Goal: Task Accomplishment & Management: Manage account settings

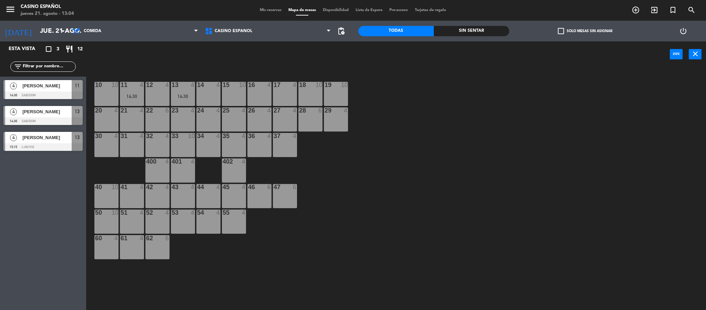
click at [265, 98] on div "16 4" at bounding box center [260, 94] width 24 height 24
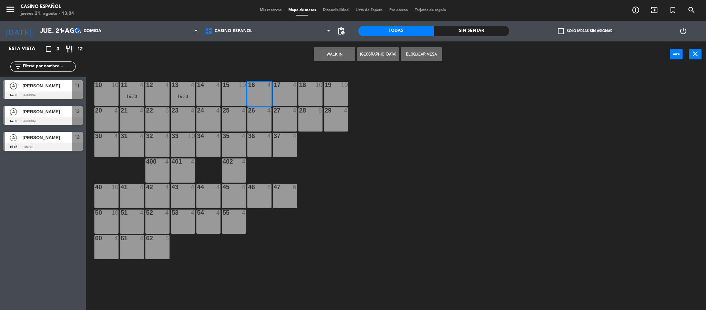
click at [344, 54] on button "WALK IN" at bounding box center [334, 54] width 41 height 14
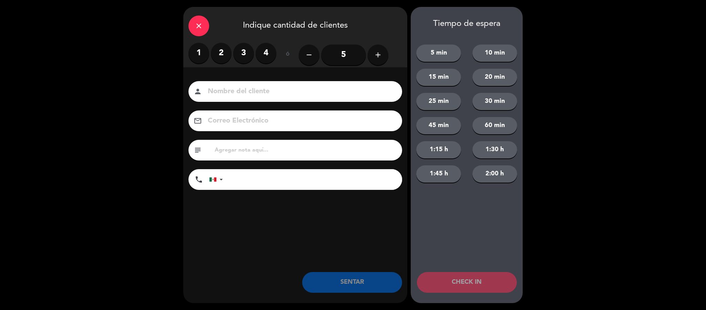
click at [178, 50] on div "close Indique cantidad de clientes 1 2 3 4 ó remove 5 add Nombre del cliente pe…" at bounding box center [353, 155] width 706 height 310
click at [188, 50] on div "1 2 3 4 ó remove 5 add" at bounding box center [295, 55] width 224 height 24
drag, startPoint x: 194, startPoint y: 51, endPoint x: 198, endPoint y: 54, distance: 4.6
click at [195, 52] on label "1" at bounding box center [199, 53] width 21 height 21
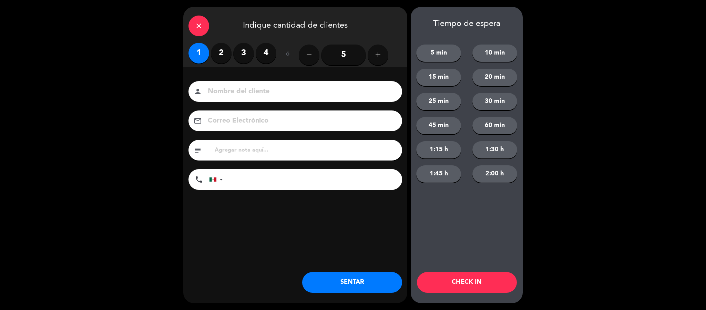
click at [231, 89] on input at bounding box center [300, 92] width 186 height 12
type input "andres"
click at [369, 286] on button "SENTAR" at bounding box center [352, 282] width 100 height 21
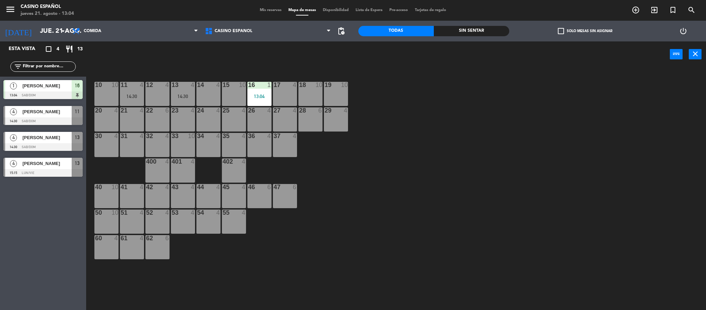
click at [268, 8] on span "Mis reservas" at bounding box center [271, 10] width 29 height 4
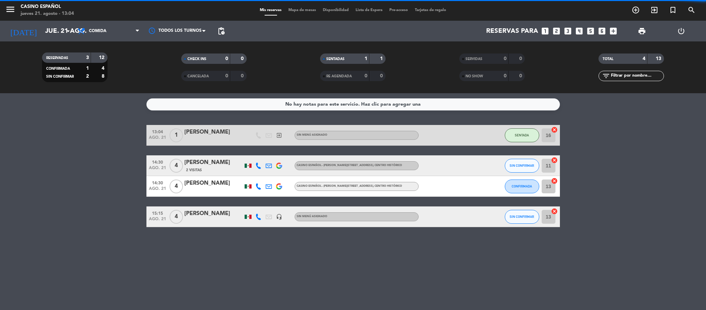
click at [298, 9] on span "Mapa de mesas" at bounding box center [302, 10] width 34 height 4
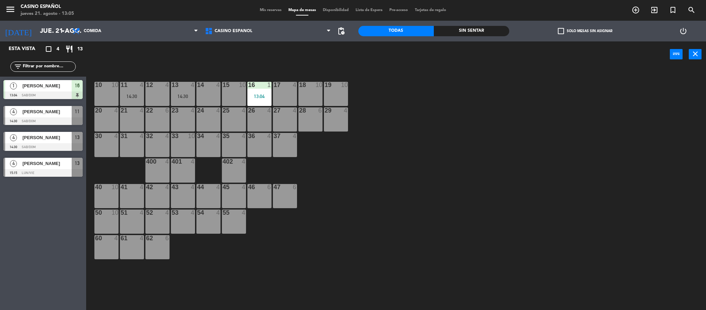
click at [460, 211] on div "10 10 11 4 14:30 12 4 13 4 14:30 14 4 15 10 16 1 13:04 17 4 18 10 19 10 20 4 21…" at bounding box center [399, 190] width 613 height 242
click at [496, 155] on div "10 10 11 4 14:30 12 4 13 4 14:30 14 4 15 10 16 1 13:04 17 4 18 10 19 10 20 4 21…" at bounding box center [399, 190] width 613 height 242
click at [474, 185] on div "10 10 11 4 14:30 12 4 13 4 14:30 14 4 15 10 16 1 13:04 17 4 18 10 19 10 20 4 21…" at bounding box center [399, 190] width 613 height 242
click at [190, 90] on div "13 4 14:30" at bounding box center [183, 94] width 24 height 24
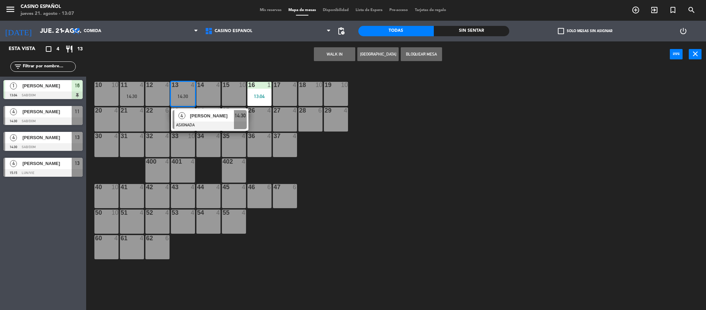
drag, startPoint x: 154, startPoint y: 94, endPoint x: 223, endPoint y: 72, distance: 72.9
click at [154, 95] on div "12 4" at bounding box center [157, 94] width 24 height 24
click at [316, 52] on button "Mover" at bounding box center [312, 54] width 41 height 14
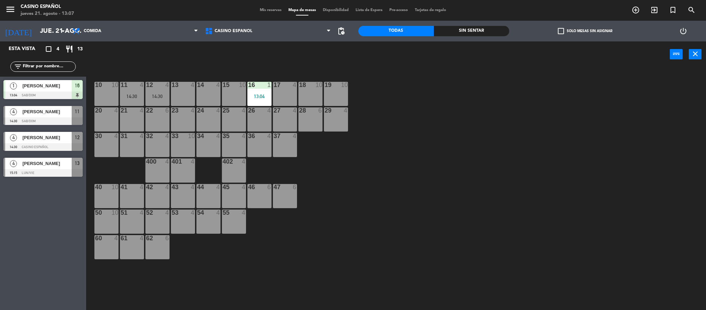
click at [185, 85] on div at bounding box center [182, 85] width 11 height 6
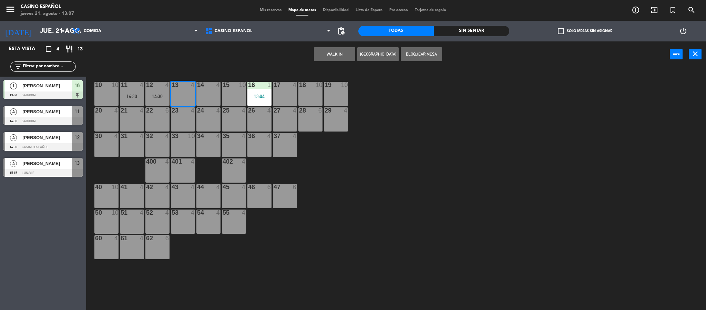
click at [330, 56] on button "WALK IN" at bounding box center [334, 54] width 41 height 14
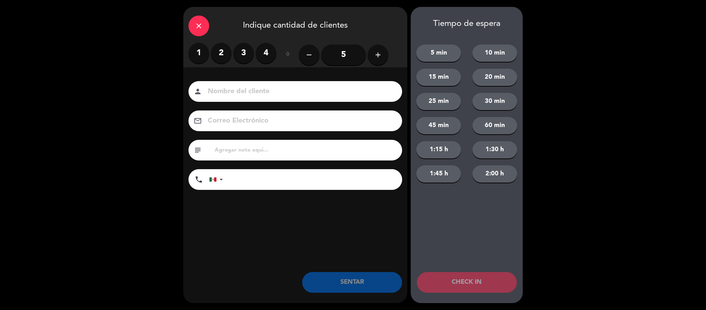
click at [222, 58] on label "2" at bounding box center [221, 53] width 21 height 21
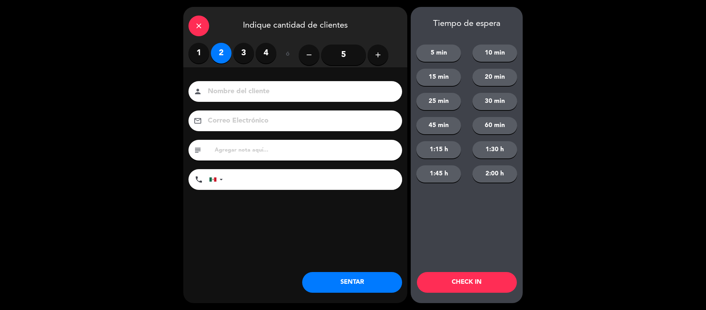
click at [227, 90] on input at bounding box center [300, 92] width 186 height 12
type input "PATRICIA MARQUINA"
click at [361, 284] on button "SENTAR" at bounding box center [352, 282] width 100 height 21
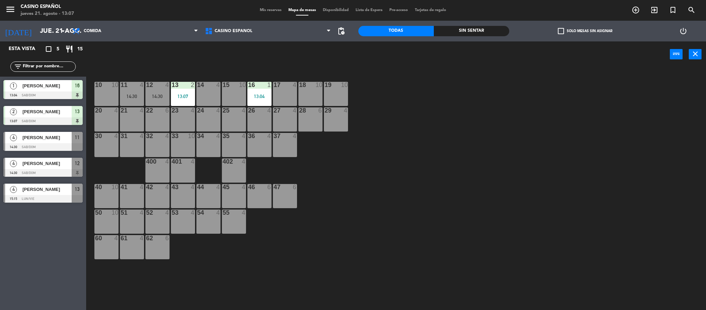
click at [391, 235] on div "10 10 11 4 14:30 12 4 14:30 13 2 13:07 14 4 15 10 16 1 13:04 17 4 18 10 19 10 2…" at bounding box center [399, 190] width 613 height 242
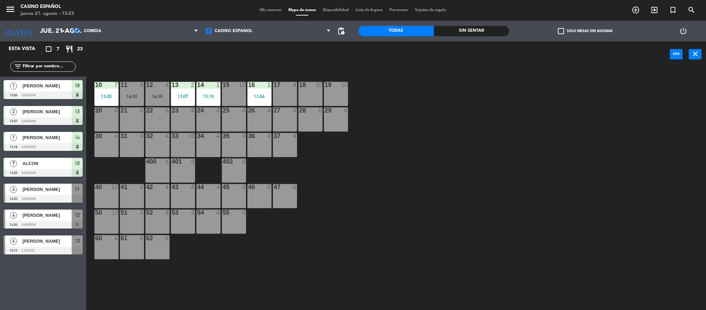
click at [489, 195] on div "10 7 13:20 11 4 14:30 12 4 14:30 13 2 13:07 14 1 13:19 15 10 16 1 13:04 17 4 18…" at bounding box center [399, 190] width 613 height 242
click at [273, 11] on span "Mis reservas" at bounding box center [271, 10] width 29 height 4
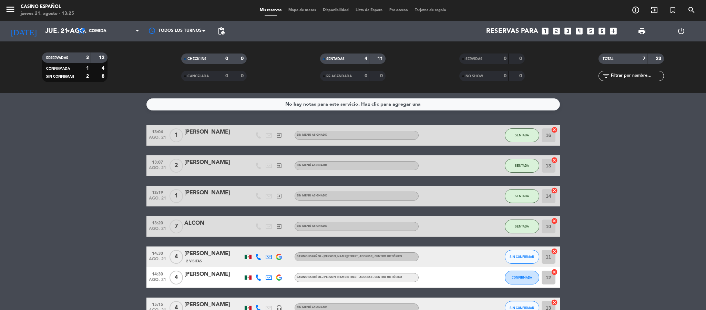
scroll to position [42, 0]
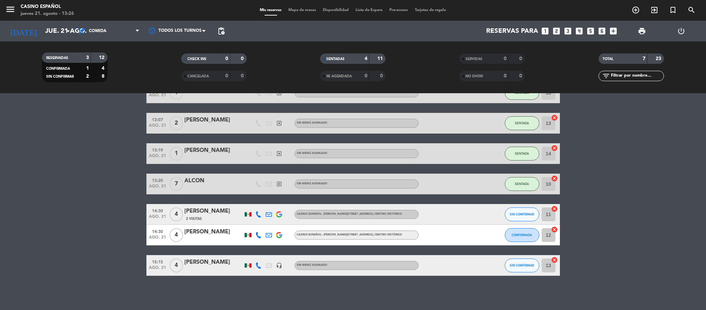
click at [299, 12] on span "Mapa de mesas" at bounding box center [302, 10] width 34 height 4
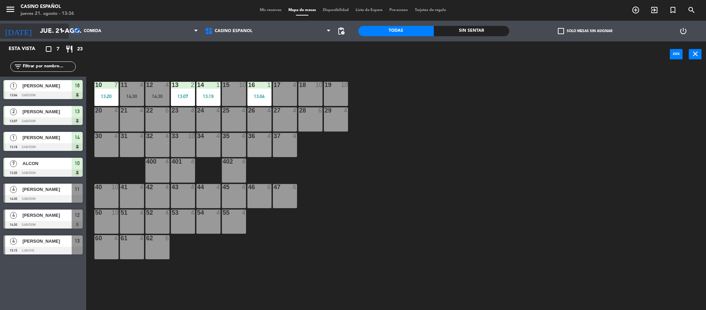
click at [64, 30] on icon "arrow_drop_down" at bounding box center [63, 31] width 8 height 8
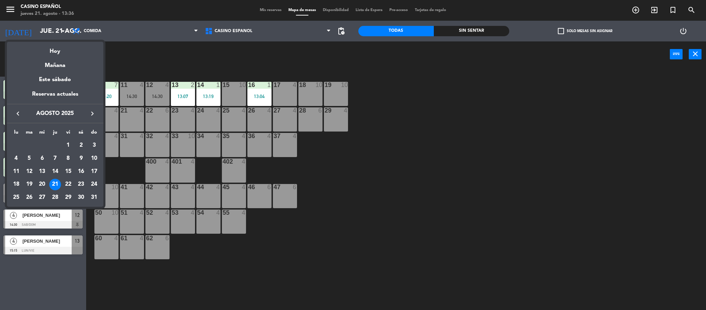
click at [197, 31] on div at bounding box center [353, 155] width 706 height 310
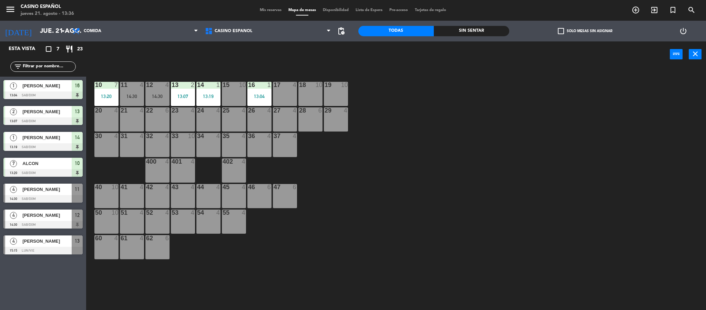
click at [267, 10] on span "Mis reservas" at bounding box center [271, 10] width 29 height 4
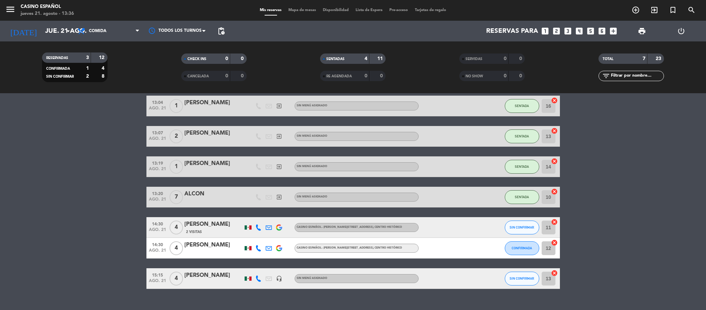
scroll to position [42, 0]
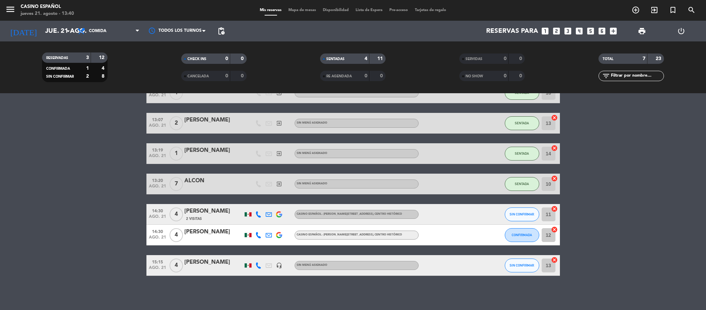
click at [297, 10] on span "Mapa de mesas" at bounding box center [302, 10] width 34 height 4
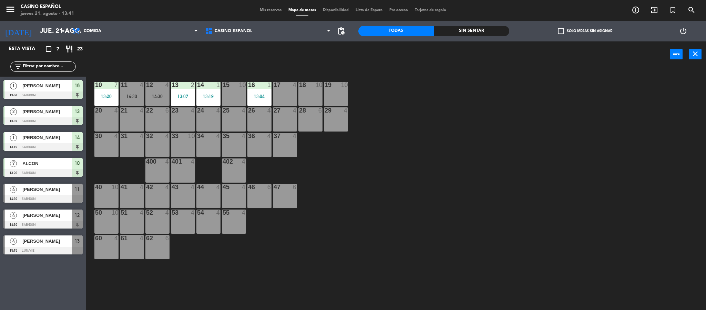
click at [275, 99] on div "17 4" at bounding box center [285, 94] width 24 height 24
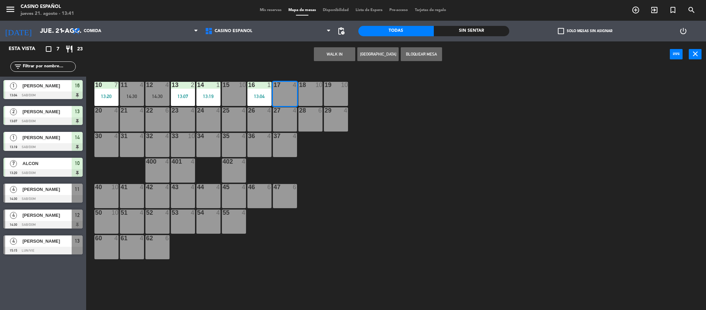
click at [332, 54] on button "WALK IN" at bounding box center [334, 54] width 41 height 14
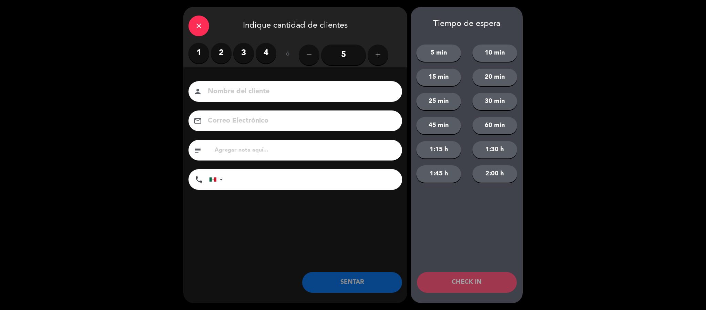
drag, startPoint x: 222, startPoint y: 57, endPoint x: 225, endPoint y: 65, distance: 8.6
click at [222, 57] on label "2" at bounding box center [221, 53] width 21 height 21
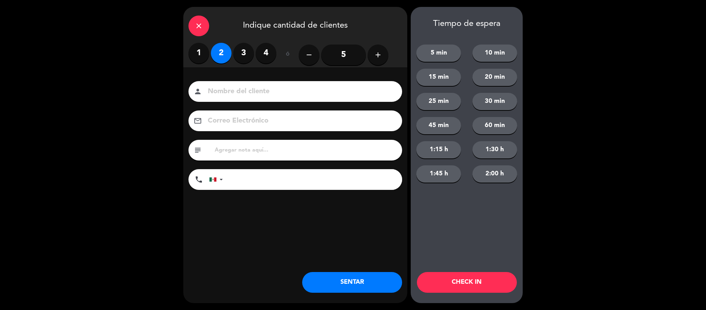
click at [242, 98] on div "person" at bounding box center [296, 91] width 214 height 21
click at [258, 83] on div "person" at bounding box center [296, 91] width 214 height 21
click at [258, 89] on input at bounding box center [300, 92] width 186 height 12
type input "FRANCISCO"
click at [355, 288] on button "SENTAR" at bounding box center [352, 282] width 100 height 21
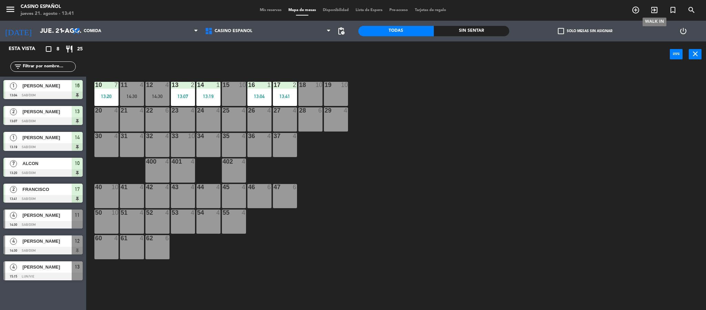
click at [654, 11] on icon "exit_to_app" at bounding box center [655, 10] width 8 height 8
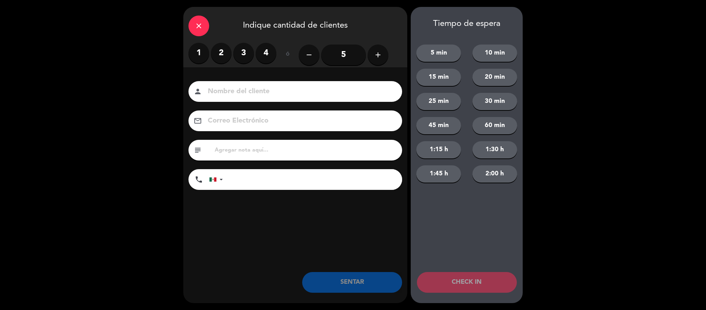
drag, startPoint x: 226, startPoint y: 53, endPoint x: 254, endPoint y: 88, distance: 45.2
click at [225, 54] on label "2" at bounding box center [221, 53] width 21 height 21
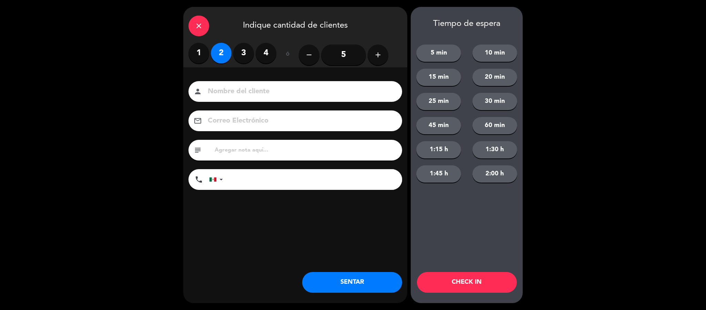
click at [257, 91] on input at bounding box center [300, 92] width 186 height 12
type input "[PERSON_NAME]"
click at [460, 275] on button "CHECK IN" at bounding box center [467, 282] width 100 height 21
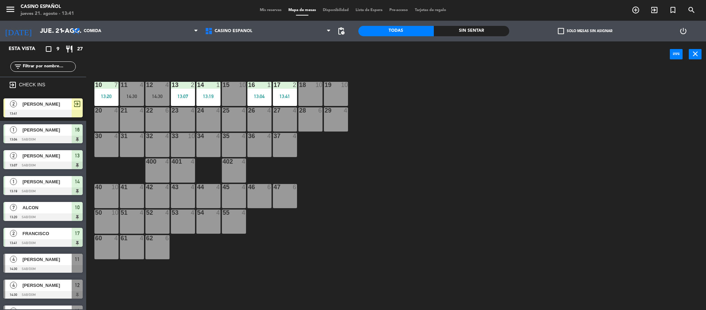
click at [45, 110] on div at bounding box center [42, 114] width 79 height 8
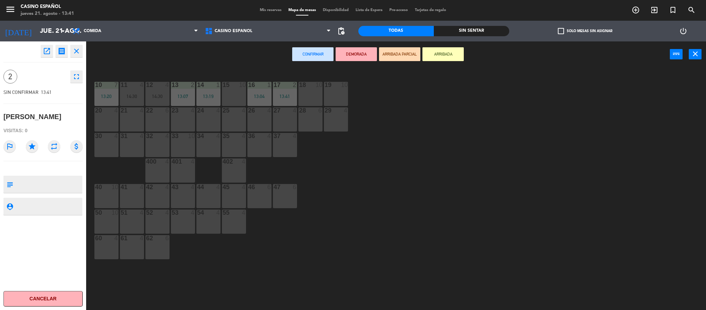
click at [302, 119] on div "28 6" at bounding box center [311, 119] width 24 height 24
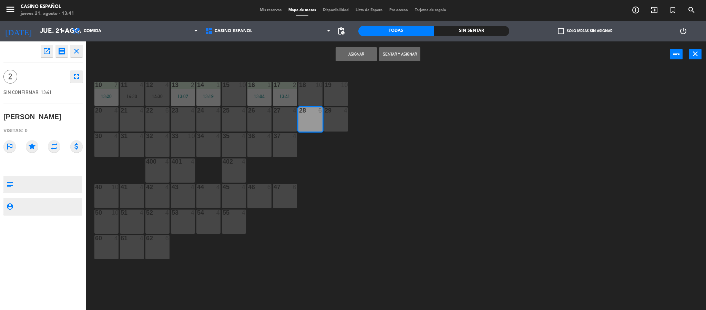
click at [399, 56] on button "Sentar y Asignar" at bounding box center [399, 54] width 41 height 14
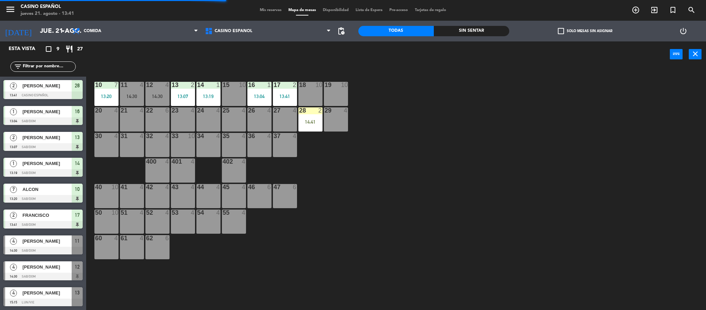
click at [59, 248] on div at bounding box center [42, 251] width 79 height 8
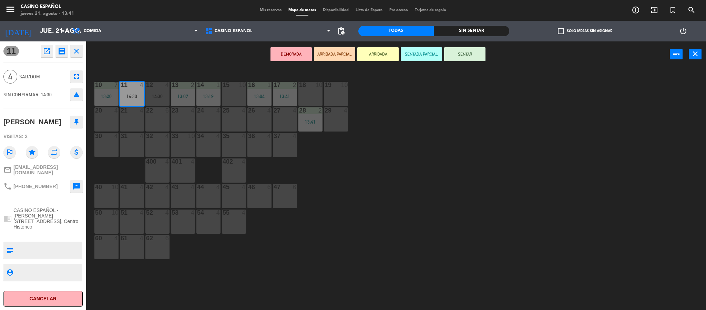
click at [81, 73] on button "fullscreen" at bounding box center [76, 76] width 12 height 12
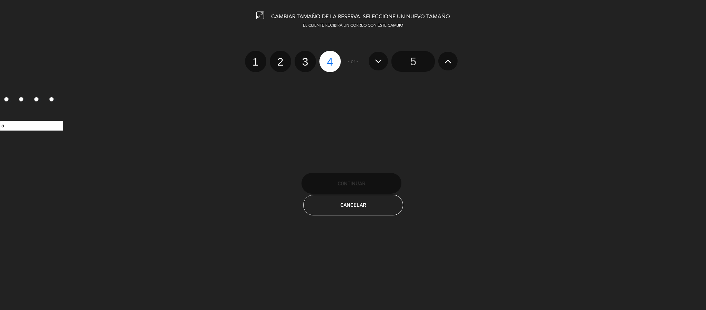
click at [277, 51] on label "2" at bounding box center [280, 61] width 21 height 21
click at [278, 53] on input "2" at bounding box center [280, 55] width 4 height 4
radio input "true"
radio input "false"
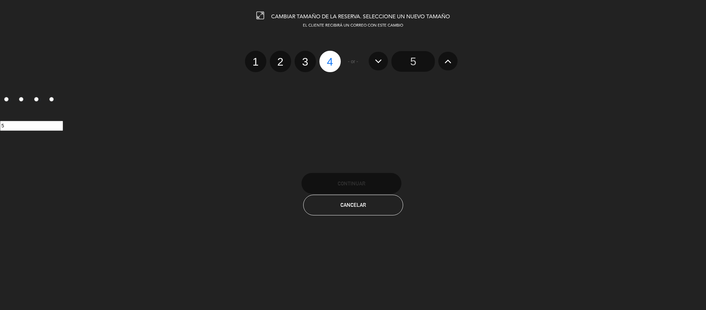
radio input "false"
radio input "true"
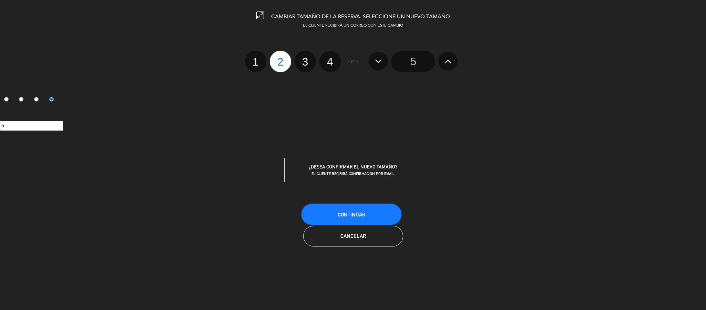
click at [368, 207] on button "Continuar" at bounding box center [352, 214] width 100 height 21
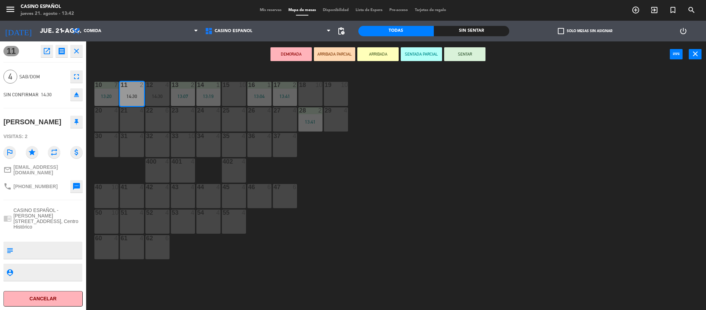
click at [406, 162] on div "10 7 13:20 11 2 14:30 12 4 14:30 13 2 13:07 14 1 13:19 15 10 16 1 13:04 17 2 13…" at bounding box center [399, 190] width 613 height 242
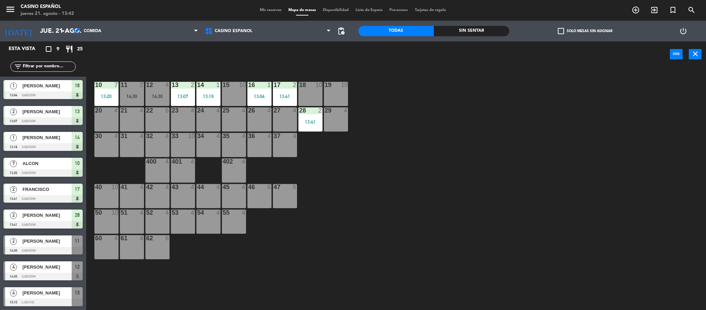
scroll to position [0, 0]
click at [635, 12] on icon "add_circle_outline" at bounding box center [636, 10] width 8 height 8
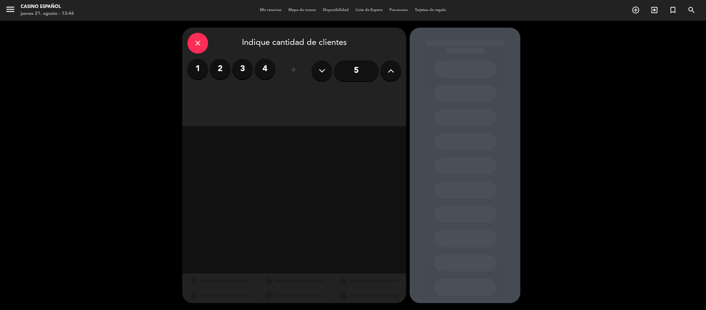
click at [227, 75] on label "2" at bounding box center [220, 69] width 21 height 21
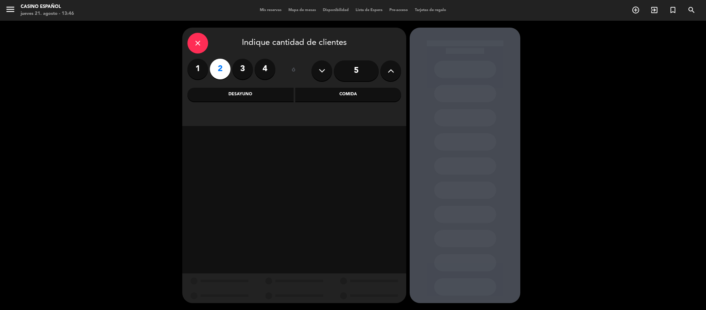
click at [333, 92] on div "Comida" at bounding box center [348, 95] width 106 height 14
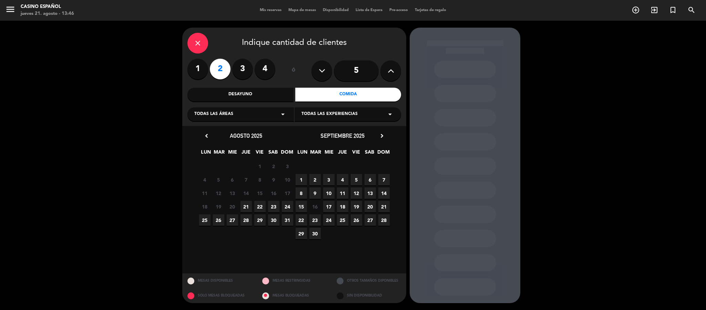
click at [246, 203] on span "21" at bounding box center [246, 206] width 11 height 11
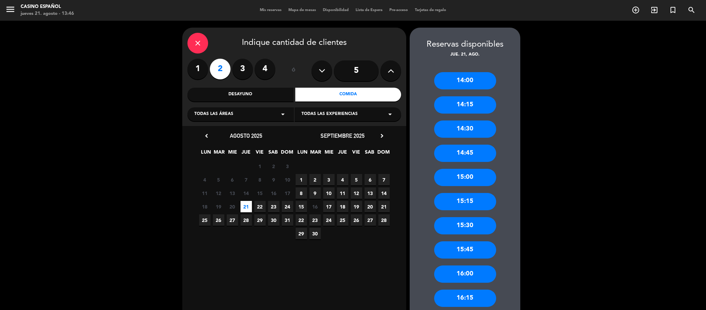
drag, startPoint x: 475, startPoint y: 132, endPoint x: 374, endPoint y: 106, distance: 103.8
click at [475, 132] on div "14:30" at bounding box center [465, 128] width 62 height 17
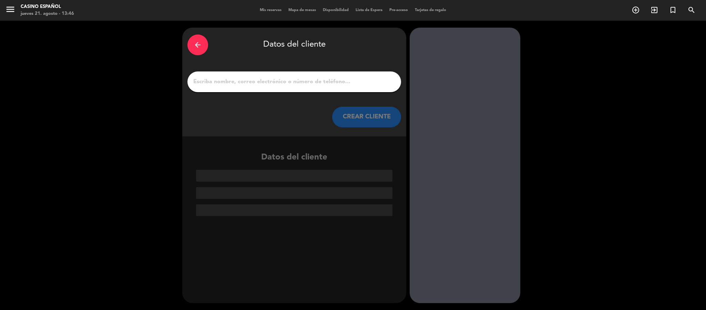
click at [283, 82] on input "1" at bounding box center [294, 82] width 203 height 10
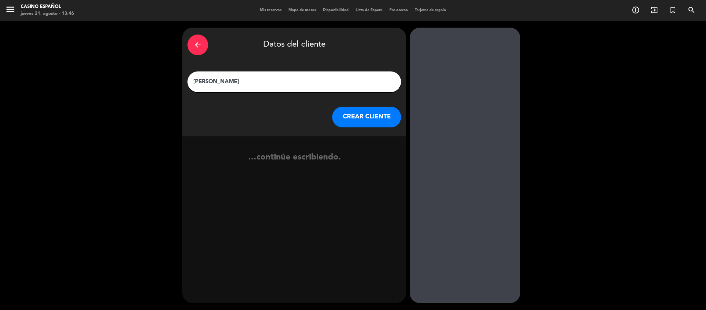
type input "CLAUDIA ALVAREZ"
click at [334, 125] on div "CREAR CLIENTE" at bounding box center [295, 117] width 214 height 21
click at [342, 120] on button "CREAR CLIENTE" at bounding box center [366, 117] width 69 height 21
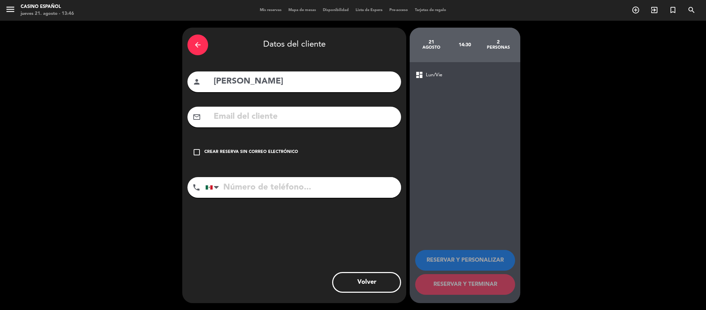
click at [272, 193] on input "tel" at bounding box center [303, 187] width 196 height 21
type input "5526535092"
click at [278, 153] on div "Crear reserva sin correo electrónico" at bounding box center [251, 152] width 94 height 7
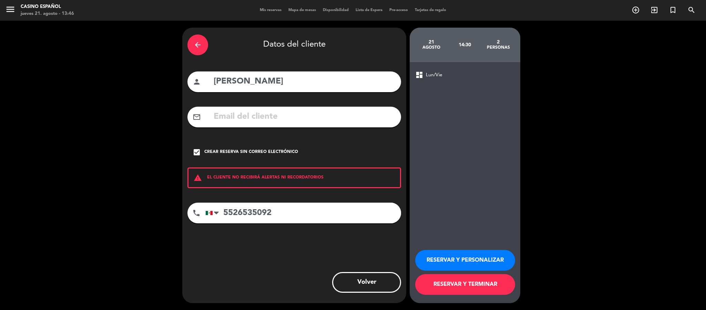
click at [458, 287] on button "RESERVAR Y TERMINAR" at bounding box center [465, 284] width 100 height 21
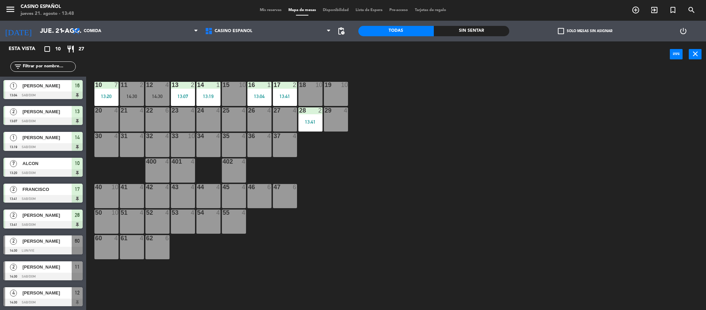
click at [95, 138] on div "30" at bounding box center [95, 136] width 0 height 6
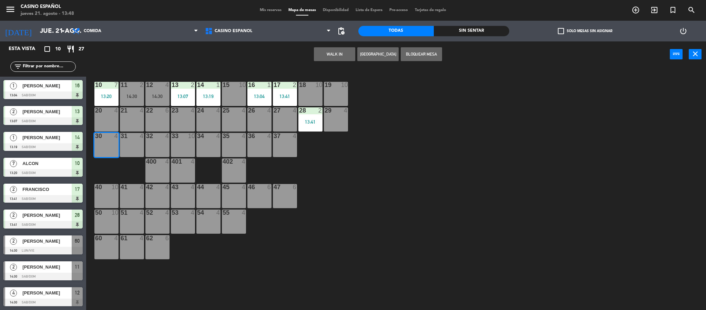
click at [341, 55] on button "WALK IN" at bounding box center [334, 54] width 41 height 14
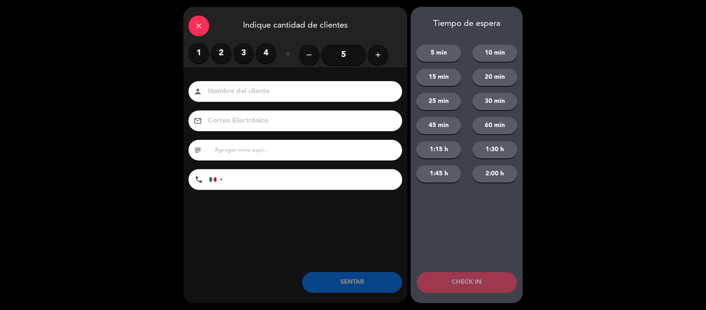
click at [222, 62] on label "2" at bounding box center [221, 53] width 21 height 21
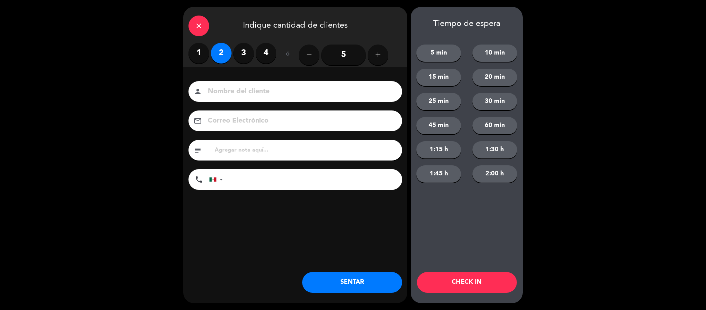
drag, startPoint x: 237, startPoint y: 94, endPoint x: 235, endPoint y: 79, distance: 15.7
click at [238, 94] on input at bounding box center [300, 92] width 186 height 12
type input "NICOLAS"
click at [375, 281] on button "SENTAR" at bounding box center [352, 282] width 100 height 21
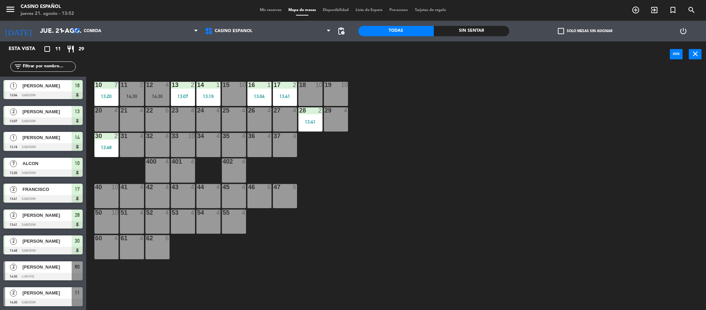
click at [525, 192] on div "10 7 13:20 11 2 14:30 12 4 14:30 13 2 13:07 14 1 13:19 15 10 16 1 13:04 17 2 13…" at bounding box center [399, 190] width 613 height 242
click at [62, 64] on input "text" at bounding box center [48, 67] width 53 height 8
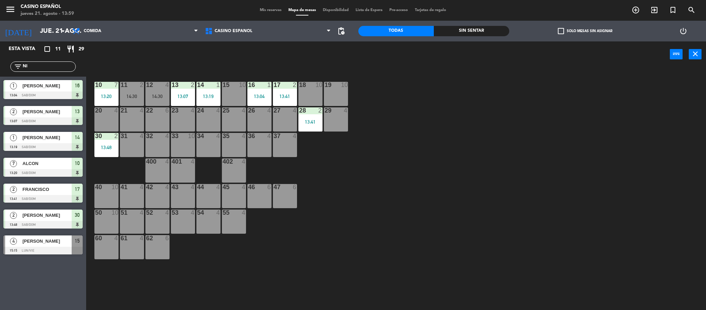
type input "N"
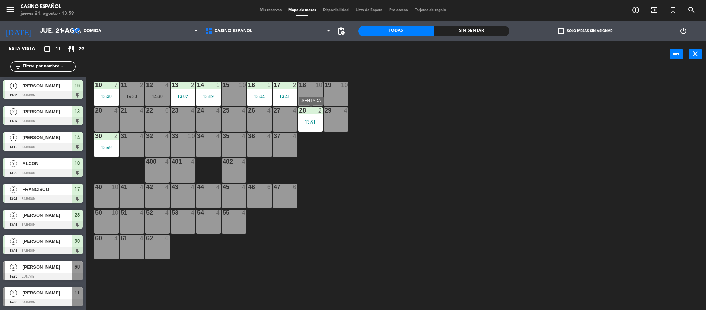
click at [319, 125] on div "28 2 13:41" at bounding box center [311, 119] width 24 height 24
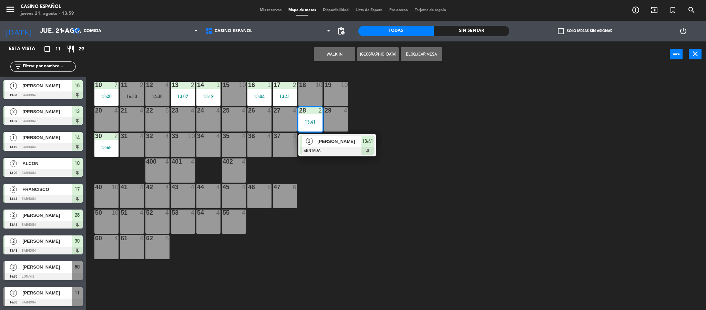
click at [489, 120] on div "10 7 13:20 11 2 14:30 12 4 14:30 13 2 13:07 14 1 13:19 15 10 16 1 13:04 17 2 13…" at bounding box center [399, 190] width 613 height 242
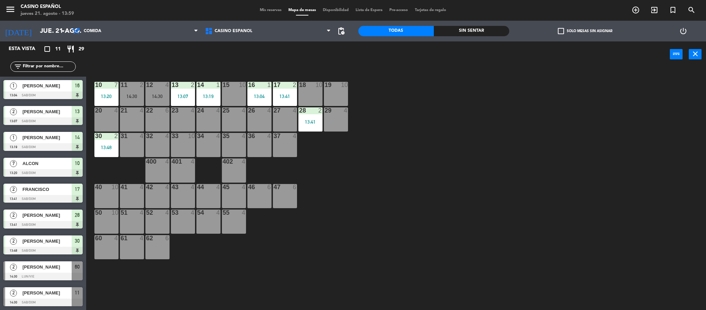
click at [489, 118] on div "10 7 13:20 11 2 14:30 12 4 14:30 13 2 13:07 14 1 13:19 15 10 16 1 13:04 17 2 13…" at bounding box center [399, 190] width 613 height 242
click at [180, 90] on div "13 2 13:07" at bounding box center [183, 94] width 24 height 24
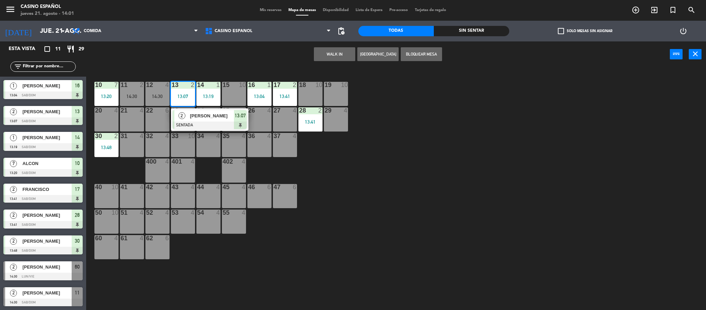
click at [458, 206] on div "10 7 13:20 11 2 14:30 12 4 14:30 13 2 13:07 2 PATRICIA MARQUINA SENTADA 13:07 1…" at bounding box center [399, 190] width 613 height 242
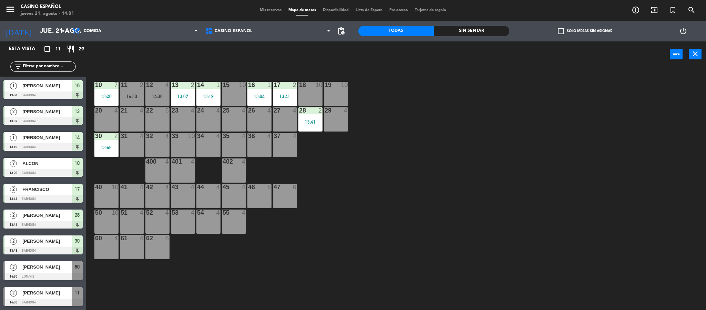
click at [393, 196] on div "10 7 13:20 11 2 14:30 12 4 14:30 13 2 13:07 14 1 13:19 15 10 16 1 13:04 17 2 13…" at bounding box center [399, 190] width 613 height 242
click at [150, 143] on div "32 4" at bounding box center [157, 145] width 24 height 24
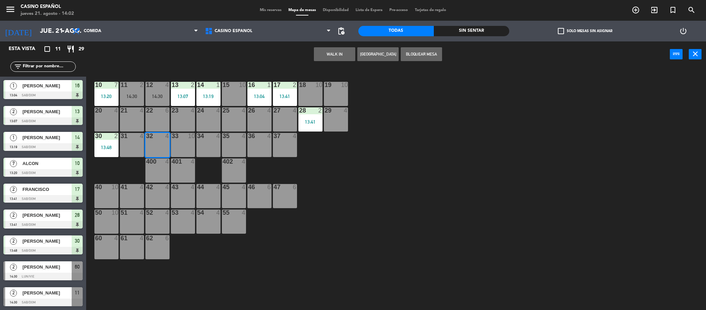
click at [333, 56] on button "WALK IN" at bounding box center [334, 54] width 41 height 14
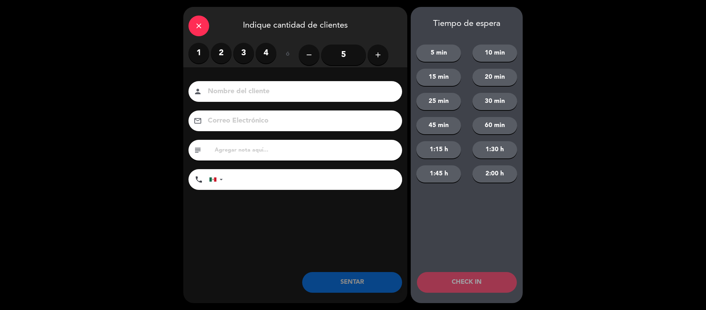
click at [265, 57] on label "4" at bounding box center [266, 53] width 21 height 21
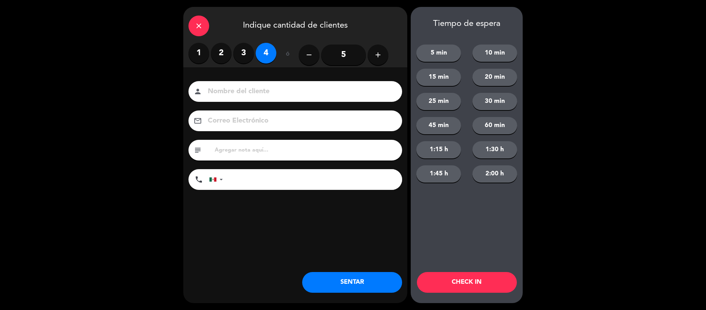
click at [255, 91] on input at bounding box center [300, 92] width 186 height 12
type input "SEÑORA SIT"
click at [331, 279] on button "SENTAR" at bounding box center [352, 282] width 100 height 21
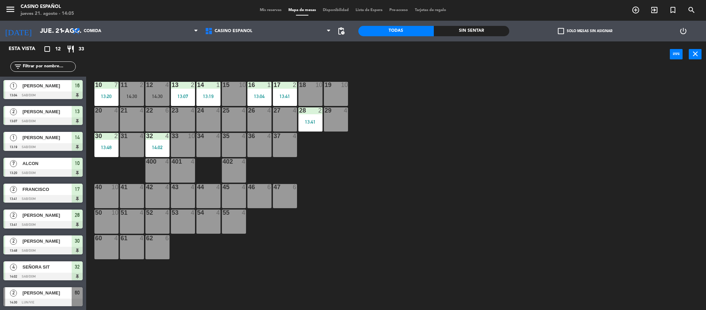
click at [231, 197] on div "45 4" at bounding box center [234, 196] width 24 height 24
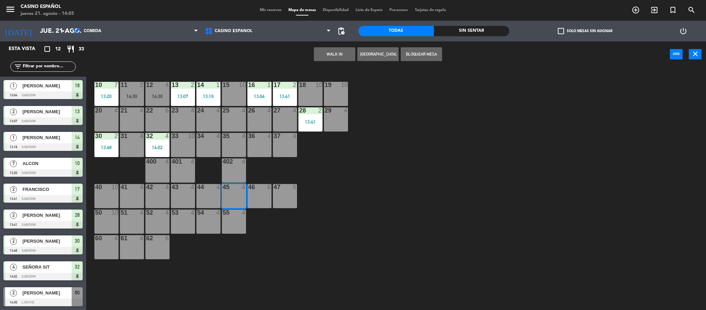
click at [334, 53] on button "WALK IN" at bounding box center [334, 54] width 41 height 14
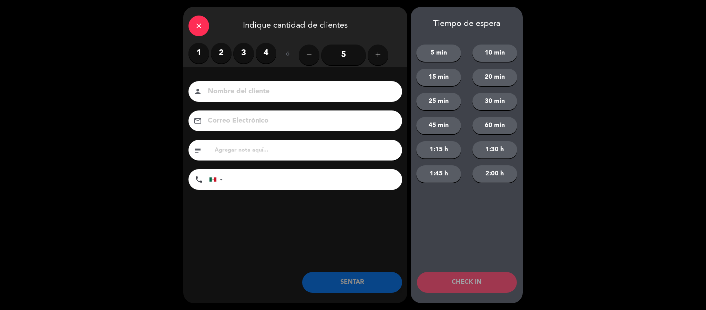
drag, startPoint x: 243, startPoint y: 56, endPoint x: 243, endPoint y: 84, distance: 27.9
click at [242, 58] on label "3" at bounding box center [243, 53] width 21 height 21
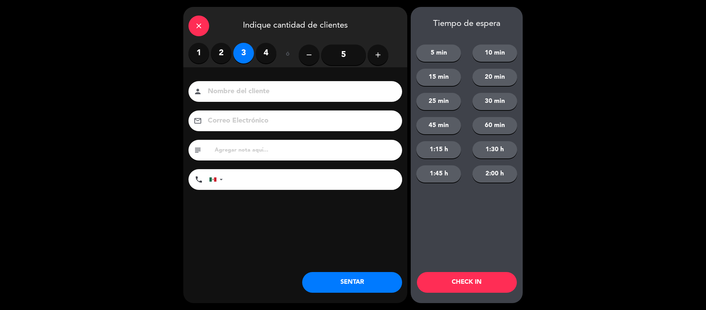
click at [244, 95] on input at bounding box center [300, 92] width 186 height 12
type input "FRANCISCO PULMAN"
click at [371, 281] on button "SENTAR" at bounding box center [352, 282] width 100 height 21
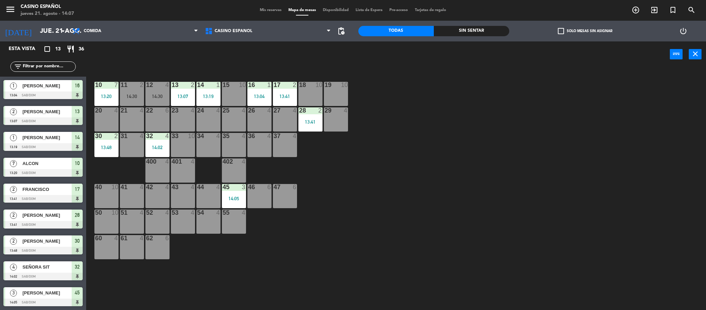
click at [444, 204] on div "10 7 13:20 11 2 14:30 12 4 14:30 13 2 13:07 14 1 13:19 15 10 16 1 13:04 17 2 13…" at bounding box center [399, 190] width 613 height 242
click at [268, 10] on span "Mis reservas" at bounding box center [271, 10] width 29 height 4
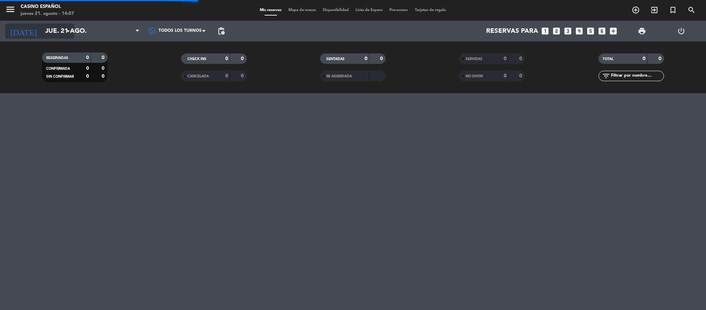
click at [48, 31] on input "jue. 21 ago." at bounding box center [83, 31] width 83 height 14
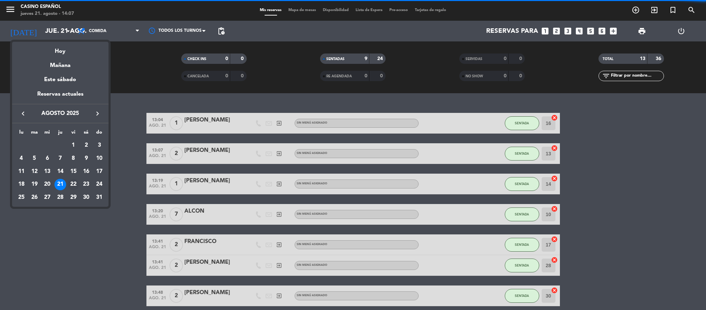
click at [75, 182] on div "22" at bounding box center [74, 185] width 12 height 12
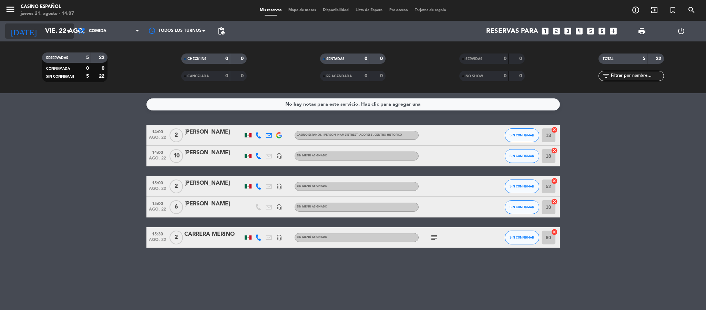
click at [64, 32] on icon "arrow_drop_down" at bounding box center [68, 31] width 8 height 8
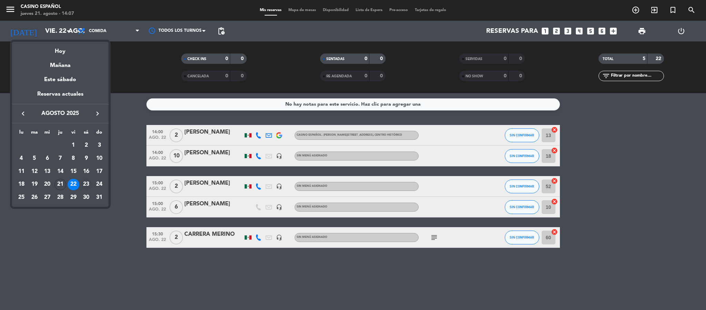
click at [85, 183] on div "23" at bounding box center [86, 185] width 12 height 12
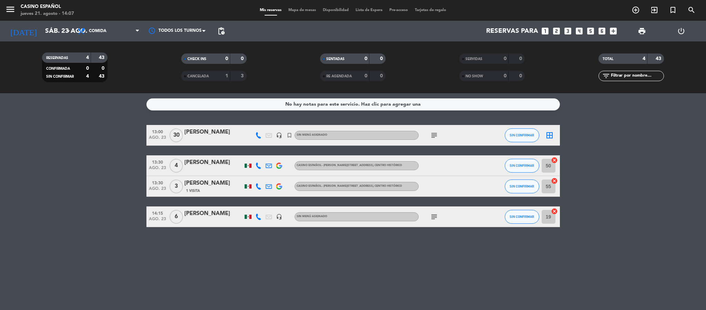
click at [434, 134] on icon "subject" at bounding box center [434, 135] width 8 height 8
click at [431, 213] on icon "subject" at bounding box center [434, 216] width 8 height 8
click at [89, 29] on span "Comida" at bounding box center [98, 31] width 18 height 5
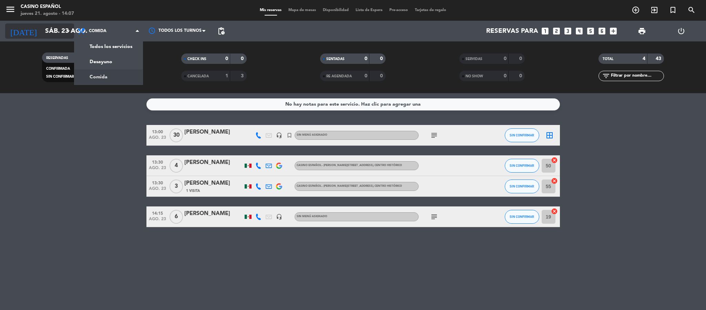
click at [69, 31] on icon "arrow_drop_down" at bounding box center [68, 31] width 8 height 8
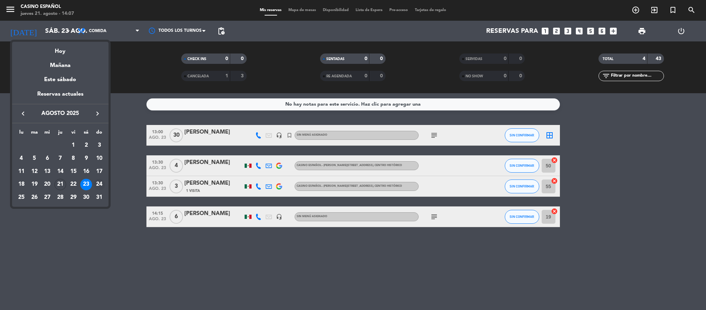
click at [103, 181] on div "24" at bounding box center [99, 185] width 12 height 12
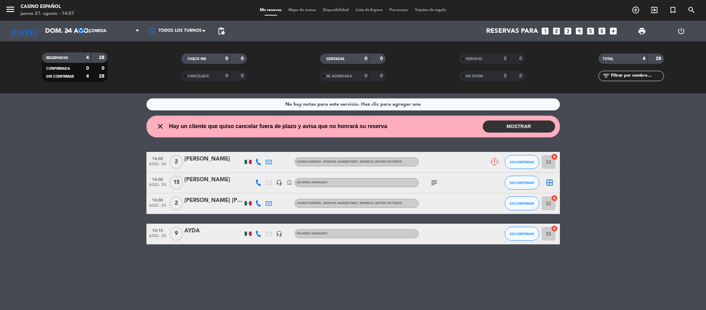
click at [435, 184] on icon "subject" at bounding box center [434, 182] width 8 height 8
click at [450, 286] on div "No hay notas para este servicio. Haz clic para agregar una close Hay un cliente…" at bounding box center [353, 201] width 706 height 217
click at [66, 24] on input "dom. 24 ago." at bounding box center [83, 31] width 83 height 14
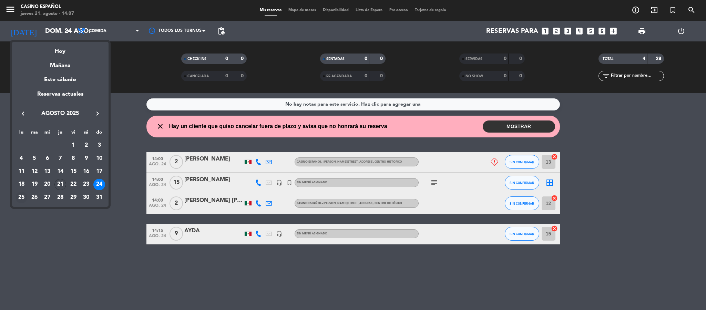
click at [17, 199] on div "25" at bounding box center [22, 197] width 12 height 12
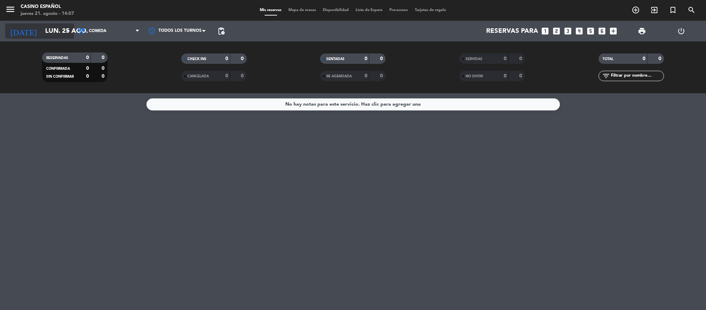
click at [43, 34] on input "lun. 25 ago." at bounding box center [83, 31] width 83 height 14
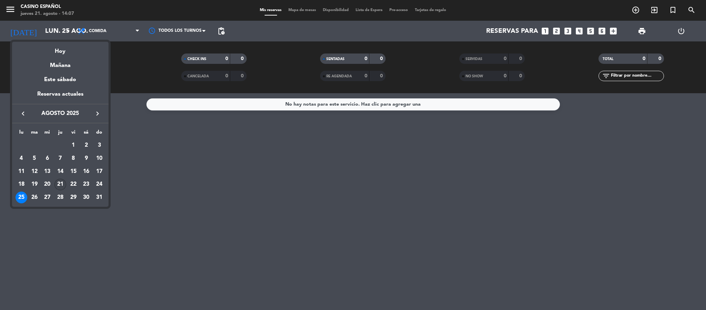
click at [61, 181] on div "21" at bounding box center [60, 185] width 12 height 12
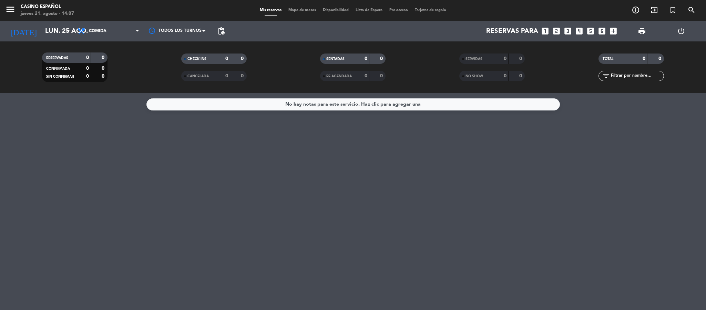
type input "jue. 21 ago."
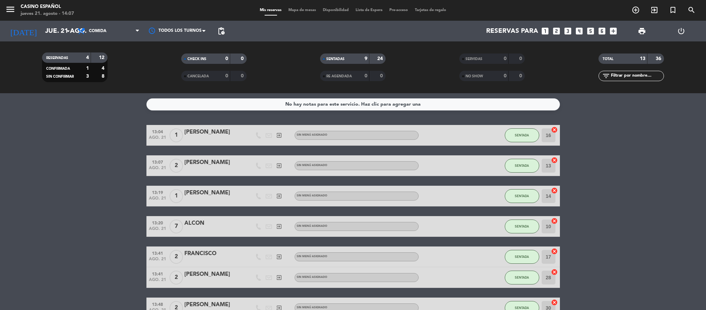
click at [117, 116] on div "No hay notas para este servicio. Haz clic para agregar una 13:04 ago. 21 1 andr…" at bounding box center [353, 201] width 706 height 217
click at [299, 61] on filter-checkbox "SENTADAS 9 24" at bounding box center [353, 58] width 139 height 10
click at [288, 8] on span "Mapa de mesas" at bounding box center [302, 10] width 34 height 4
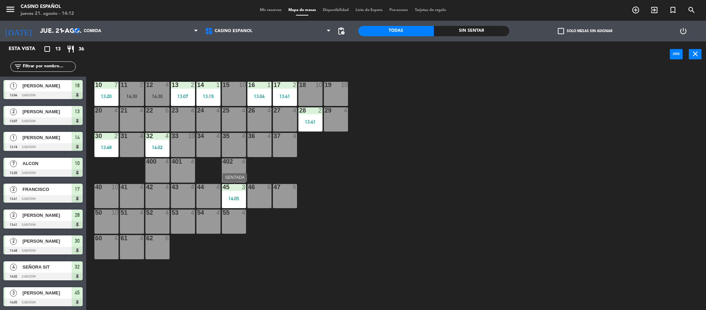
click at [236, 199] on div "14:05" at bounding box center [234, 198] width 24 height 5
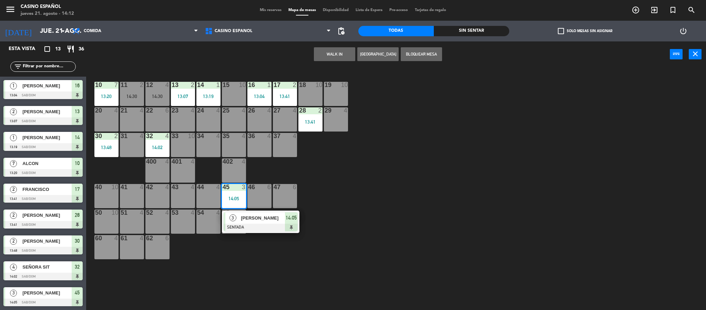
click at [252, 222] on div "10 7 13:20 11 2 14:30 12 4 14:30 13 2 13:07 14 1 13:19 15 10 16 1 13:04 17 2 13…" at bounding box center [399, 190] width 613 height 242
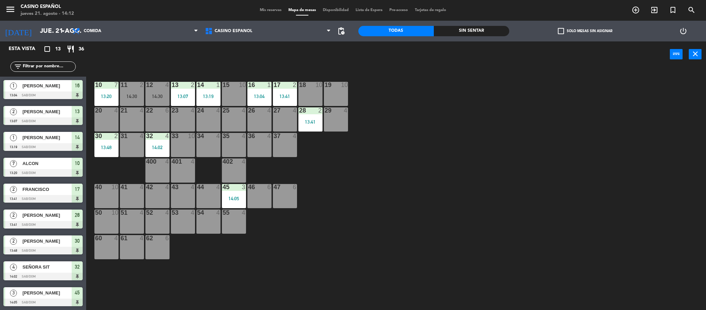
click at [236, 203] on div "45 3 14:05" at bounding box center [234, 196] width 24 height 24
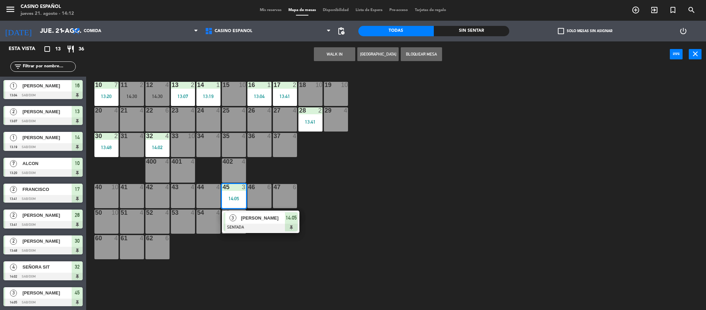
click at [260, 219] on span "FRANCISCO PULMAN" at bounding box center [263, 217] width 44 height 7
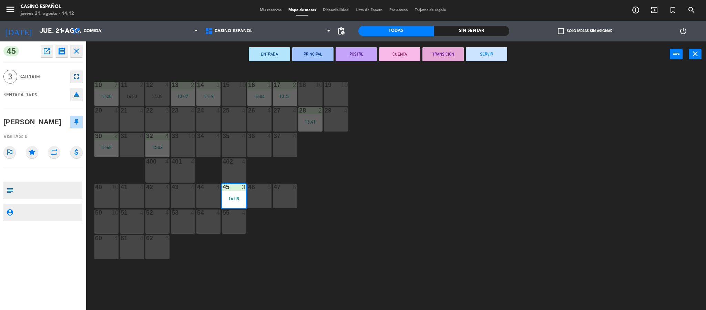
click at [78, 96] on icon "eject" at bounding box center [76, 94] width 8 height 8
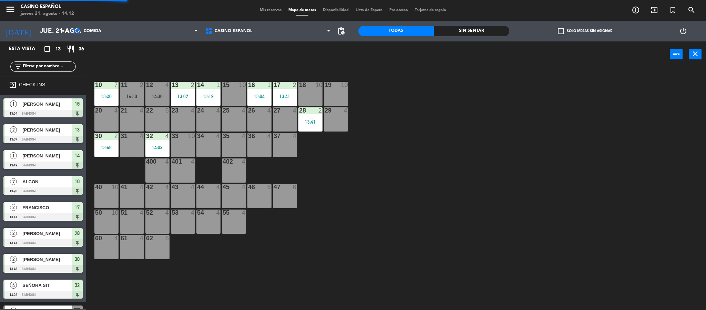
scroll to position [2, 0]
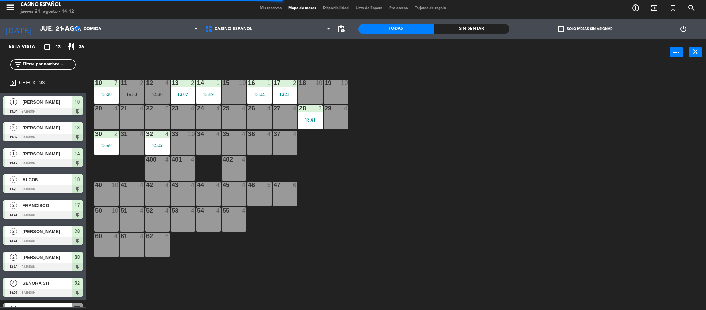
click at [417, 176] on div "10 7 13:20 11 2 14:30 12 4 14:30 13 2 13:07 14 1 13:19 15 10 16 1 13:04 17 2 13…" at bounding box center [399, 188] width 613 height 242
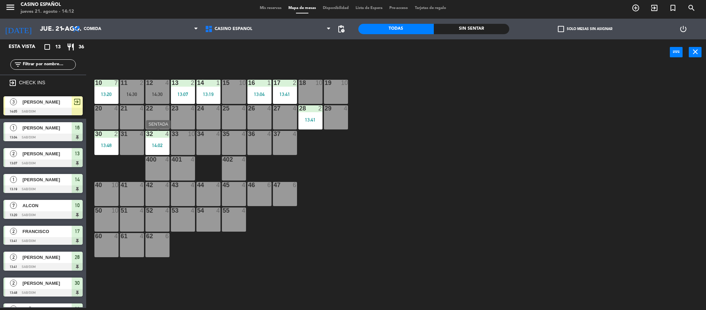
click at [157, 146] on div "14:02" at bounding box center [157, 145] width 24 height 5
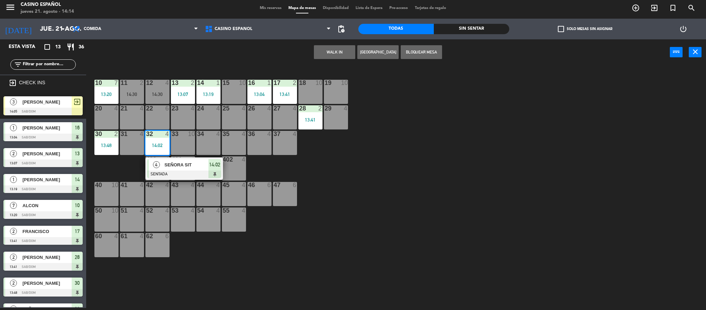
click at [444, 237] on div "10 7 13:20 11 2 14:30 12 4 14:30 13 2 13:07 14 1 13:19 15 10 16 1 13:04 17 2 13…" at bounding box center [399, 188] width 613 height 242
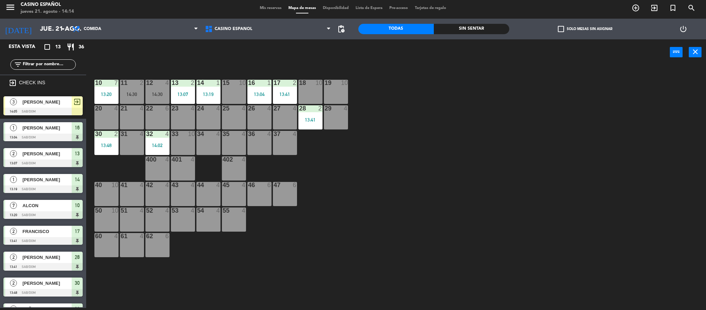
click at [310, 111] on div at bounding box center [310, 108] width 11 height 6
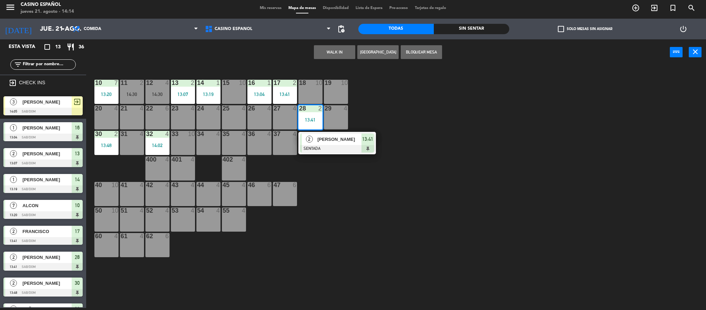
drag, startPoint x: 318, startPoint y: 128, endPoint x: 206, endPoint y: 87, distance: 119.0
click at [329, 147] on div "2 JOSE VILLEGAS SENTADA 13:41" at bounding box center [337, 143] width 88 height 22
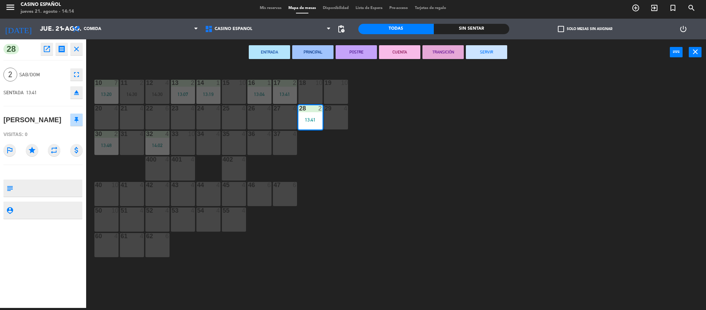
click at [76, 73] on icon "fullscreen" at bounding box center [76, 74] width 8 height 8
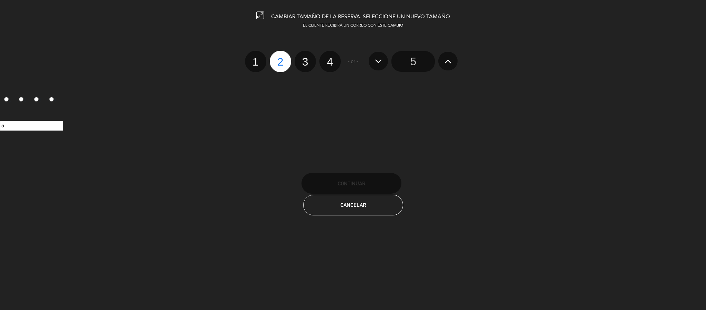
click at [305, 61] on label "3" at bounding box center [305, 61] width 21 height 21
click at [305, 58] on input "3" at bounding box center [304, 55] width 4 height 4
radio input "true"
radio input "false"
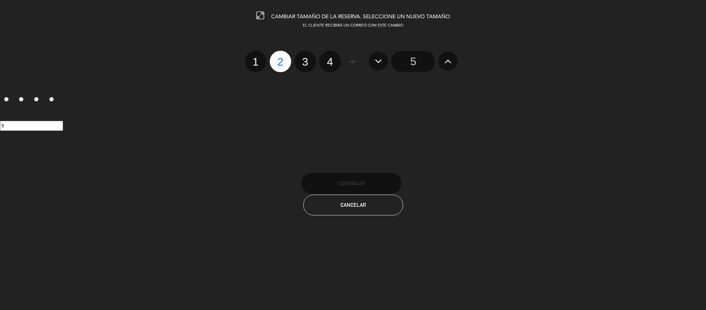
radio input "false"
radio input "true"
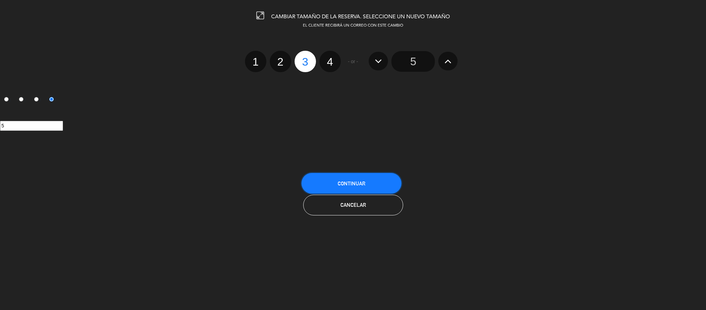
click at [364, 185] on span "Continuar" at bounding box center [352, 183] width 28 height 6
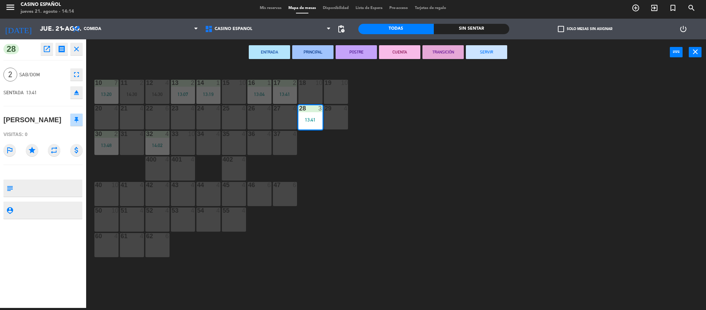
click at [364, 184] on div "10 7 13:20 11 2 14:30 12 4 14:30 13 2 13:07 14 1 13:19 15 10 16 1 13:04 17 2 13…" at bounding box center [399, 188] width 613 height 242
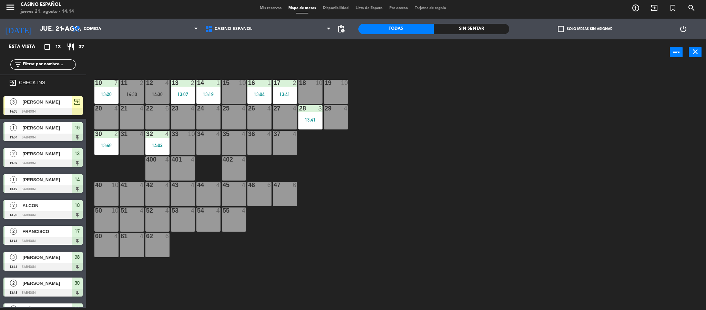
click at [360, 173] on div "10 7 13:20 11 2 14:30 12 4 14:30 13 2 13:07 14 1 13:19 15 10 16 1 13:04 17 2 13…" at bounding box center [399, 188] width 613 height 242
click at [406, 185] on div "10 7 13:20 11 2 14:30 12 4 14:30 13 2 13:07 14 1 13:19 15 10 16 1 13:04 17 2 13…" at bounding box center [399, 188] width 613 height 242
click at [440, 144] on div "10 7 13:20 11 2 14:30 12 4 14:30 13 2 13:07 14 1 13:19 15 10 16 1 13:04 17 2 13…" at bounding box center [399, 188] width 613 height 242
click at [202, 73] on div "10 7 13:20 11 2 14:30 12 4 14:30 13 2 13:07 14 1 13:19 15 10 16 1 13:04 17 2 13…" at bounding box center [399, 188] width 613 height 242
click at [135, 90] on div "11 2 14:30" at bounding box center [132, 92] width 24 height 24
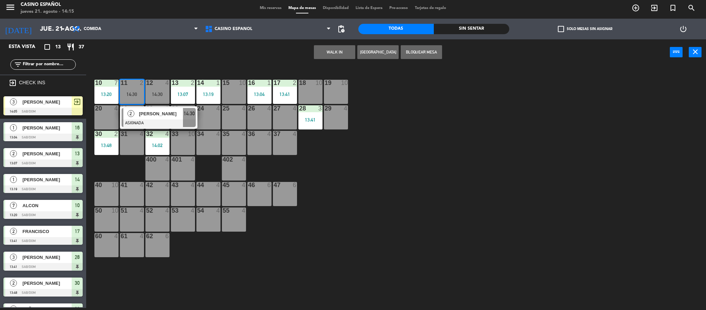
drag, startPoint x: 108, startPoint y: 112, endPoint x: 127, endPoint y: 103, distance: 21.4
click at [108, 113] on div "20 4" at bounding box center [106, 117] width 24 height 24
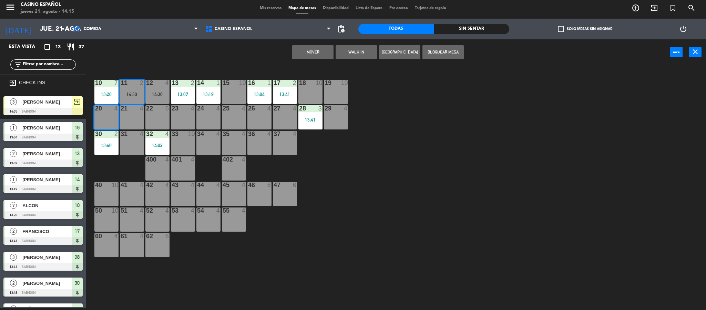
click at [312, 49] on button "Mover" at bounding box center [312, 52] width 41 height 14
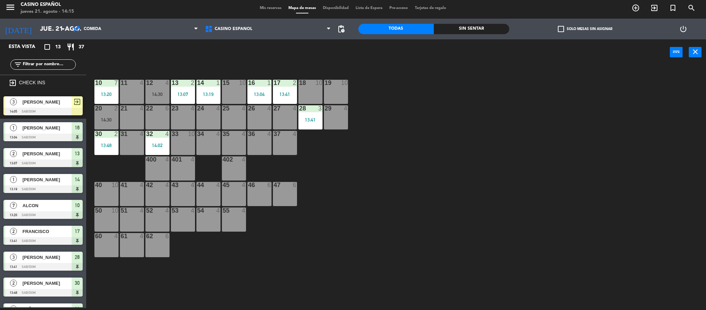
click at [161, 96] on div "14:30" at bounding box center [157, 94] width 24 height 5
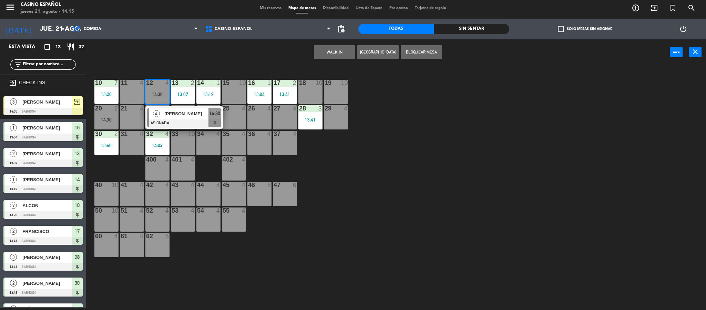
drag, startPoint x: 138, startPoint y: 121, endPoint x: 181, endPoint y: 96, distance: 49.7
click at [138, 122] on div "21 4" at bounding box center [132, 117] width 24 height 24
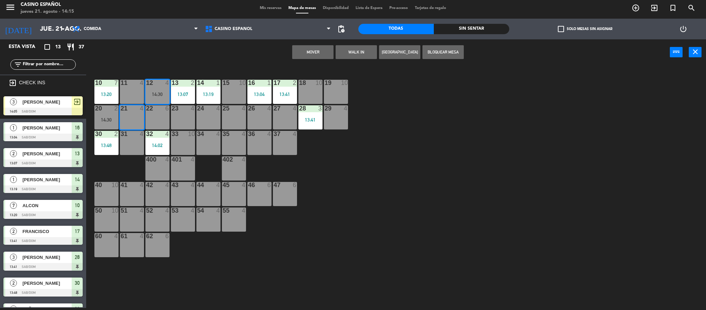
click at [317, 54] on button "Mover" at bounding box center [312, 52] width 41 height 14
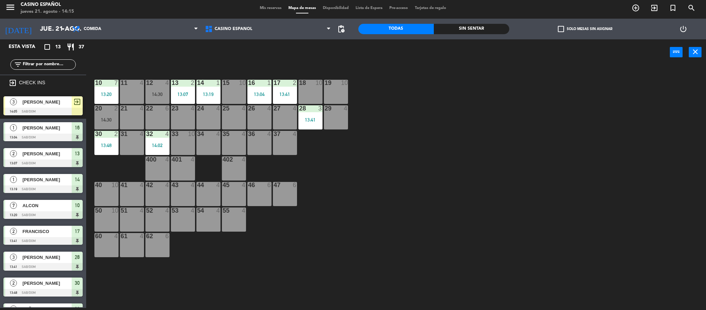
click at [455, 103] on div "10 7 13:20 11 4 12 4 14:30 13 2 13:07 14 1 13:19 15 10 16 1 13:04 17 2 13:41 18…" at bounding box center [399, 188] width 613 height 242
click at [243, 67] on div "10 7 13:20 11 4 12 4 13 2 13:07 14 1 13:19 15 10 16 1 13:04 17 2 13:41 18 10 19…" at bounding box center [399, 188] width 613 height 242
click at [518, 103] on div "10 7 13:20 11 4 12 4 13 2 13:07 14 1 13:19 15 10 16 1 13:04 17 2 13:41 18 10 19…" at bounding box center [399, 188] width 613 height 242
click at [264, 7] on span "Mis reservas" at bounding box center [271, 8] width 29 height 4
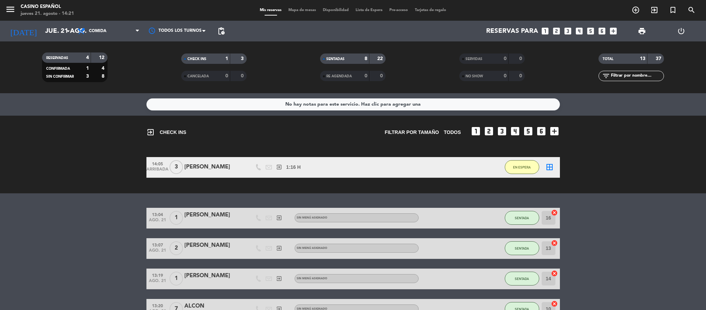
click at [231, 165] on div "FRANCISCO PULMAN" at bounding box center [213, 166] width 59 height 9
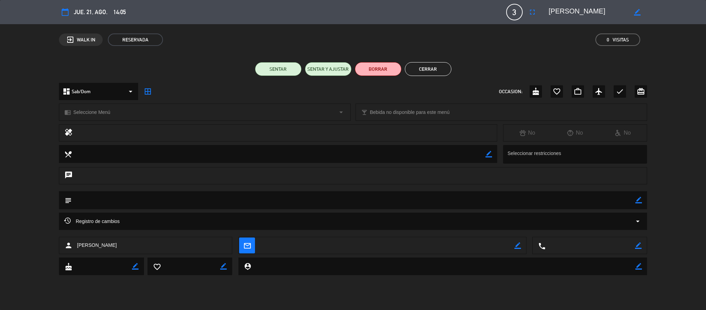
click at [637, 10] on icon "border_color" at bounding box center [637, 12] width 7 height 7
drag, startPoint x: 622, startPoint y: 12, endPoint x: 479, endPoint y: 20, distance: 142.6
click at [479, 20] on div "calendar_today jue. 21, ago. 14:05 3 FRANCISCO PULMAN fullscreen phone mail_out…" at bounding box center [353, 12] width 589 height 17
type textarea "PECATO"
click at [639, 12] on icon at bounding box center [637, 12] width 7 height 7
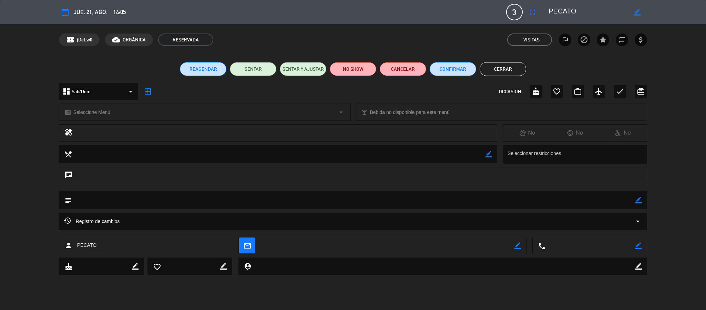
click at [511, 66] on button "Cerrar" at bounding box center [503, 69] width 47 height 14
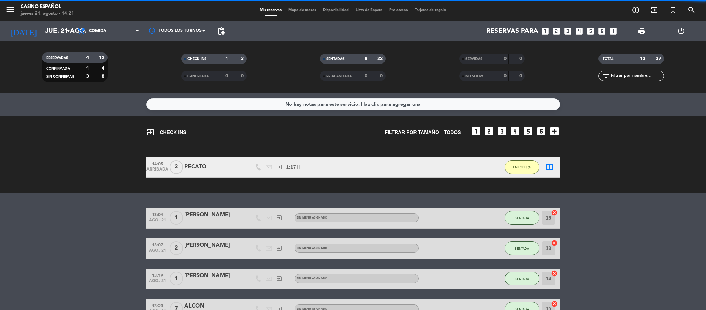
click at [296, 7] on div "Mis reservas Mapa de mesas Disponibilidad Lista de Espera Pre-acceso Tarjetas d…" at bounding box center [353, 10] width 193 height 6
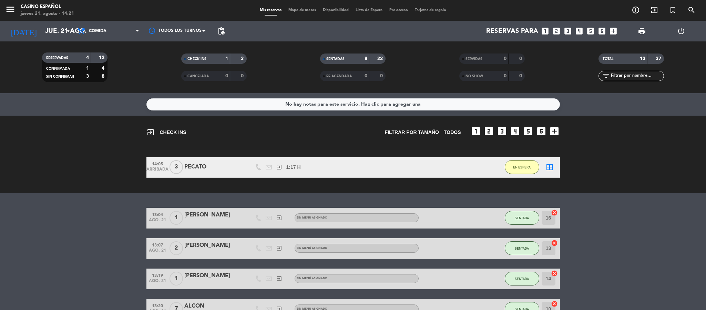
click at [295, 9] on span "Mapa de mesas" at bounding box center [302, 10] width 34 height 4
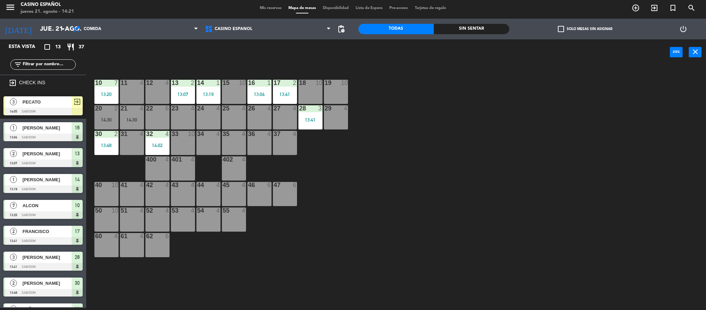
click at [38, 104] on span "PECATO" at bounding box center [46, 101] width 49 height 7
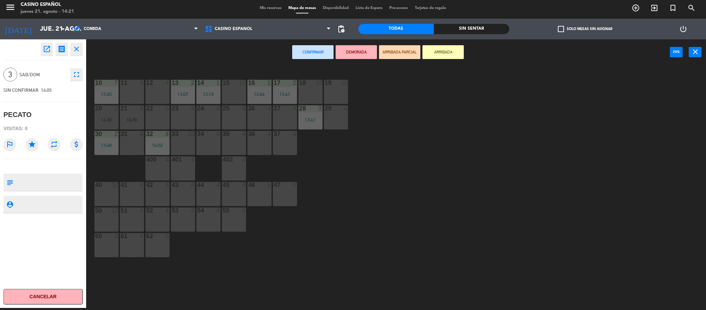
click at [240, 189] on div "45 4" at bounding box center [234, 194] width 24 height 24
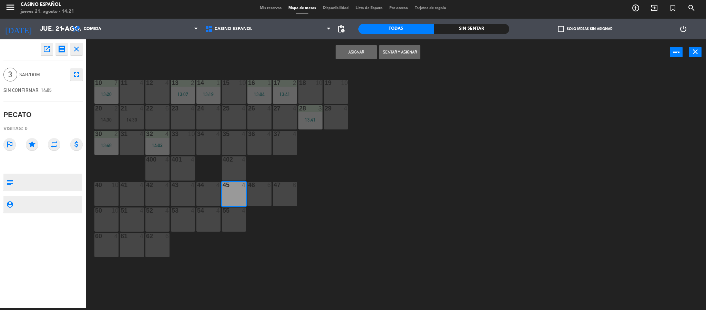
click at [406, 55] on button "Sentar y Asignar" at bounding box center [399, 52] width 41 height 14
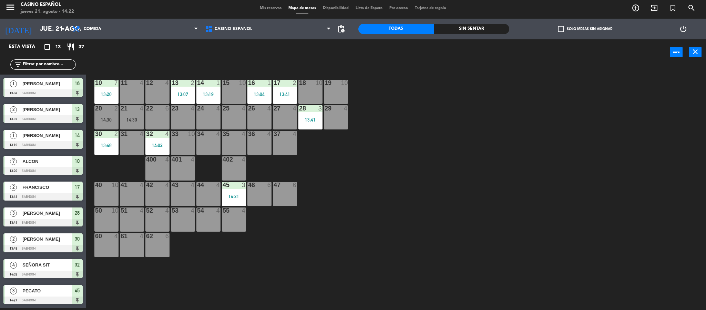
click at [429, 177] on div "10 7 13:20 11 4 12 4 13 2 13:07 14 1 13:19 15 10 16 1 13:04 17 2 13:41 18 10 19…" at bounding box center [399, 188] width 613 height 242
click at [537, 211] on div "10 7 13:20 11 4 12 4 13 2 13:07 14 1 13:19 15 10 16 1 13:04 17 2 13:41 18 10 19…" at bounding box center [399, 188] width 613 height 242
click at [254, 4] on div "menu Casino Español jueves 21. agosto - 14:23 Mis reservas Mapa de mesas Dispon…" at bounding box center [353, 8] width 706 height 21
click at [259, 6] on span "Mis reservas" at bounding box center [271, 8] width 29 height 4
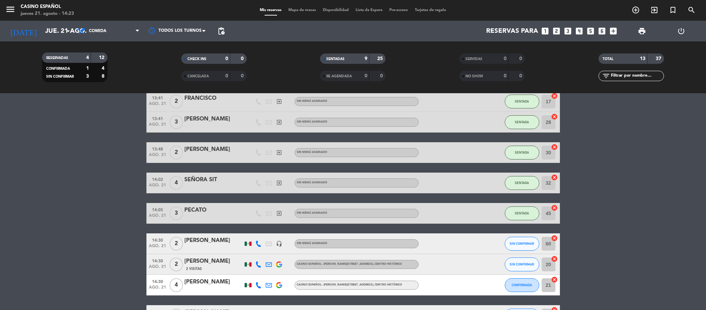
scroll to position [205, 0]
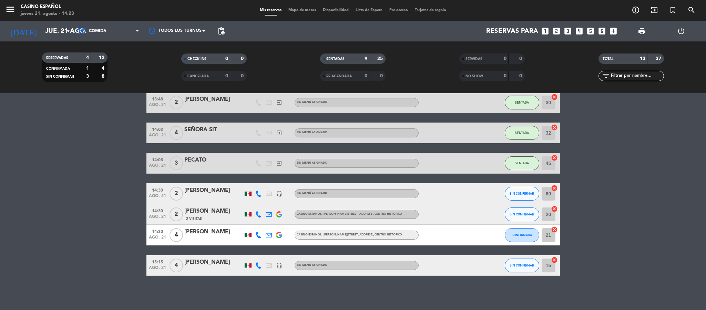
click at [289, 9] on span "Mapa de mesas" at bounding box center [302, 10] width 34 height 4
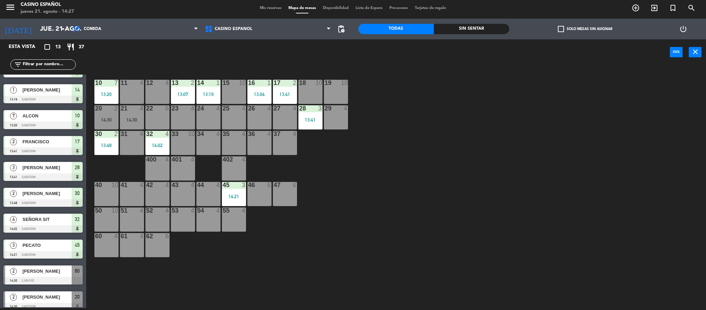
scroll to position [104, 0]
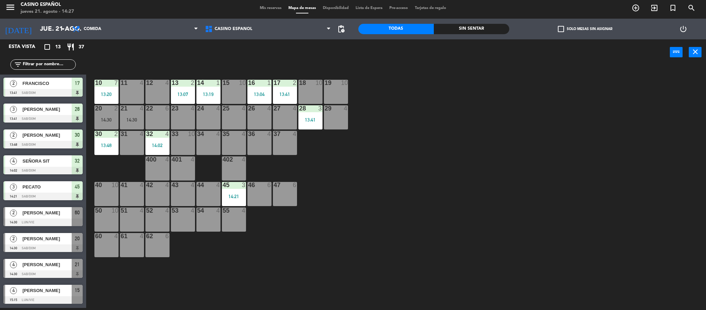
click at [162, 89] on div "12 4" at bounding box center [157, 92] width 24 height 24
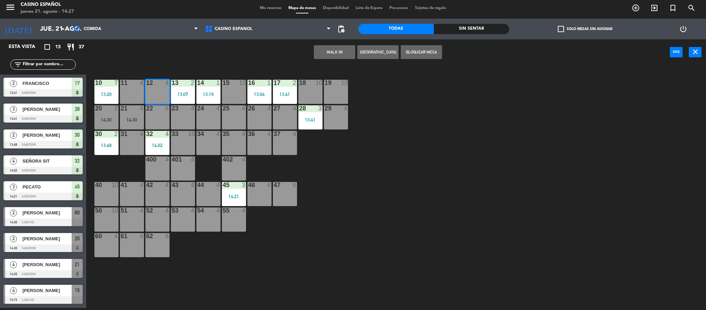
click at [340, 55] on button "WALK IN" at bounding box center [334, 52] width 41 height 14
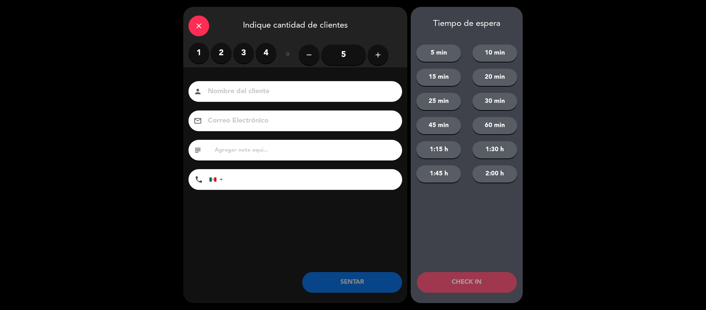
click at [223, 53] on label "2" at bounding box center [221, 53] width 21 height 21
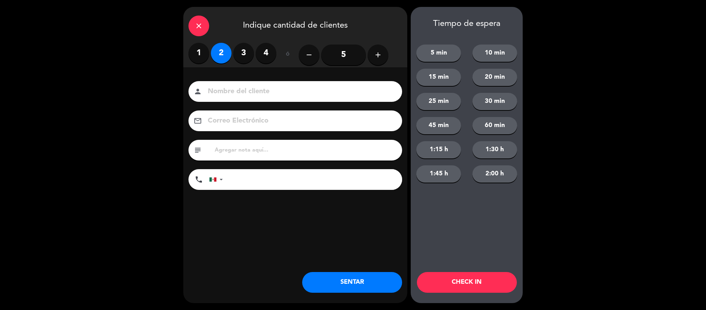
click at [238, 96] on input at bounding box center [300, 92] width 186 height 12
type input "dominguez"
click at [364, 282] on button "SENTAR" at bounding box center [352, 282] width 100 height 21
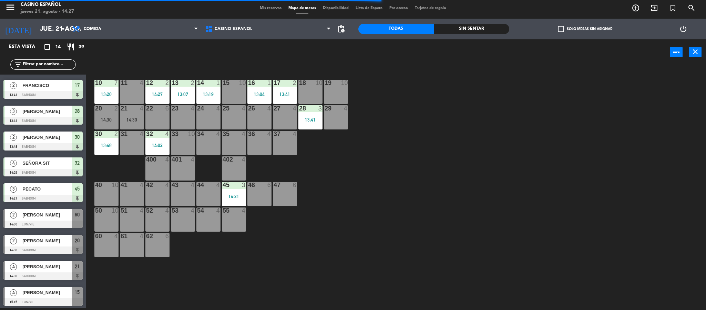
scroll to position [130, 0]
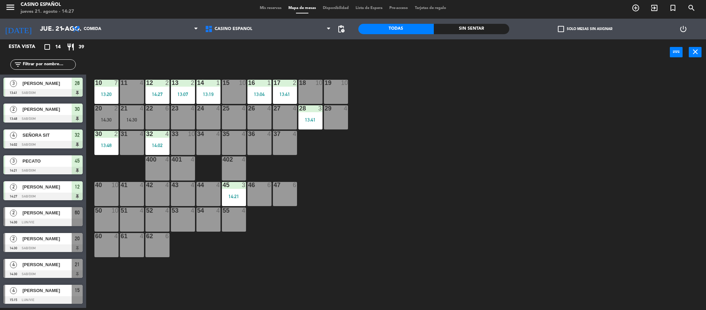
click at [60, 218] on div at bounding box center [42, 222] width 79 height 8
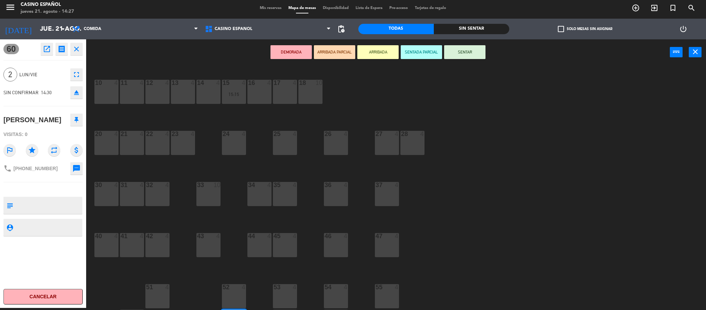
click at [76, 94] on icon "eject" at bounding box center [76, 92] width 8 height 8
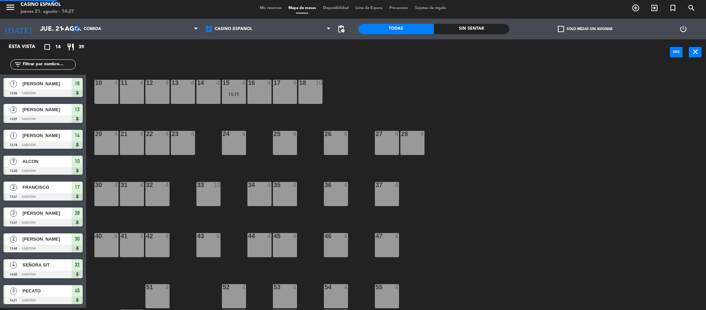
scroll to position [26, 0]
click at [265, 8] on span "Mis reservas" at bounding box center [271, 8] width 29 height 4
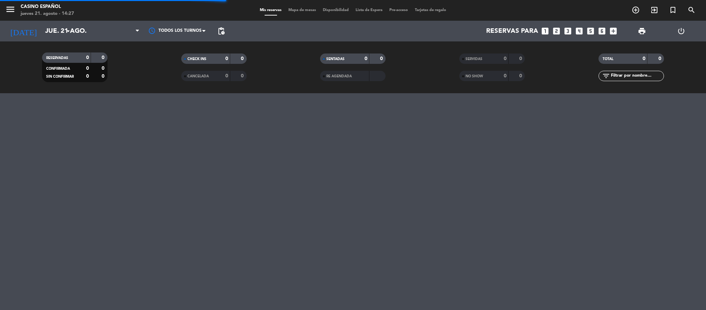
click at [308, 9] on span "Mapa de mesas" at bounding box center [302, 10] width 34 height 4
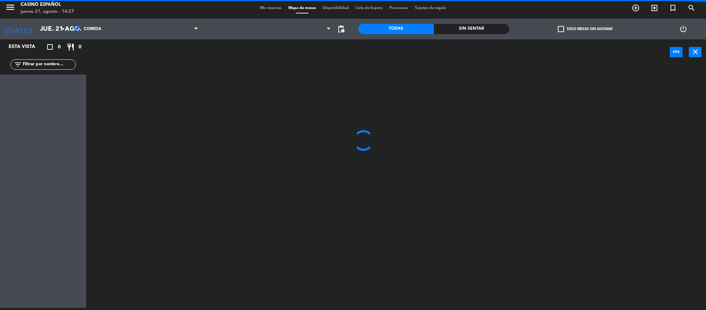
click at [49, 63] on input "text" at bounding box center [48, 65] width 53 height 8
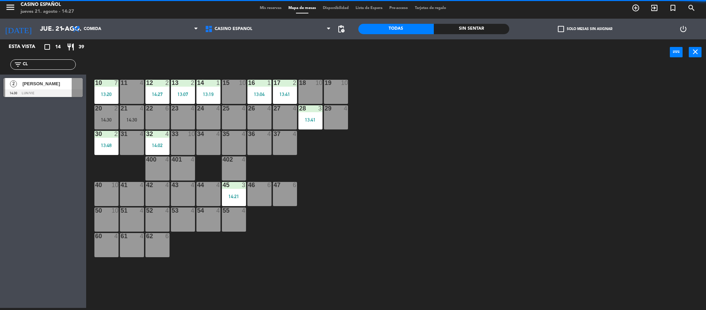
type input "CL"
drag, startPoint x: 425, startPoint y: 104, endPoint x: 267, endPoint y: 79, distance: 160.2
click at [425, 104] on div "10 7 13:20 11 4 12 2 14:27 13 2 13:07 14 1 13:19 15 10 16 1 13:04 17 2 13:41 18…" at bounding box center [399, 188] width 613 height 242
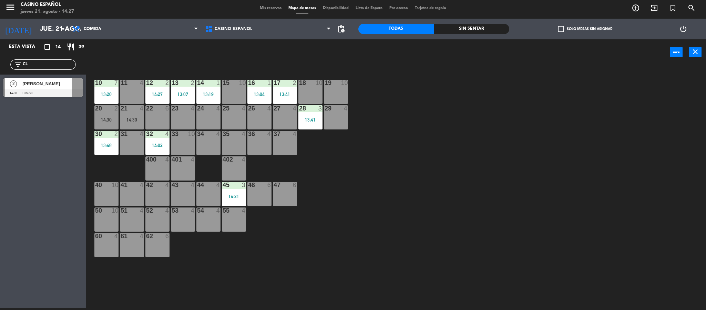
click at [47, 79] on div "CLAUDIA ALVAREZ" at bounding box center [47, 83] width 50 height 11
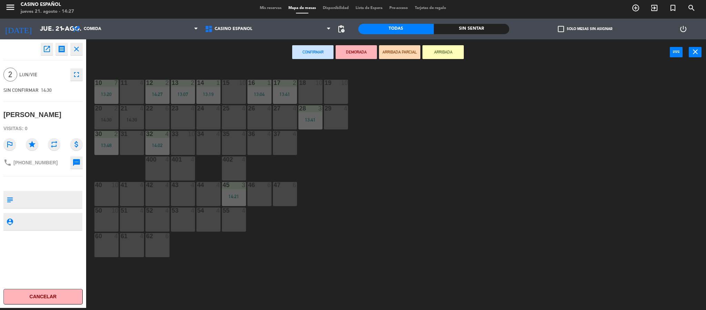
click at [254, 111] on div at bounding box center [259, 108] width 11 height 6
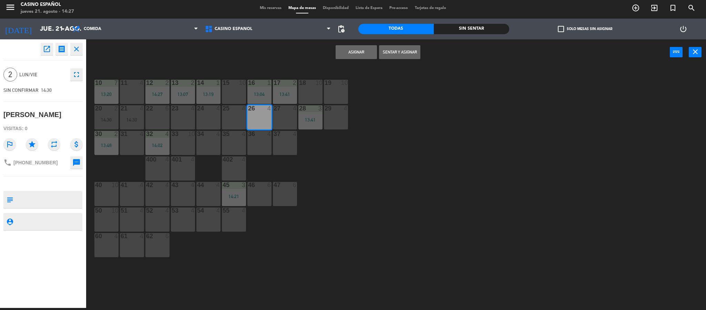
click at [399, 48] on button "Sentar y Asignar" at bounding box center [399, 52] width 41 height 14
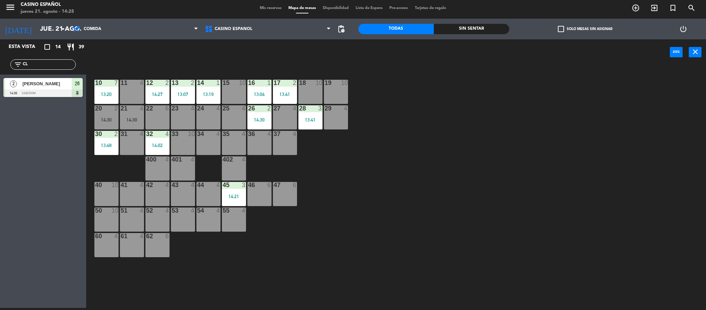
click at [46, 65] on input "CL" at bounding box center [48, 65] width 53 height 8
type input "C"
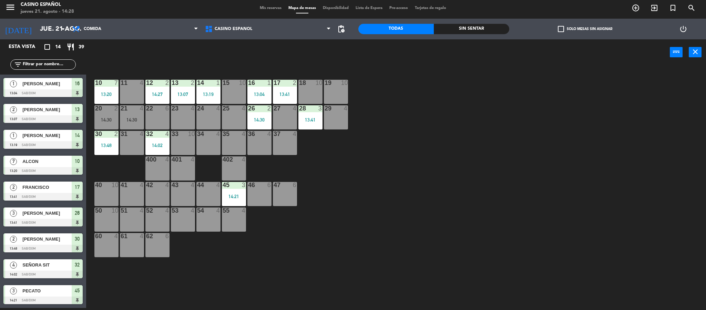
scroll to position [130, 0]
click at [437, 166] on div "10 7 13:20 11 4 12 2 14:27 13 2 13:07 14 1 13:19 15 10 16 1 13:04 17 2 13:41 18…" at bounding box center [399, 188] width 613 height 242
click at [204, 50] on div "power_input close" at bounding box center [378, 52] width 584 height 26
click at [451, 210] on div "10 7 13:20 11 4 12 2 14:27 13 2 13:07 14 1 13:19 15 10 16 1 13:04 17 2 13:41 18…" at bounding box center [399, 188] width 613 height 242
click at [442, 194] on div "10 7 13:20 11 4 12 2 14:27 13 2 13:07 14 1 13:19 15 10 16 1 13:04 17 2 13:41 18…" at bounding box center [399, 188] width 613 height 242
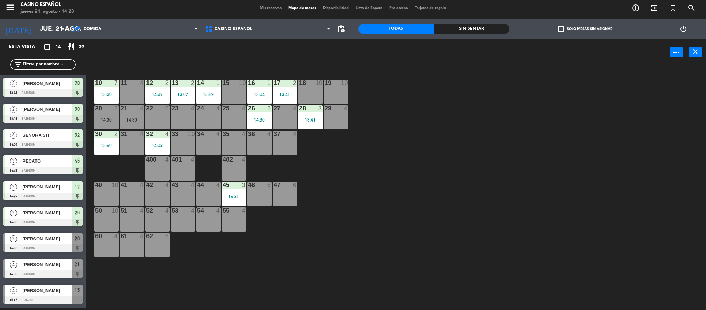
click at [32, 61] on input "text" at bounding box center [48, 65] width 53 height 8
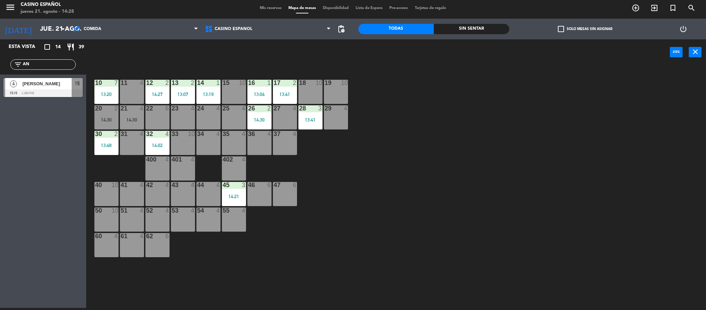
type input "A"
type input "M"
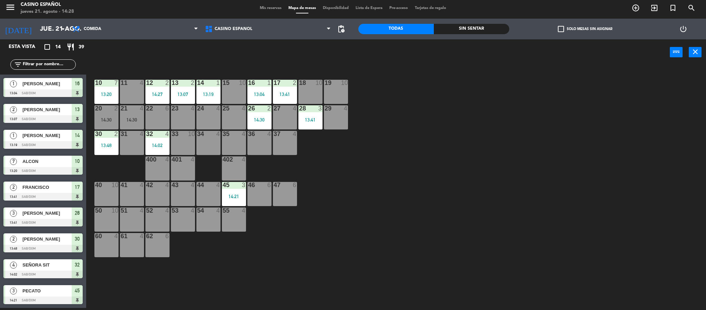
click at [389, 163] on div "10 7 13:20 11 4 12 2 14:27 13 2 13:07 14 1 13:19 15 10 16 1 13:04 17 2 13:41 18…" at bounding box center [399, 188] width 613 height 242
click at [201, 58] on div "power_input close" at bounding box center [378, 52] width 584 height 26
click at [378, 171] on div "10 7 13:20 11 4 12 2 14:27 13 2 13:07 14 1 13:19 15 10 16 1 13:04 17 2 13:41 18…" at bounding box center [399, 188] width 613 height 242
click at [213, 64] on div "power_input close" at bounding box center [378, 52] width 584 height 26
click at [403, 213] on div "10 7 13:20 11 4 12 2 14:27 13 2 13:07 14 1 13:19 15 10 16 1 13:04 17 2 13:41 18…" at bounding box center [399, 188] width 613 height 242
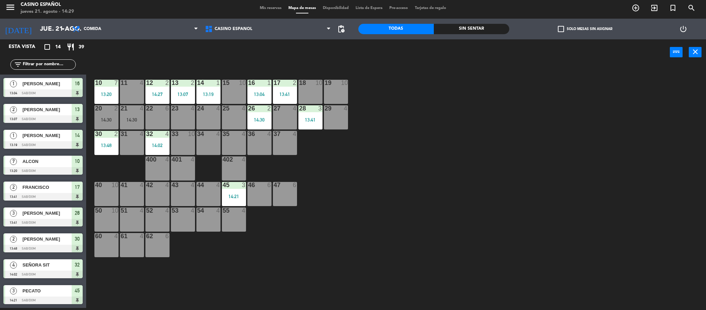
click at [309, 114] on div "28 3 13:41" at bounding box center [311, 117] width 24 height 24
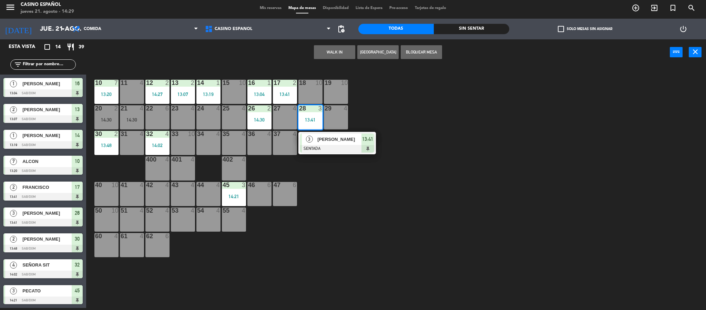
click at [403, 130] on div "10 7 13:20 11 4 12 2 14:27 13 2 13:07 14 1 13:19 15 10 16 1 13:04 17 2 13:41 18…" at bounding box center [399, 188] width 613 height 242
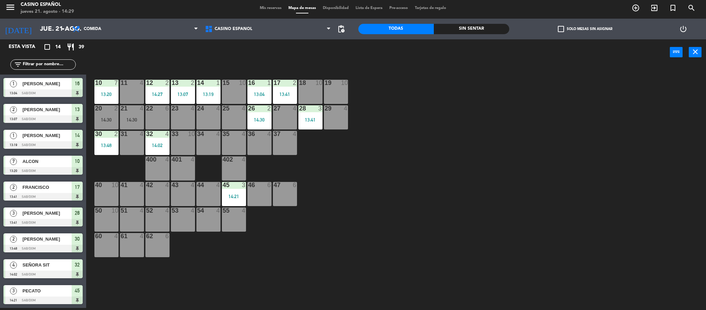
click at [299, 121] on div "13:41" at bounding box center [311, 119] width 24 height 5
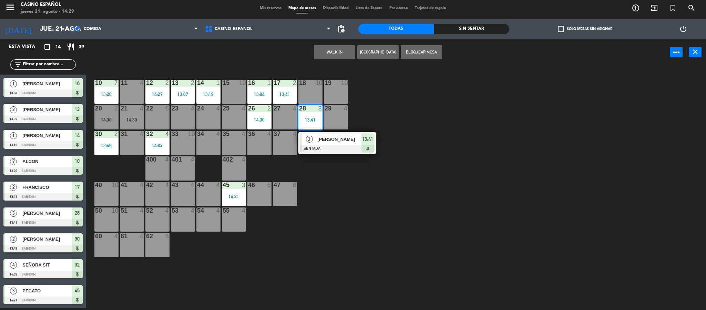
click at [315, 144] on div "3" at bounding box center [309, 138] width 15 height 11
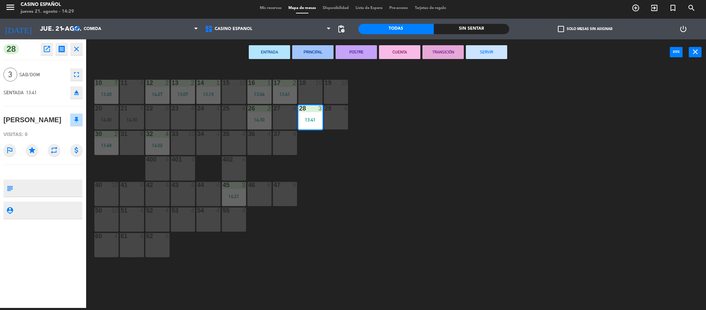
click at [76, 71] on icon "fullscreen" at bounding box center [76, 74] width 8 height 8
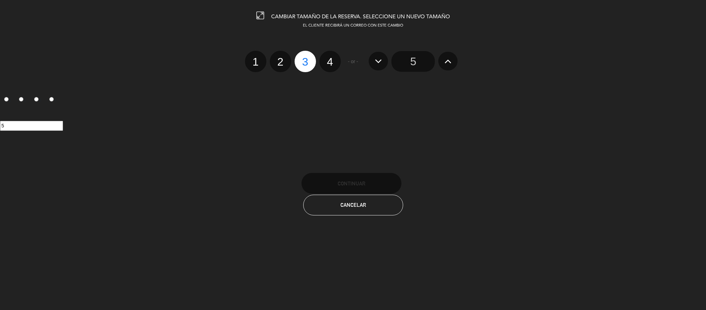
click at [326, 64] on label "4" at bounding box center [330, 61] width 21 height 21
click at [327, 58] on input "4" at bounding box center [329, 55] width 4 height 4
radio input "true"
radio input "false"
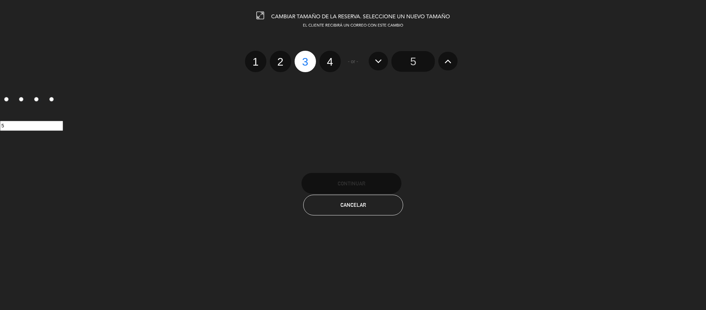
radio input "false"
radio input "true"
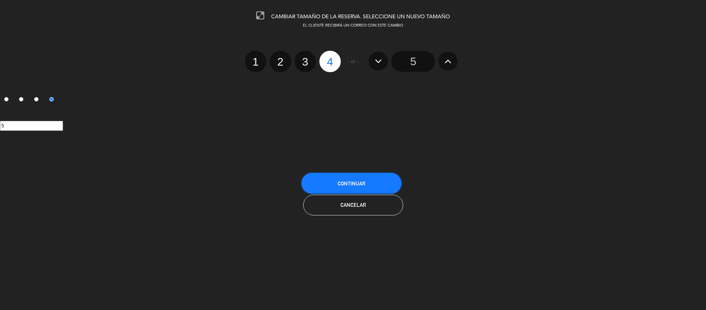
click at [363, 190] on button "Continuar" at bounding box center [352, 183] width 100 height 21
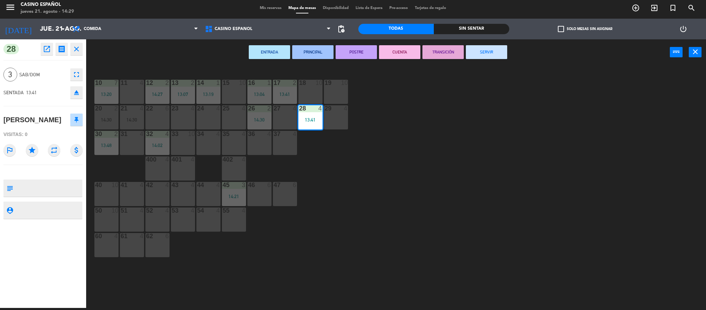
click at [358, 174] on div "10 7 13:20 11 4 12 2 14:27 13 2 13:07 14 1 13:19 15 10 16 1 13:04 17 2 13:41 18…" at bounding box center [399, 188] width 613 height 242
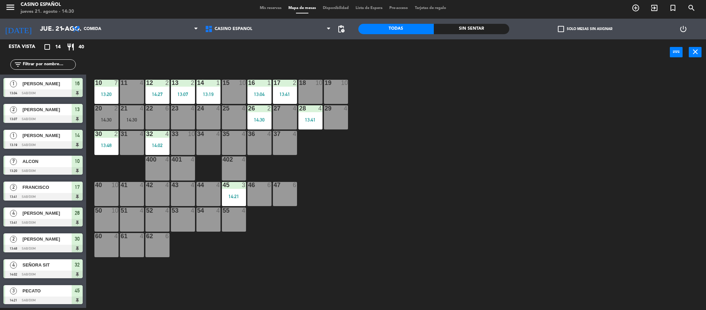
click at [556, 170] on div "10 7 13:20 11 4 12 2 14:27 13 2 13:07 14 1 13:19 15 10 16 1 13:04 17 2 13:41 18…" at bounding box center [399, 188] width 613 height 242
click at [423, 110] on div "10 7 13:20 11 4 12 2 14:27 13 2 13:07 14 1 13:19 15 10 16 1 13:04 17 2 13:41 18…" at bounding box center [399, 188] width 613 height 242
click at [478, 217] on div "10 7 13:20 11 4 12 2 14:27 13 2 13:07 14 1 13:19 15 10 16 1 13:04 17 2 13:41 18…" at bounding box center [399, 188] width 613 height 242
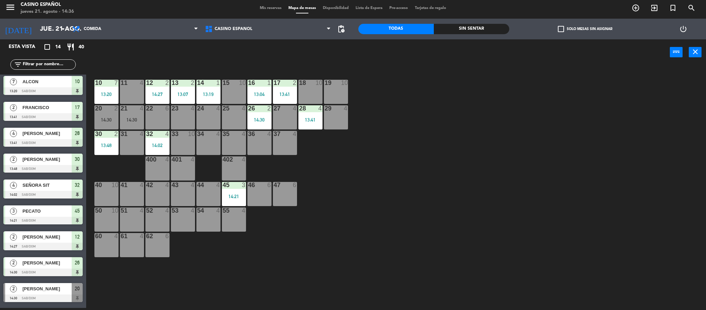
scroll to position [130, 0]
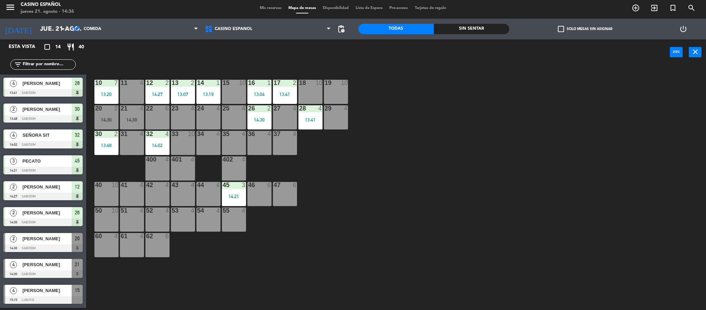
click at [49, 242] on div "Gustavo Gallegos" at bounding box center [47, 238] width 50 height 11
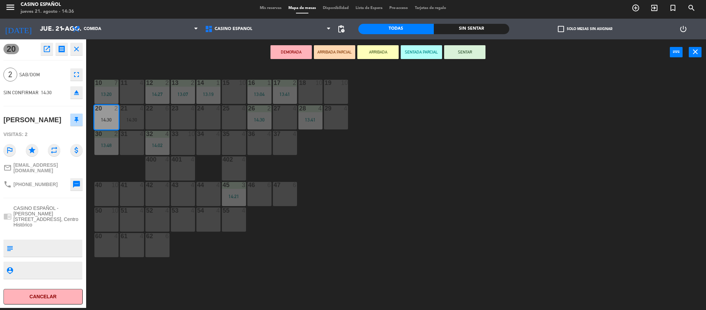
drag, startPoint x: 182, startPoint y: 117, endPoint x: 254, endPoint y: 79, distance: 81.4
click at [182, 117] on div "23 4" at bounding box center [183, 117] width 24 height 24
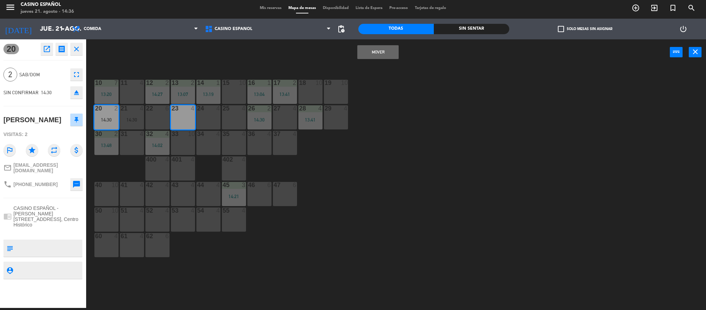
drag, startPoint x: 360, startPoint y: 61, endPoint x: 388, endPoint y: 54, distance: 28.8
click at [362, 62] on div "Mover power_input close" at bounding box center [378, 52] width 584 height 26
click at [391, 53] on button "Mover" at bounding box center [378, 52] width 41 height 14
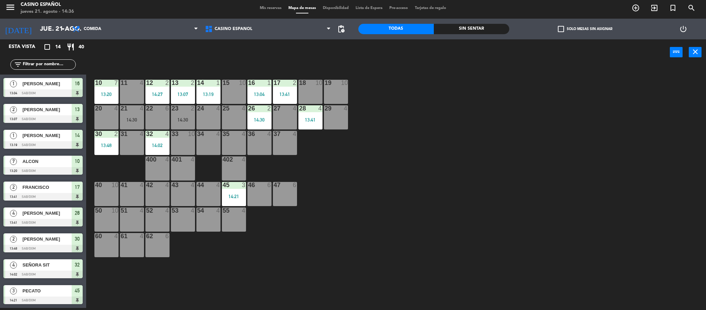
scroll to position [2, 0]
drag, startPoint x: 189, startPoint y: 115, endPoint x: 191, endPoint y: 130, distance: 15.3
click at [189, 115] on div "23 2 14:30" at bounding box center [183, 117] width 24 height 24
click at [203, 139] on div "34 2 14:30" at bounding box center [209, 143] width 24 height 24
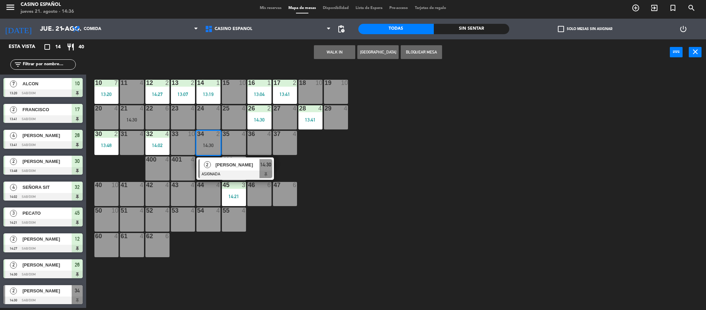
click at [179, 113] on div "23 4" at bounding box center [183, 117] width 24 height 24
click at [326, 49] on button "Mover" at bounding box center [312, 52] width 41 height 14
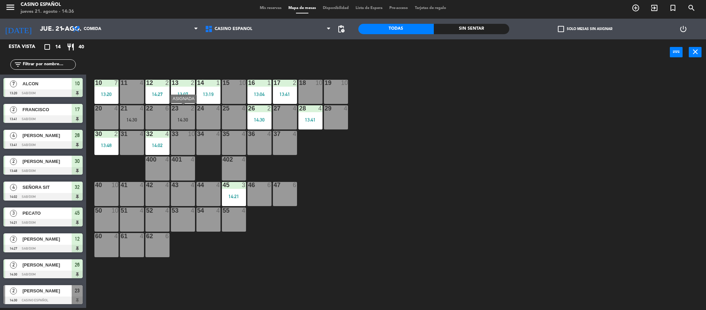
drag, startPoint x: 190, startPoint y: 114, endPoint x: 192, endPoint y: 129, distance: 14.5
click at [190, 115] on div "23 2 14:30" at bounding box center [183, 117] width 24 height 24
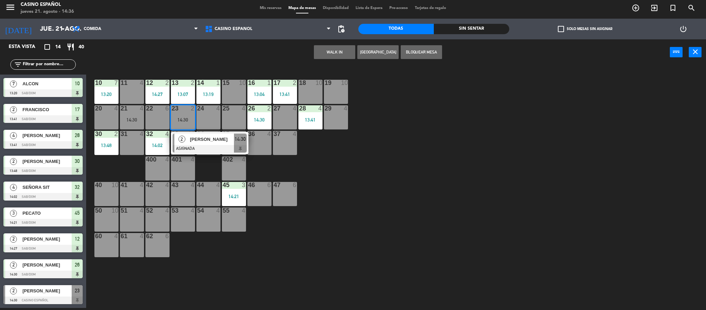
click at [194, 137] on span "Gustavo Gallegos" at bounding box center [212, 138] width 44 height 7
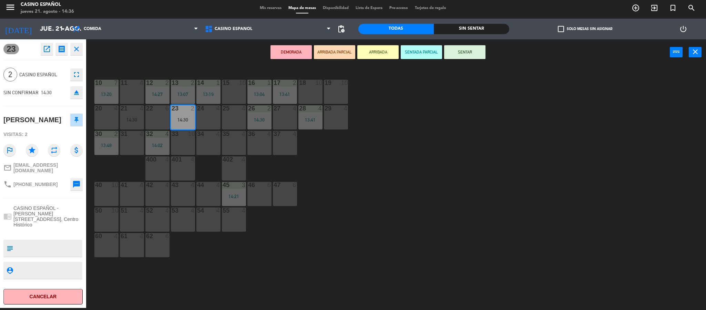
click at [453, 56] on button "SENTAR" at bounding box center [464, 52] width 41 height 14
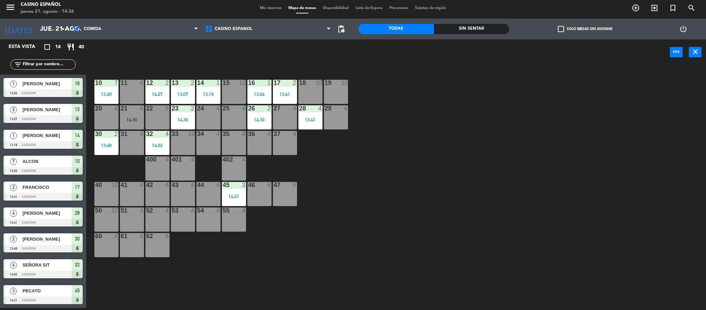
scroll to position [52, 0]
click at [262, 8] on span "Mis reservas" at bounding box center [271, 8] width 29 height 4
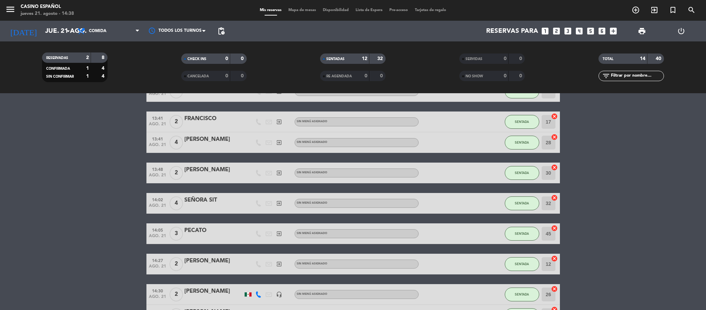
scroll to position [132, 0]
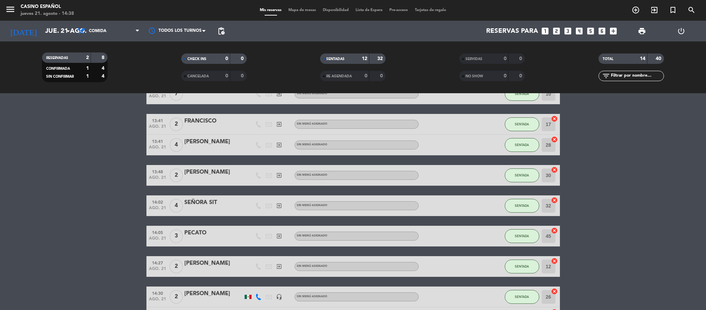
click at [300, 10] on span "Mapa de mesas" at bounding box center [302, 10] width 34 height 4
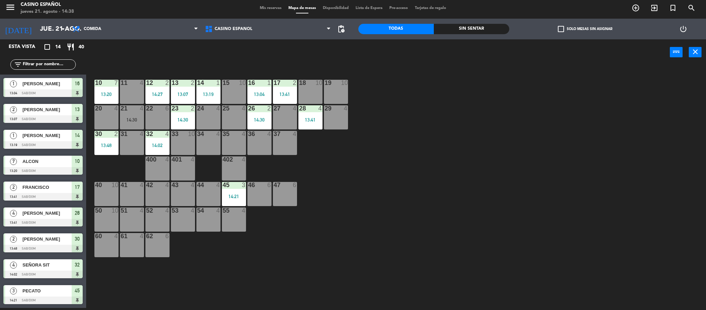
click at [240, 68] on div "10 7 13:20 11 4 12 2 14:27 13 2 13:07 14 1 13:19 15 10 16 1 13:04 17 2 13:41 18…" at bounding box center [399, 188] width 613 height 242
click at [636, 6] on icon "add_circle_outline" at bounding box center [636, 8] width 8 height 8
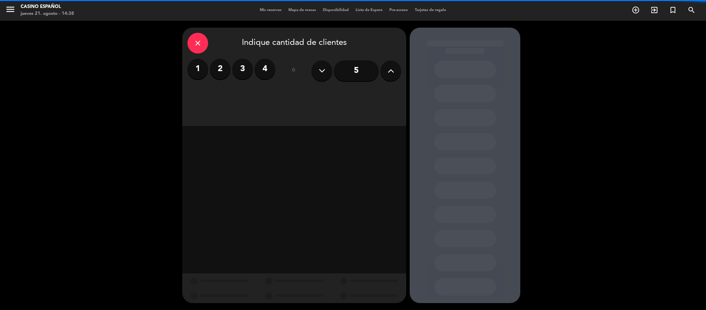
click at [226, 68] on label "2" at bounding box center [220, 69] width 21 height 21
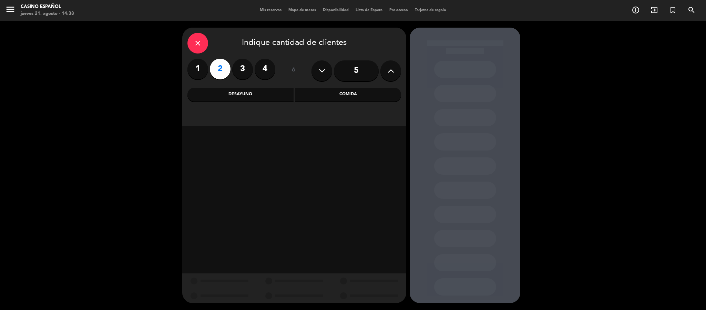
click at [193, 43] on div "close" at bounding box center [198, 43] width 21 height 21
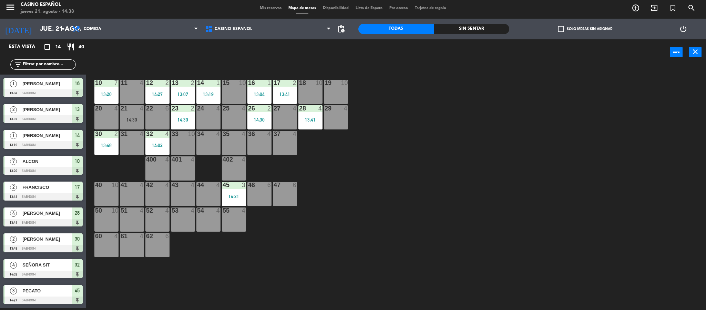
click at [384, 207] on div "10 7 13:20 11 4 12 2 14:27 13 2 13:07 14 1 13:19 15 10 16 1 13:04 17 2 13:41 18…" at bounding box center [399, 188] width 613 height 242
click at [526, 148] on div "10 7 13:20 11 4 12 2 14:27 13 2 13:07 14 1 13:19 15 10 16 1 13:04 17 2 13:41 18…" at bounding box center [399, 188] width 613 height 242
click at [329, 179] on div "10 7 13:20 11 4 12 2 14:27 13 2 13:07 14 1 13:19 15 10 16 1 13:04 17 2 13:41 18…" at bounding box center [399, 188] width 613 height 242
click at [142, 60] on div "power_input close" at bounding box center [378, 52] width 584 height 26
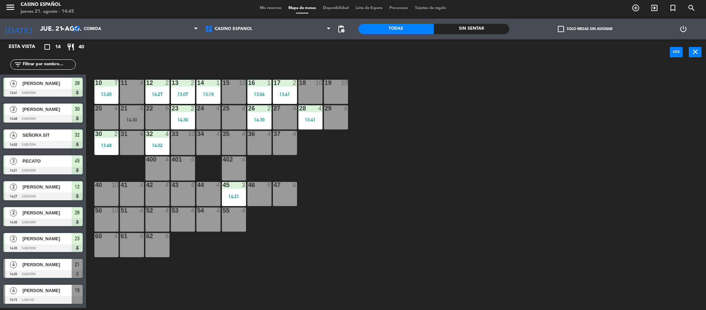
click at [306, 98] on div "18 10" at bounding box center [311, 92] width 24 height 24
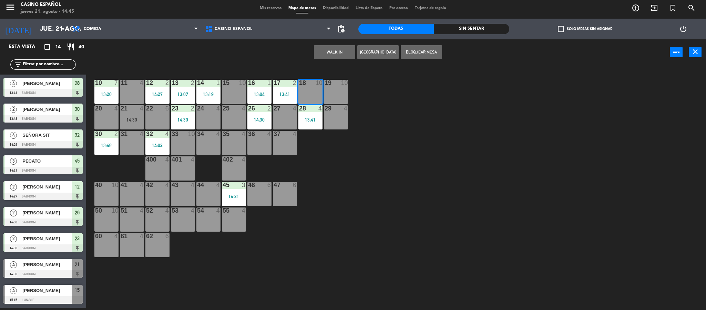
click at [327, 55] on button "WALK IN" at bounding box center [334, 52] width 41 height 14
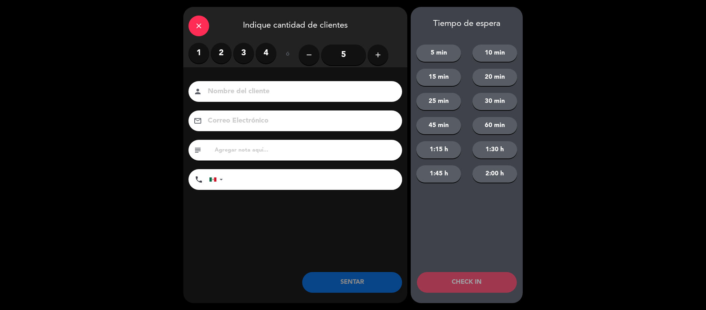
click at [220, 53] on label "2" at bounding box center [221, 53] width 21 height 21
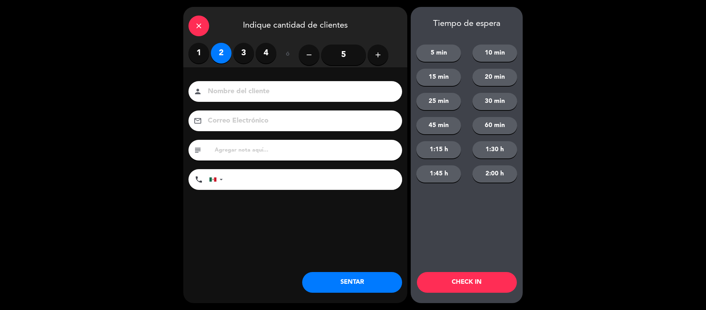
click at [243, 87] on input at bounding box center [300, 92] width 186 height 12
type input "oscar"
click at [329, 278] on button "SENTAR" at bounding box center [352, 282] width 100 height 21
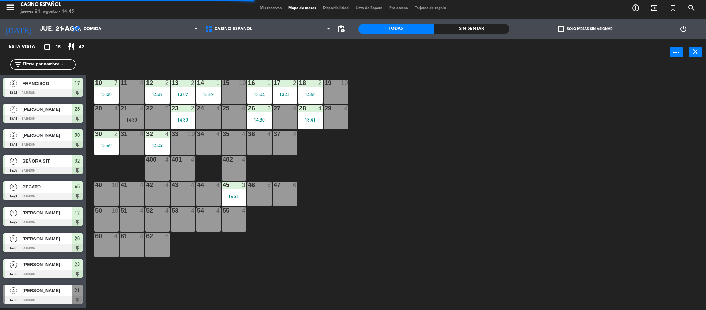
scroll to position [0, 0]
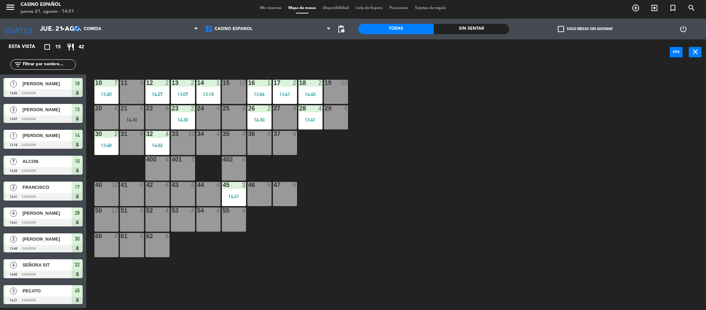
click at [263, 155] on div "36 4" at bounding box center [260, 143] width 24 height 24
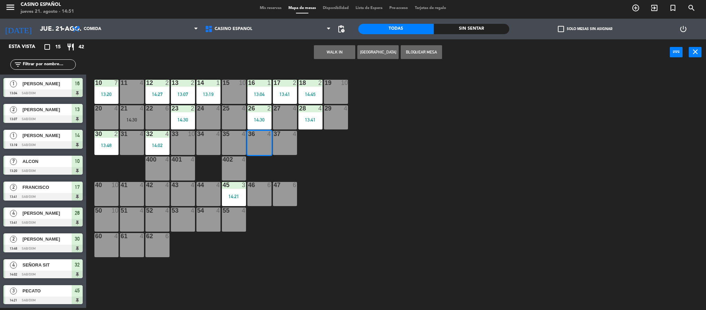
click at [327, 56] on button "WALK IN" at bounding box center [334, 52] width 41 height 14
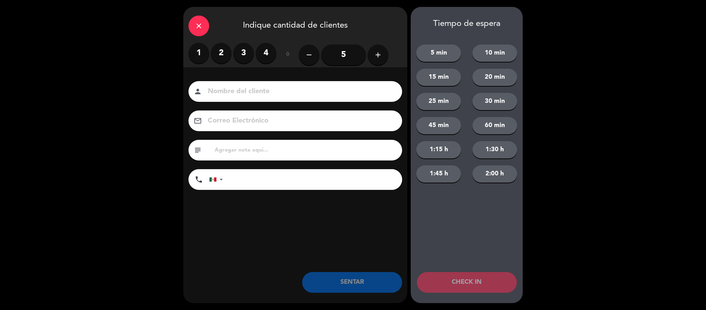
click at [265, 53] on label "4" at bounding box center [266, 53] width 21 height 21
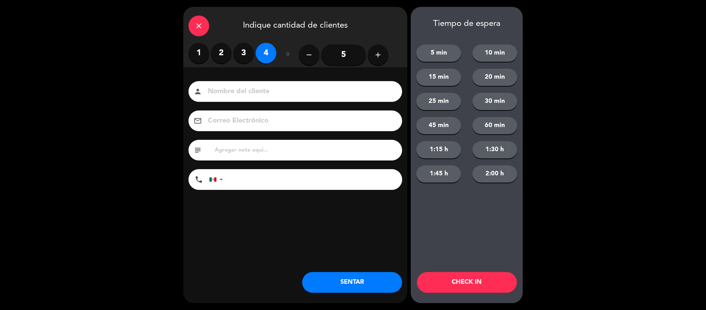
click at [253, 88] on input at bounding box center [300, 92] width 186 height 12
type input "CARMEN"
click at [371, 287] on button "SENTAR" at bounding box center [352, 282] width 100 height 21
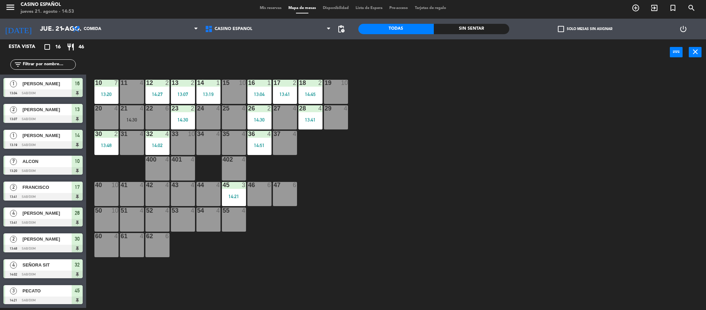
click at [521, 176] on div "10 7 13:20 11 4 12 2 14:27 13 2 13:07 14 1 13:19 15 10 16 1 13:04 17 2 13:41 18…" at bounding box center [399, 188] width 613 height 242
click at [639, 9] on icon "add_circle_outline" at bounding box center [636, 8] width 8 height 8
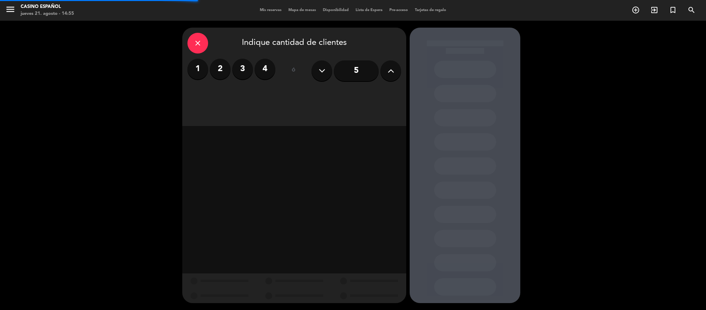
click at [224, 84] on div "close Indique cantidad de clientes 1 2 3 4 ó 5" at bounding box center [294, 77] width 224 height 98
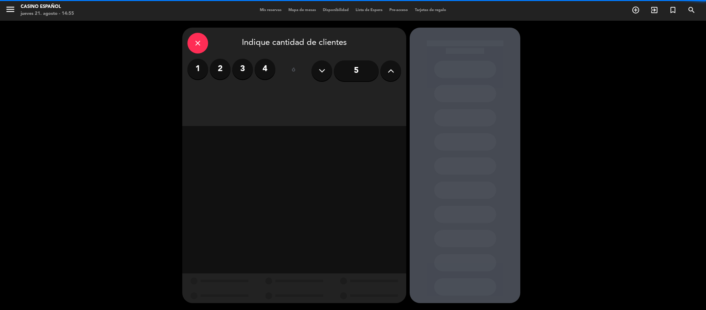
click at [223, 74] on label "2" at bounding box center [220, 69] width 21 height 21
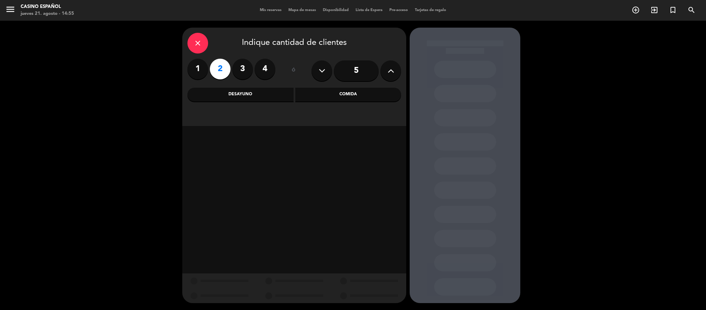
click at [344, 95] on div "Comida" at bounding box center [348, 95] width 106 height 14
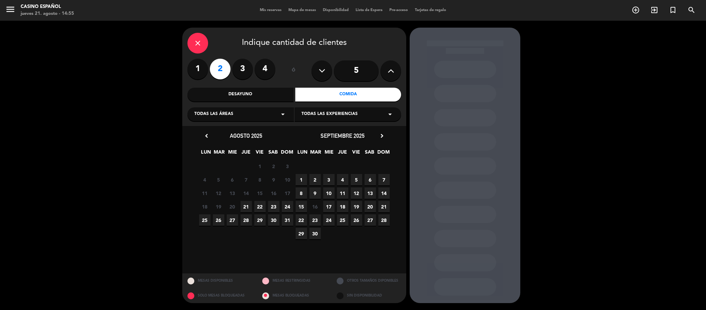
click at [244, 203] on span "21" at bounding box center [246, 206] width 11 height 11
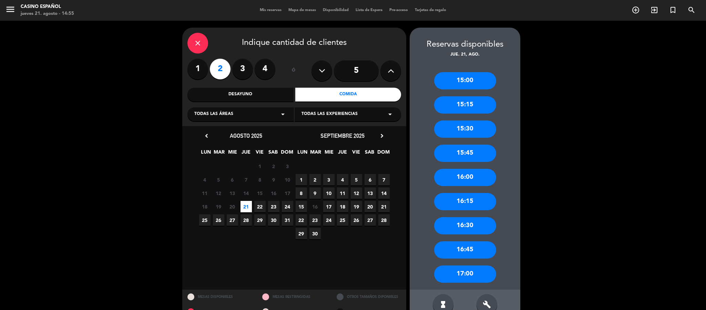
click at [475, 177] on div "16:00" at bounding box center [465, 177] width 62 height 17
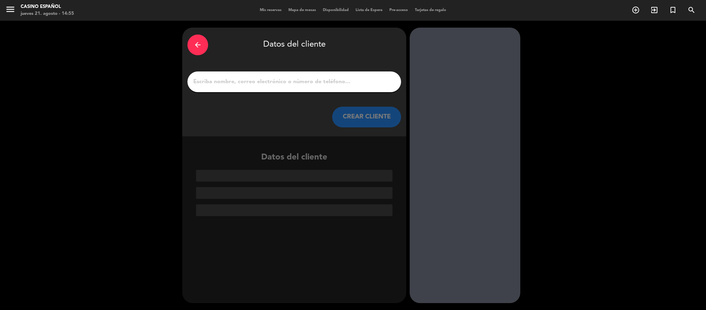
click at [296, 90] on div at bounding box center [295, 81] width 214 height 21
click at [301, 81] on input "1" at bounding box center [294, 82] width 203 height 10
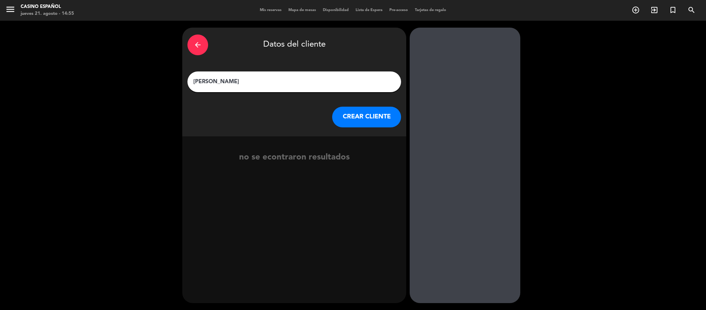
type input "GERARDO MONTERO"
click at [378, 122] on button "CREAR CLIENTE" at bounding box center [366, 117] width 69 height 21
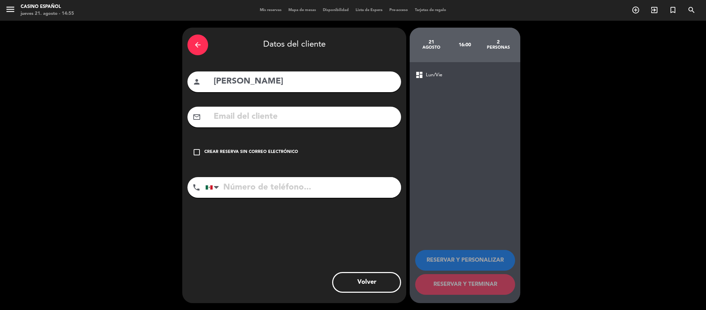
click at [272, 151] on div "Crear reserva sin correo electrónico" at bounding box center [251, 152] width 94 height 7
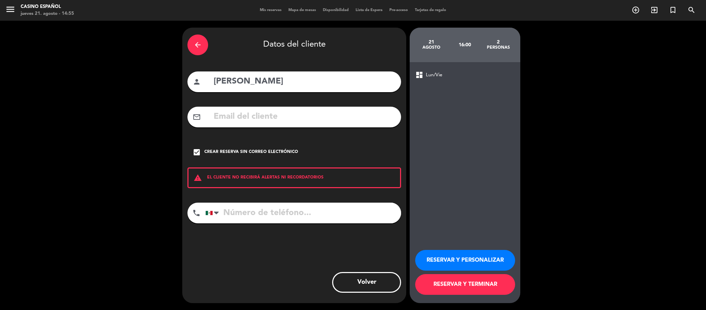
click at [476, 286] on button "RESERVAR Y TERMINAR" at bounding box center [465, 284] width 100 height 21
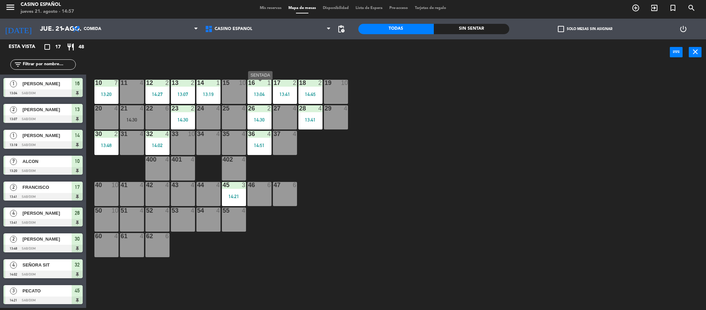
click at [254, 100] on div "16 1 13:04" at bounding box center [260, 92] width 24 height 24
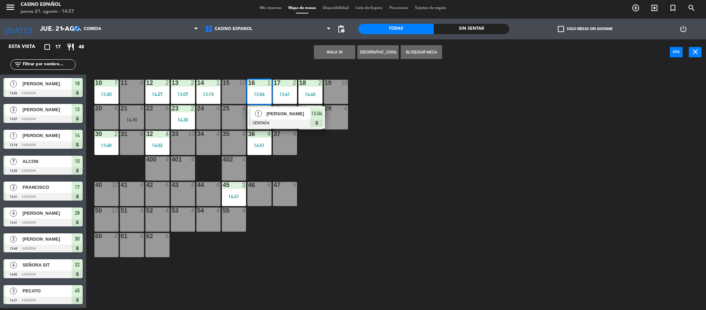
click at [270, 124] on div at bounding box center [286, 123] width 74 height 8
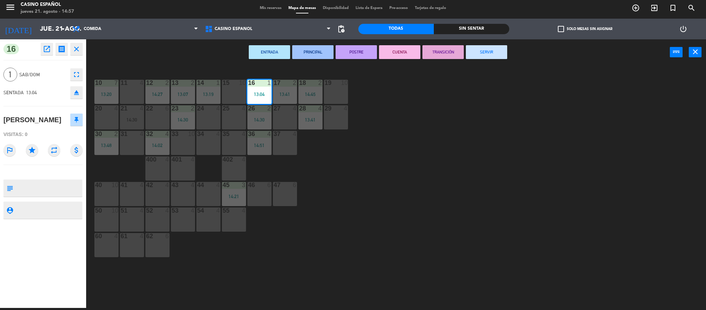
click at [494, 58] on button "SERVIR" at bounding box center [486, 52] width 41 height 14
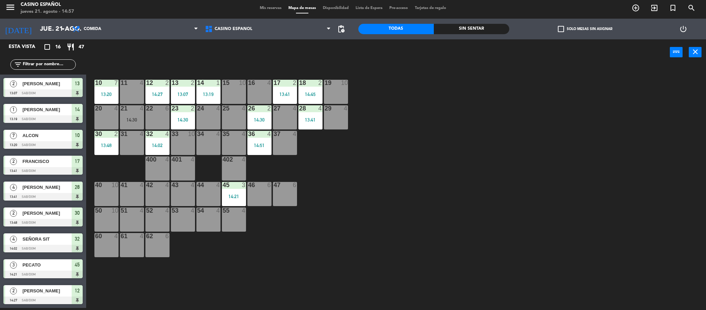
click at [453, 151] on div "10 7 13:20 11 4 12 2 14:27 13 2 13:07 14 1 13:19 15 10 16 4 17 2 13:41 18 2 14:…" at bounding box center [399, 188] width 613 height 242
click at [34, 70] on div "filter_list" at bounding box center [43, 64] width 66 height 10
click at [34, 67] on input "text" at bounding box center [48, 65] width 53 height 8
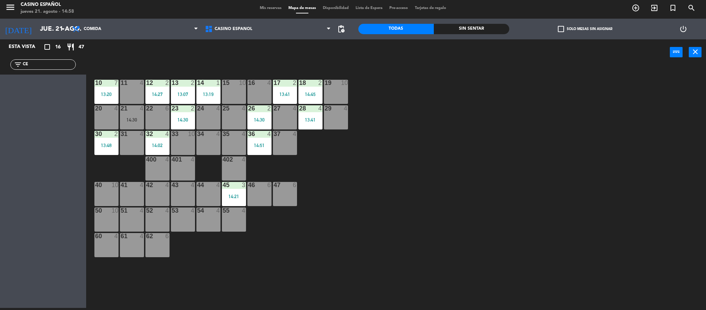
type input "C"
type input "R"
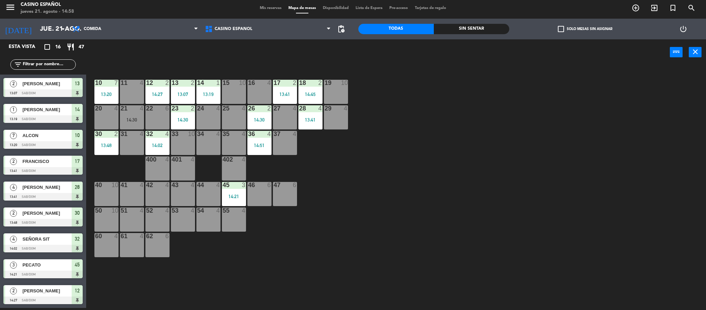
click at [468, 149] on div "10 7 13:20 11 4 12 2 14:27 13 2 13:07 14 1 13:19 15 10 16 4 17 2 13:41 18 2 14:…" at bounding box center [399, 188] width 613 height 242
click at [296, 57] on div "power_input close" at bounding box center [378, 52] width 584 height 26
click at [212, 97] on div "13:19" at bounding box center [209, 94] width 24 height 5
click at [479, 116] on div "10 7 13:20 11 4 12 2 14:27 13 2 13:07 14 4 15 10 16 4 17 2 13:41 18 2 14:45 19 …" at bounding box center [399, 188] width 613 height 242
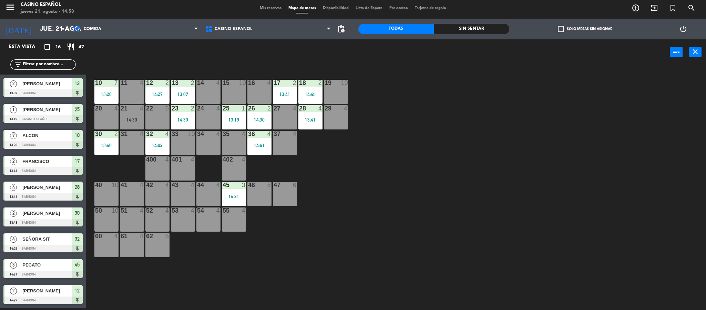
click at [219, 119] on div "24 4" at bounding box center [209, 117] width 24 height 24
drag, startPoint x: 320, startPoint y: 154, endPoint x: 221, endPoint y: 124, distance: 102.7
click at [320, 153] on div "10 7 13:20 11 4 12 2 14:27 13 2 13:07 14 4 15 10 16 4 17 2 13:41 18 2 14:45 19 …" at bounding box center [399, 188] width 613 height 242
click at [235, 114] on div "25 1 13:19" at bounding box center [234, 117] width 24 height 24
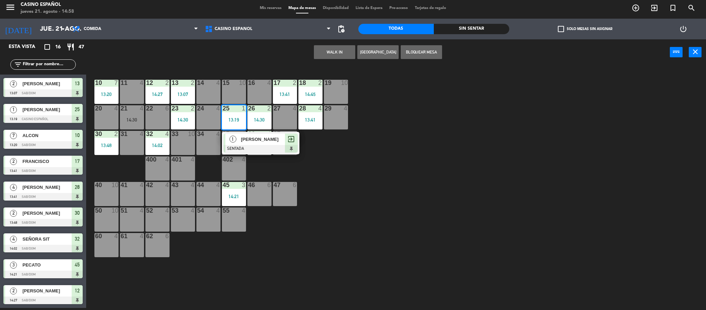
click at [247, 141] on span "BERNARDO" at bounding box center [263, 138] width 44 height 7
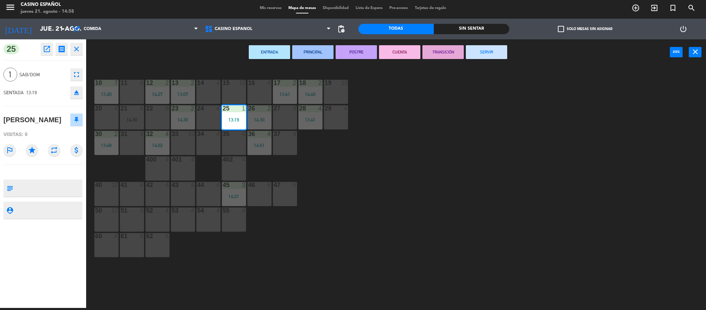
click at [476, 50] on button "SERVIR" at bounding box center [486, 52] width 41 height 14
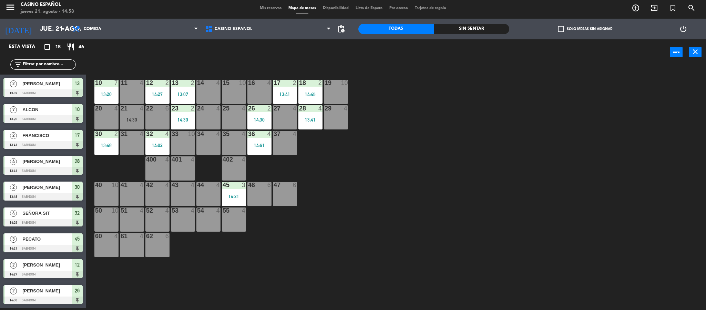
click at [277, 10] on span "Mis reservas" at bounding box center [271, 8] width 29 height 4
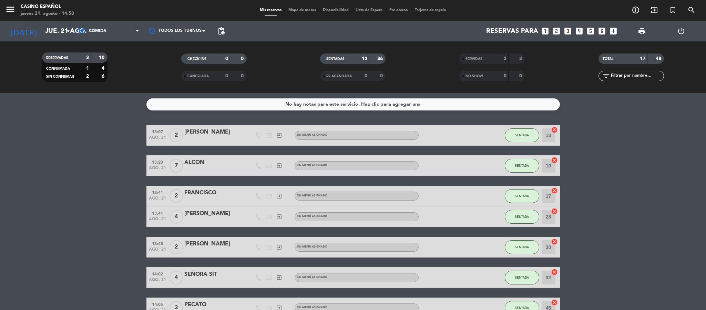
click at [287, 10] on span "Mapa de mesas" at bounding box center [302, 10] width 34 height 4
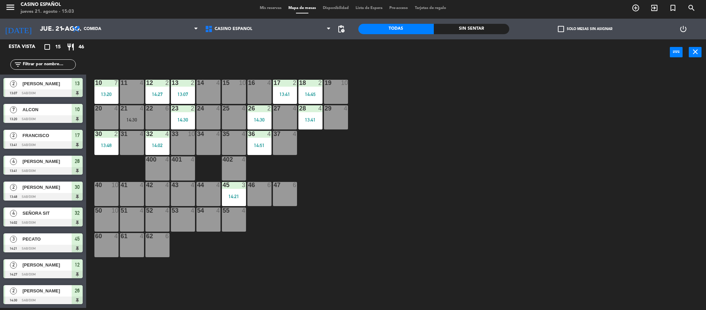
click at [126, 137] on div at bounding box center [131, 134] width 11 height 6
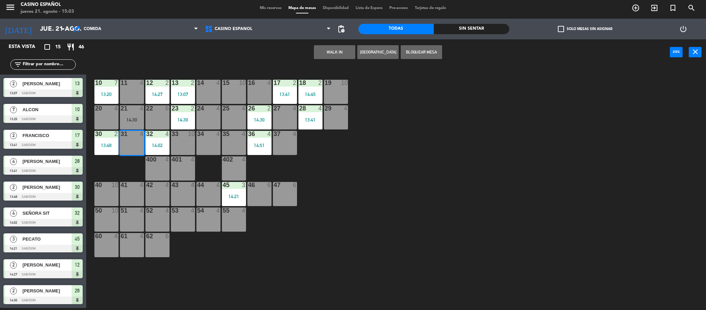
click at [329, 59] on button "WALK IN" at bounding box center [334, 52] width 41 height 14
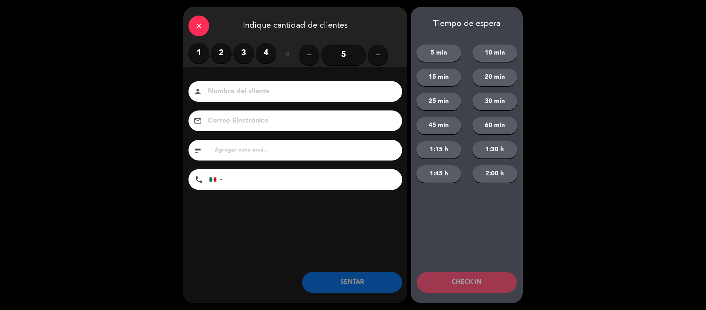
click at [238, 48] on label "3" at bounding box center [243, 53] width 21 height 21
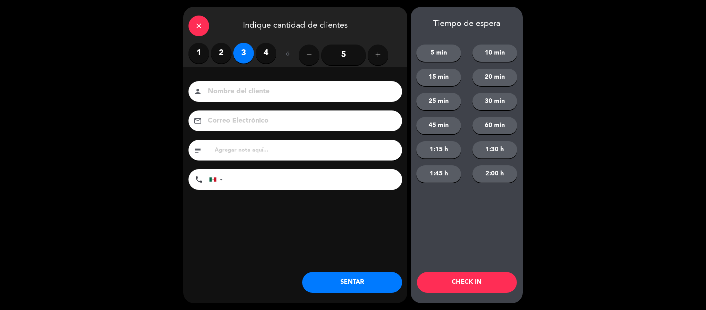
click at [237, 94] on input at bounding box center [300, 92] width 186 height 12
drag, startPoint x: 254, startPoint y: 88, endPoint x: 192, endPoint y: 71, distance: 64.2
click at [192, 71] on div "Nombre del cliente person MARCELO Correo Electrónico email subject phone United…" at bounding box center [295, 146] width 224 height 159
click at [255, 90] on input "MARCELO" at bounding box center [300, 92] width 186 height 12
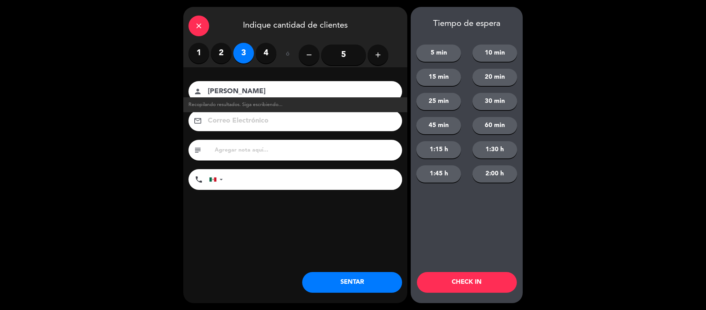
type input "MARCELO"
click at [375, 274] on button "SENTAR" at bounding box center [352, 282] width 100 height 21
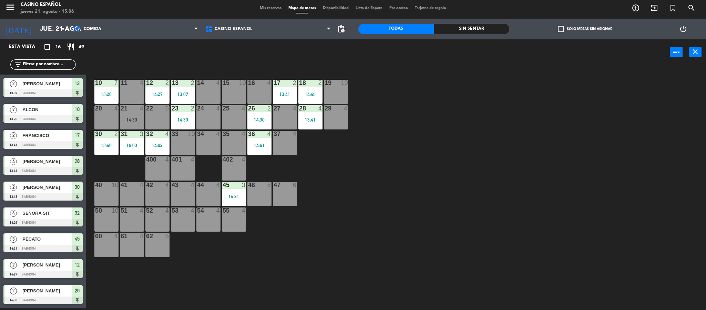
click at [263, 10] on span "Mis reservas" at bounding box center [271, 8] width 29 height 4
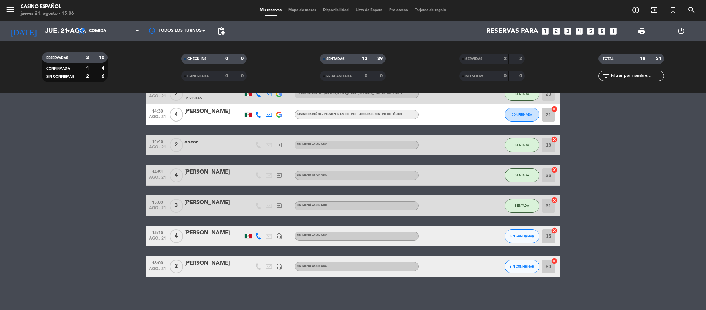
scroll to position [296, 0]
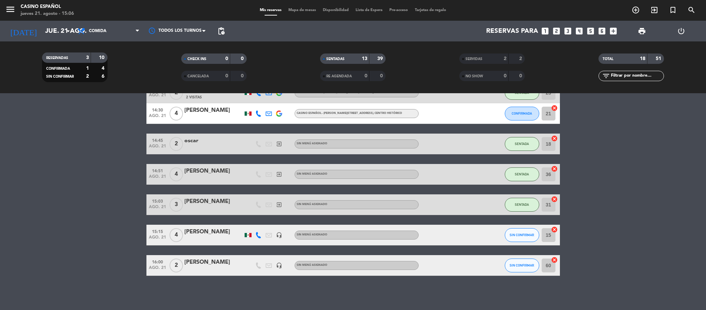
click at [208, 198] on div "MARCELO" at bounding box center [213, 201] width 59 height 9
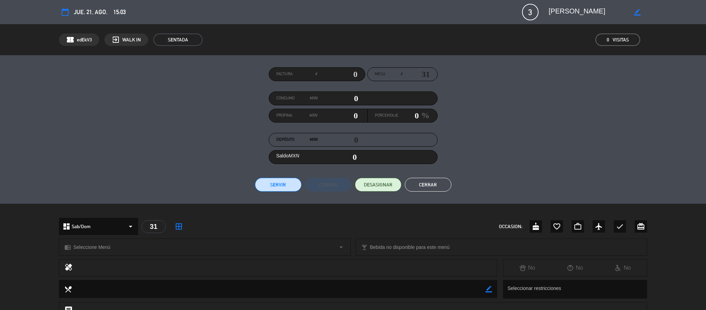
click at [635, 11] on icon "border_color" at bounding box center [637, 12] width 7 height 7
drag, startPoint x: 619, startPoint y: 8, endPoint x: 545, endPoint y: 9, distance: 73.4
click at [545, 9] on div at bounding box center [595, 12] width 103 height 12
type textarea "[PERSON_NAME]"
click at [640, 12] on icon at bounding box center [637, 12] width 7 height 7
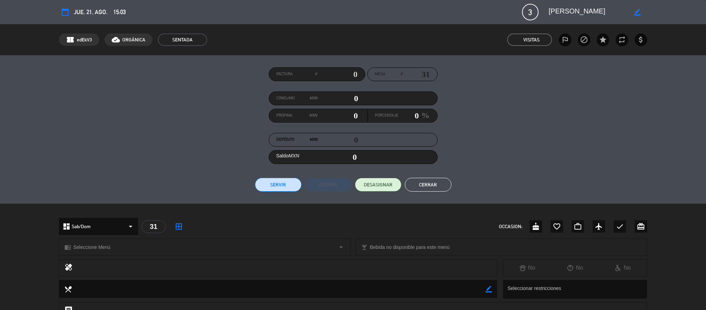
click at [423, 179] on button "Cerrar" at bounding box center [428, 185] width 47 height 14
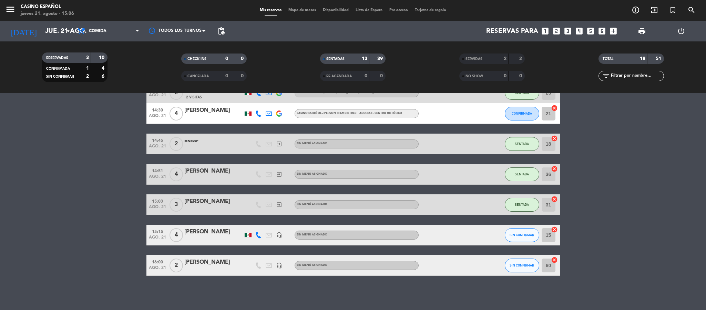
click at [297, 11] on span "Mapa de mesas" at bounding box center [302, 10] width 34 height 4
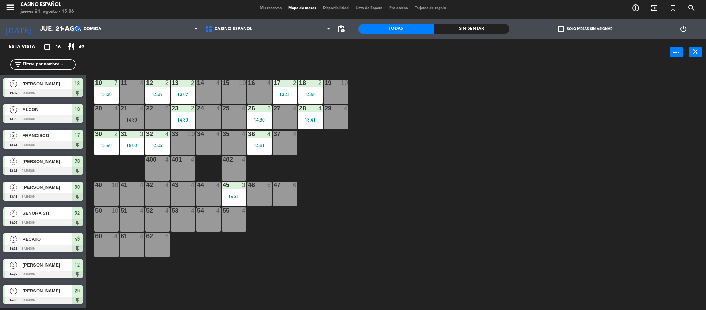
click at [416, 126] on div "10 7 13:20 11 4 12 2 14:27 13 2 13:07 14 4 15 10 16 4 17 2 13:41 18 2 14:45 19 …" at bounding box center [399, 188] width 613 height 242
click at [419, 163] on div "10 7 13:20 11 4 12 2 14:27 13 2 13:07 14 4 15 10 16 4 17 2 13:41 18 2 14:45 19 …" at bounding box center [399, 188] width 613 height 242
click at [361, 69] on main "10 7 13:20 11 4 12 2 14:27 13 2 13:07 14 4 15 10 16 4 17 2 13:41 18 2 14:45 19 …" at bounding box center [396, 184] width 620 height 249
click at [364, 102] on div "10 7 13:20 11 4 12 2 14:27 13 2 13:07 14 4 15 10 16 4 17 2 13:41 18 2 14:45 19 …" at bounding box center [399, 188] width 613 height 242
click at [212, 94] on div "14 4" at bounding box center [209, 92] width 24 height 24
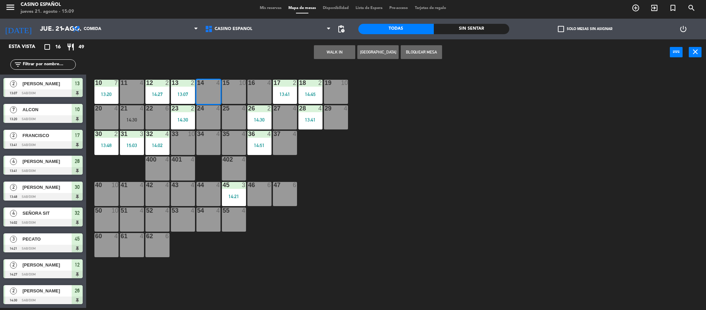
click at [339, 56] on button "WALK IN" at bounding box center [334, 52] width 41 height 14
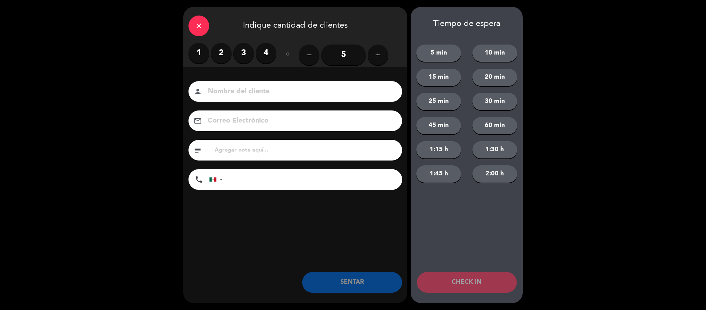
drag, startPoint x: 213, startPoint y: 60, endPoint x: 217, endPoint y: 90, distance: 30.6
click at [213, 60] on div "1 2 3 4" at bounding box center [233, 53] width 88 height 21
click at [218, 92] on input at bounding box center [300, 92] width 186 height 12
click at [223, 47] on label "2" at bounding box center [221, 53] width 21 height 21
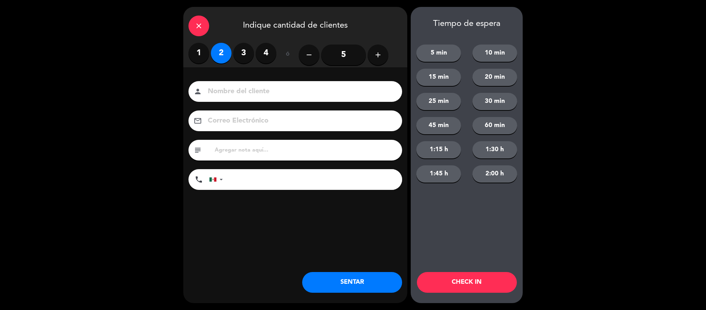
click at [224, 83] on div "person" at bounding box center [296, 91] width 214 height 21
click at [224, 84] on div "person" at bounding box center [296, 91] width 214 height 21
click at [224, 86] on input at bounding box center [300, 92] width 186 height 12
type input "[PERSON_NAME]"
click at [355, 273] on button "SENTAR" at bounding box center [352, 282] width 100 height 21
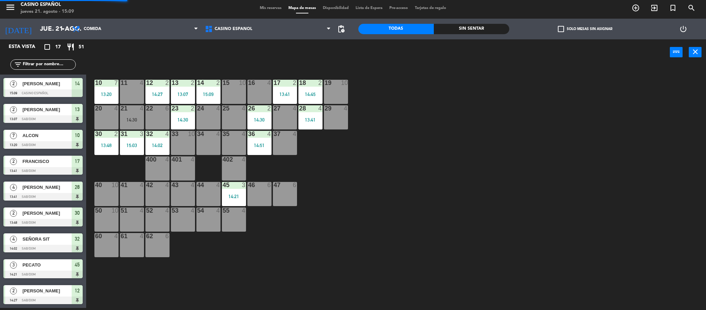
click at [257, 10] on span "Mis reservas" at bounding box center [271, 8] width 29 height 4
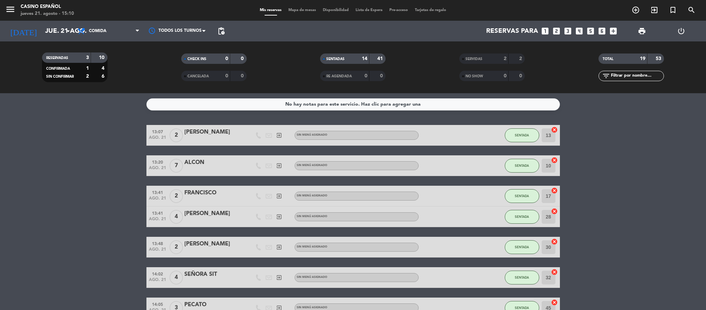
click at [290, 9] on span "Mapa de mesas" at bounding box center [302, 10] width 34 height 4
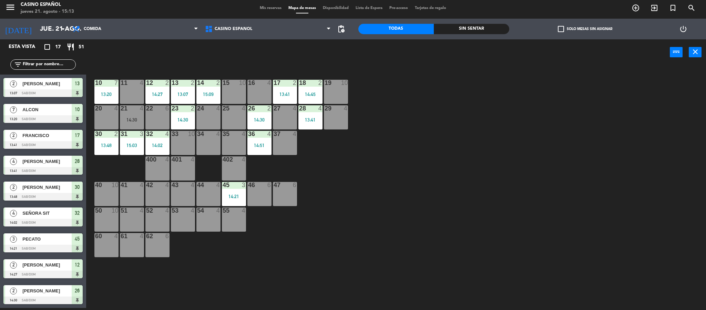
click at [250, 61] on div "power_input close" at bounding box center [378, 52] width 584 height 26
click at [512, 233] on div "10 7 13:20 11 4 12 2 14:27 13 2 13:07 14 2 15:09 15 10 16 4 17 2 13:41 18 2 14:…" at bounding box center [399, 188] width 613 height 242
click at [213, 143] on div "34 4" at bounding box center [209, 143] width 24 height 24
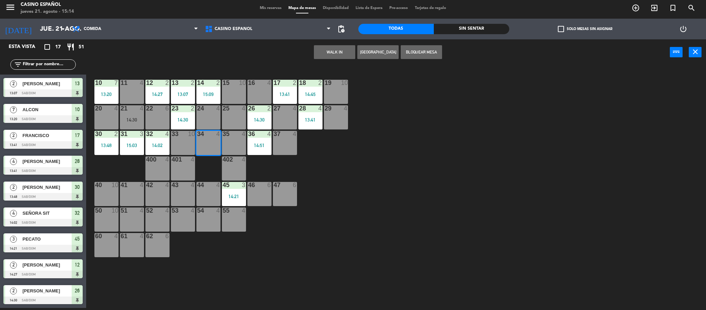
click at [332, 51] on button "WALK IN" at bounding box center [334, 52] width 41 height 14
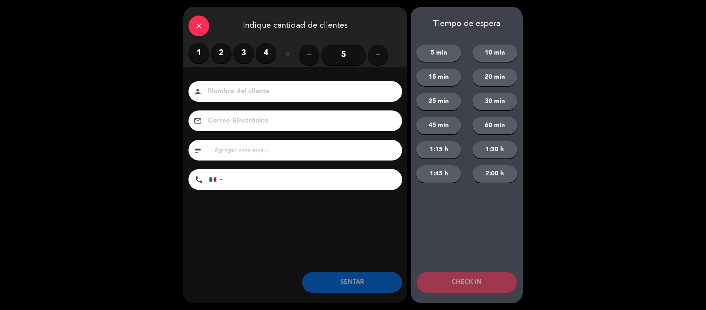
drag, startPoint x: 223, startPoint y: 53, endPoint x: 233, endPoint y: 75, distance: 23.9
click at [224, 54] on label "2" at bounding box center [221, 53] width 21 height 21
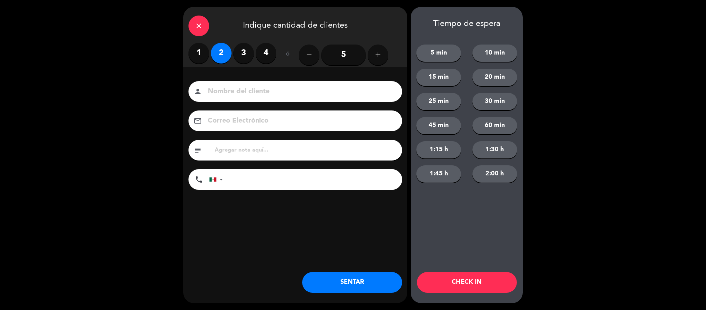
click at [239, 90] on input at bounding box center [300, 92] width 186 height 12
type input "[PERSON_NAME]"
click at [351, 291] on button "SENTAR" at bounding box center [352, 282] width 100 height 21
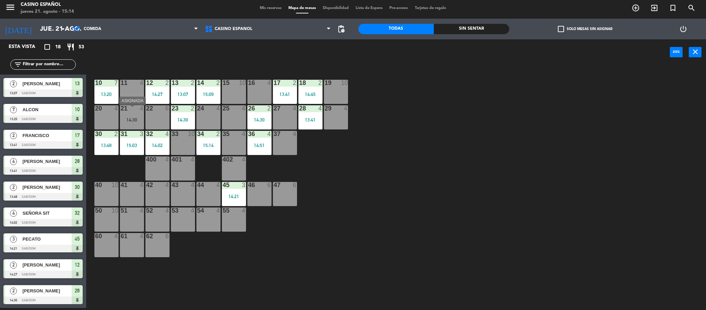
click at [128, 116] on div "21 4 14:30" at bounding box center [132, 117] width 24 height 24
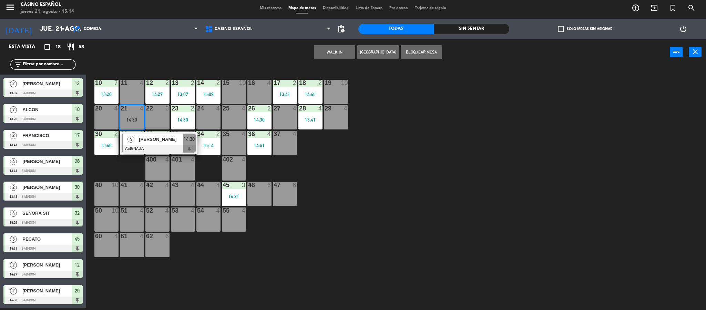
click at [116, 120] on div "20 4" at bounding box center [106, 117] width 24 height 24
click at [299, 50] on button "Mover" at bounding box center [312, 52] width 41 height 14
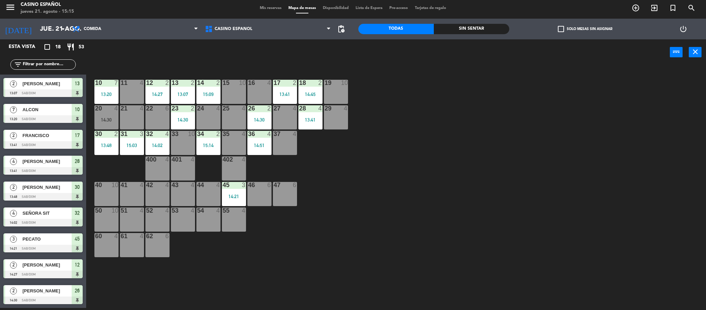
click at [125, 123] on div "21 4" at bounding box center [132, 117] width 24 height 24
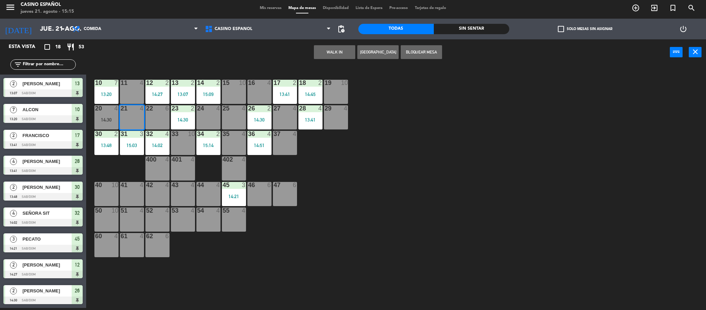
click at [331, 52] on button "WALK IN" at bounding box center [334, 52] width 41 height 14
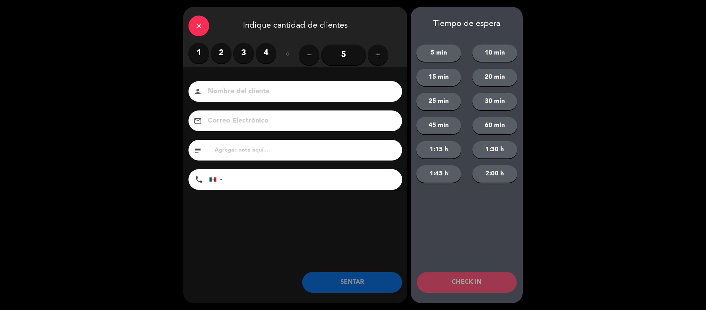
click at [202, 49] on label "1" at bounding box center [199, 53] width 21 height 21
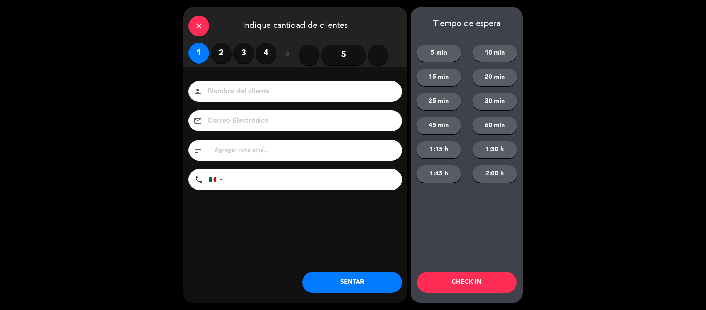
click at [238, 78] on div "Nombre del cliente person Correo Electrónico email subject phone United States …" at bounding box center [295, 146] width 224 height 159
click at [238, 82] on div "person" at bounding box center [296, 91] width 214 height 21
click at [236, 87] on input at bounding box center [300, 92] width 186 height 12
type input "NAVARRO"
click at [350, 287] on button "SENTAR" at bounding box center [352, 282] width 100 height 21
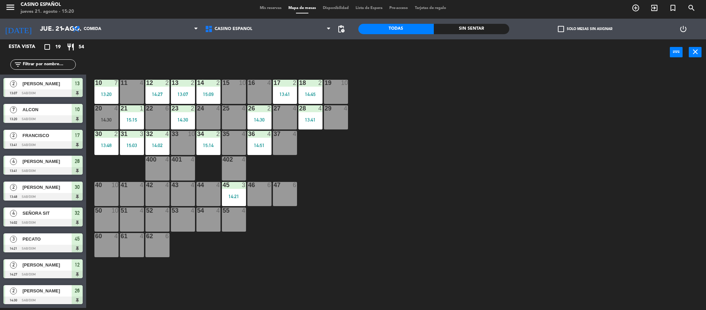
click at [131, 91] on div "11 4" at bounding box center [132, 92] width 24 height 24
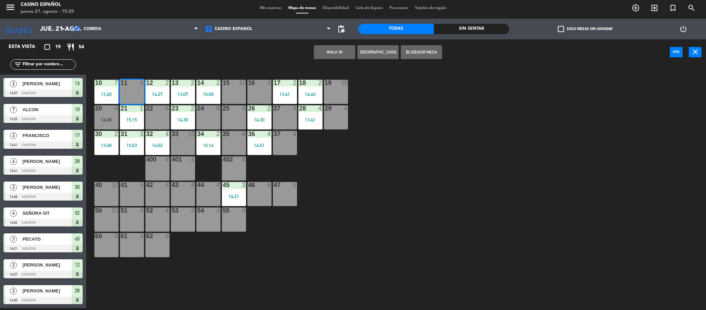
click at [340, 55] on button "WALK IN" at bounding box center [334, 52] width 41 height 14
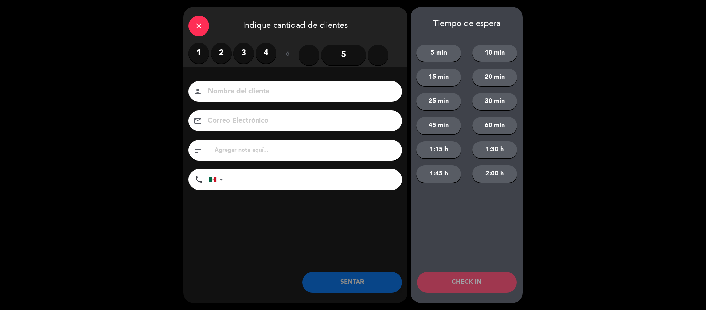
click at [221, 50] on label "2" at bounding box center [221, 53] width 21 height 21
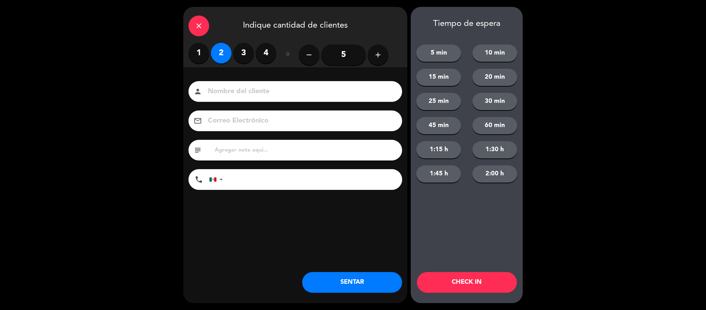
click at [241, 99] on div "person" at bounding box center [296, 91] width 214 height 21
click at [243, 95] on input at bounding box center [300, 92] width 186 height 12
type input "OROZCO"
click at [387, 288] on button "SENTAR" at bounding box center [352, 282] width 100 height 21
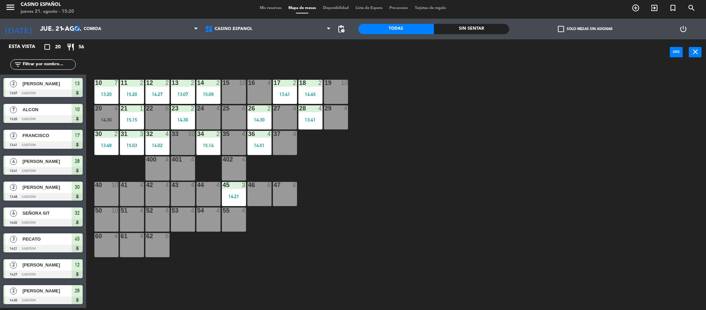
click at [276, 7] on div "Mis reservas Mapa de mesas Disponibilidad Lista de Espera Pre-acceso Tarjetas d…" at bounding box center [353, 8] width 193 height 6
click at [273, 8] on span "Mis reservas" at bounding box center [271, 8] width 29 height 4
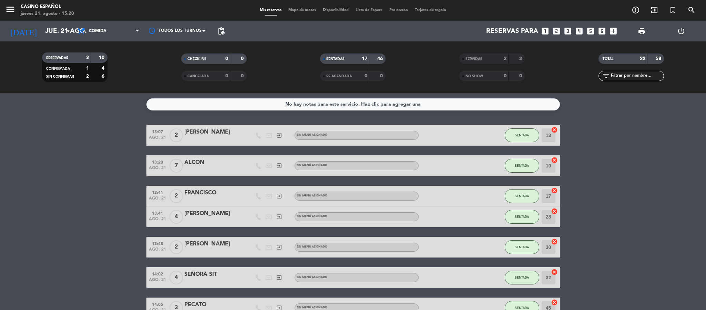
click at [293, 11] on span "Mapa de mesas" at bounding box center [302, 10] width 34 height 4
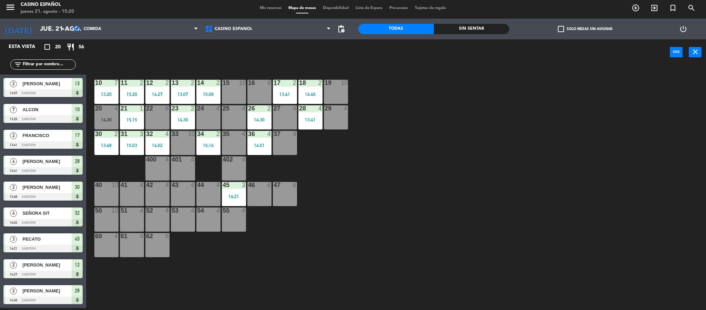
click at [464, 193] on div "10 7 13:20 11 2 15:20 12 2 14:27 13 2 13:07 14 2 15:09 15 10 16 4 17 2 13:41 18…" at bounding box center [399, 188] width 613 height 242
click at [429, 164] on div "10 7 13:20 11 2 15:20 12 2 14:27 13 2 13:07 14 2 15:09 15 10 16 4 17 2 13:41 18…" at bounding box center [399, 188] width 613 height 242
click at [248, 112] on div "26 2" at bounding box center [260, 108] width 24 height 7
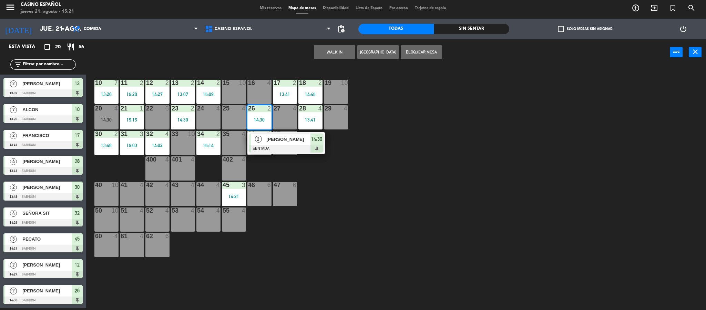
click at [373, 173] on div "10 7 13:20 11 2 15:20 12 2 14:27 13 2 13:07 14 2 15:09 15 10 16 4 17 2 13:41 18…" at bounding box center [399, 188] width 613 height 242
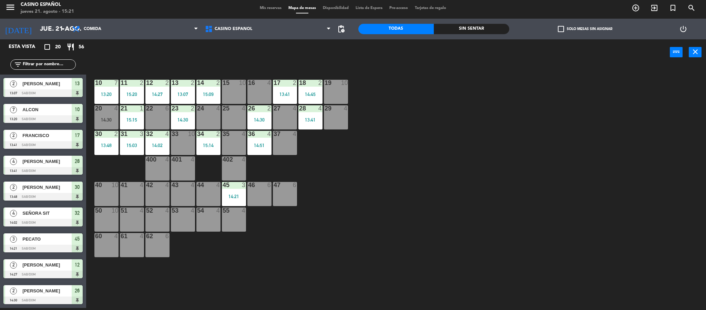
click at [215, 123] on div "24 4" at bounding box center [209, 117] width 24 height 24
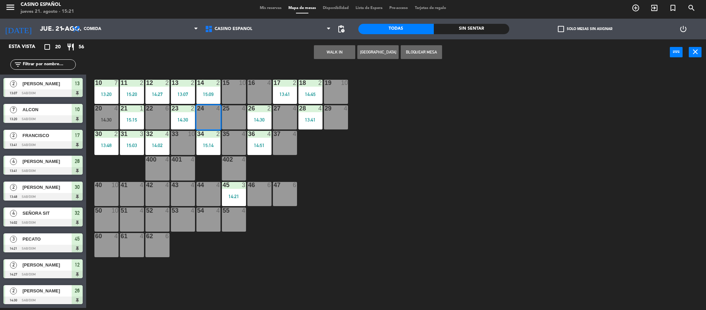
drag, startPoint x: 367, startPoint y: 157, endPoint x: 343, endPoint y: 143, distance: 27.5
click at [360, 152] on div "10 7 13:20 11 2 15:20 12 2 14:27 13 2 13:07 14 2 15:09 15 10 16 4 17 2 13:41 18…" at bounding box center [399, 188] width 613 height 242
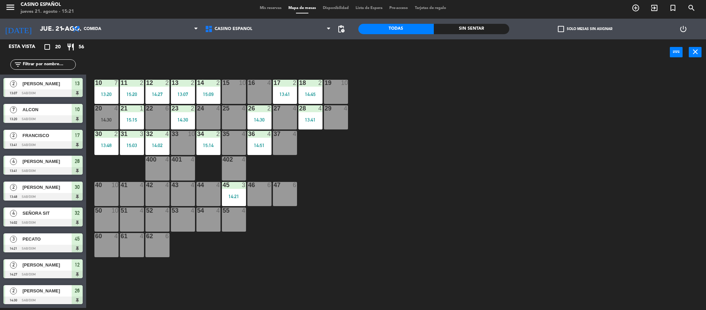
click at [227, 119] on div "25 4" at bounding box center [234, 117] width 24 height 24
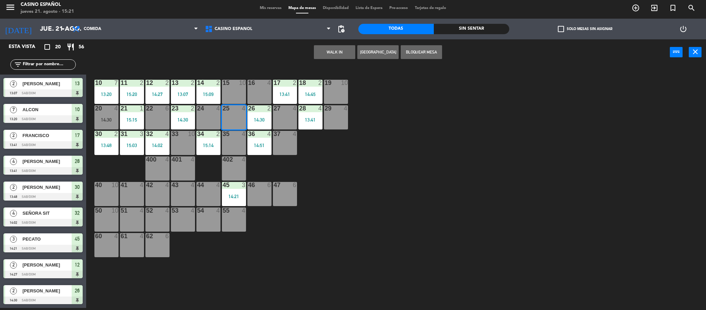
click at [340, 51] on button "WALK IN" at bounding box center [334, 52] width 41 height 14
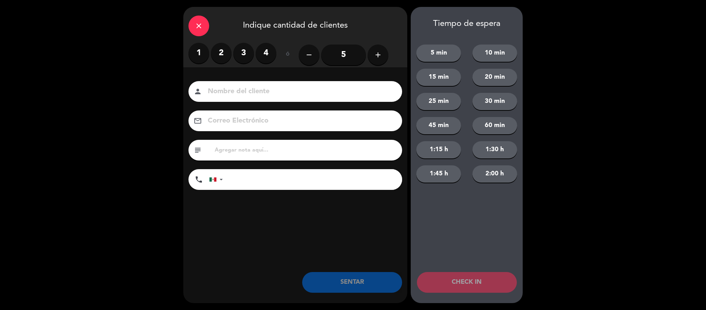
drag, startPoint x: 224, startPoint y: 58, endPoint x: 239, endPoint y: 100, distance: 45.0
click at [223, 58] on label "2" at bounding box center [221, 53] width 21 height 21
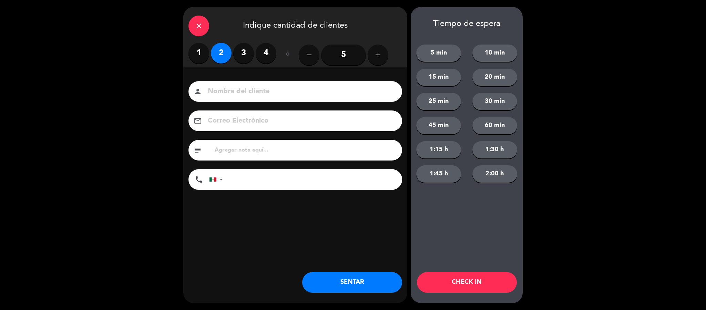
click at [249, 87] on input at bounding box center [300, 92] width 186 height 12
type input "ALEXIS"
click at [353, 281] on button "SENTAR" at bounding box center [352, 282] width 100 height 21
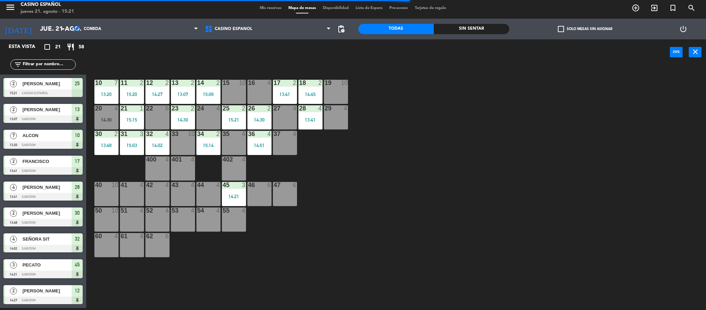
click at [393, 183] on div "10 7 13:20 11 2 15:20 12 2 14:27 13 2 13:07 14 2 15:09 15 10 16 4 17 2 13:41 18…" at bounding box center [399, 188] width 613 height 242
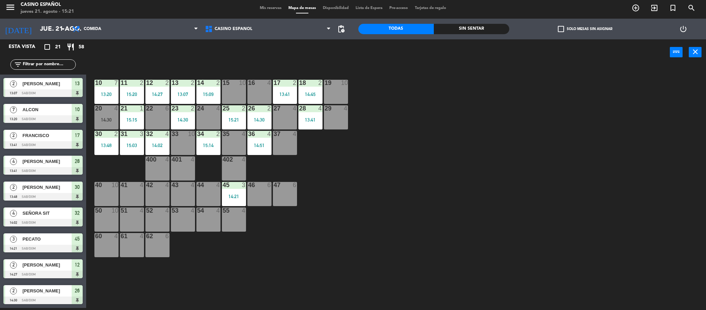
click at [274, 9] on span "Mis reservas" at bounding box center [271, 8] width 29 height 4
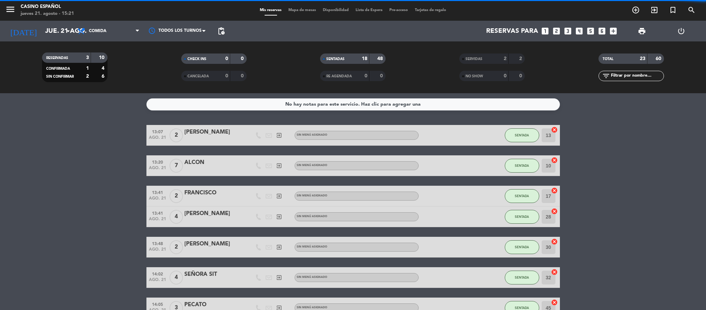
click at [289, 10] on span "Mapa de mesas" at bounding box center [302, 10] width 34 height 4
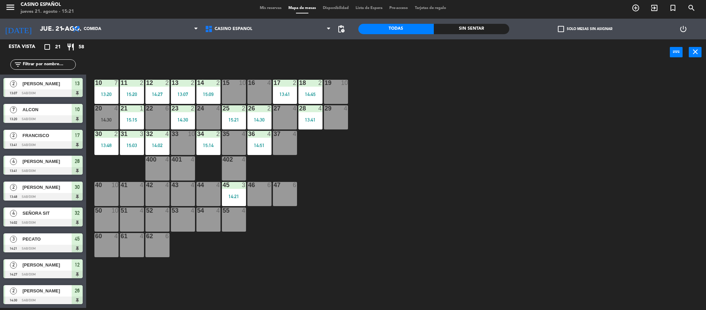
click at [380, 168] on div "10 7 13:20 11 2 15:20 12 2 14:27 13 2 13:07 14 2 15:09 15 10 16 4 17 2 13:41 18…" at bounding box center [399, 188] width 613 height 242
click at [294, 97] on div "13:41" at bounding box center [285, 94] width 24 height 5
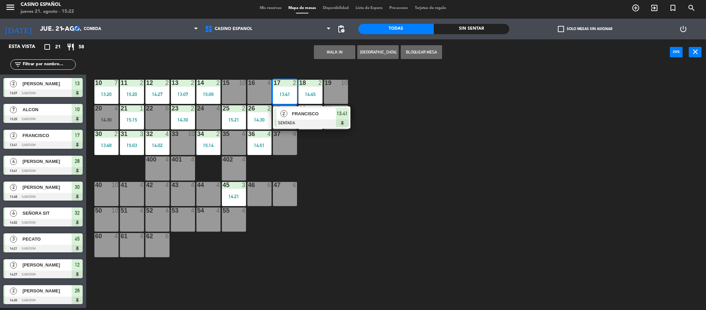
click at [303, 116] on span "FRANCISCO" at bounding box center [314, 113] width 44 height 7
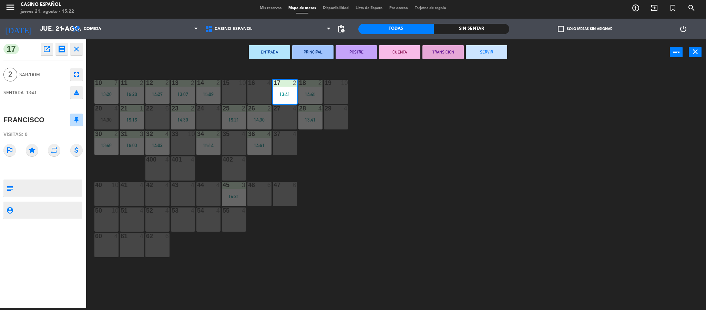
click at [486, 50] on button "SERVIR" at bounding box center [486, 52] width 41 height 14
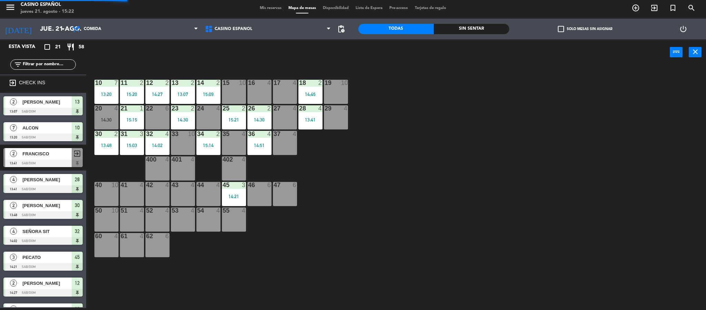
click at [424, 150] on div "10 7 13:20 11 2 15:20 12 2 14:27 13 2 13:07 14 2 15:09 15 10 16 4 17 4 18 2 14:…" at bounding box center [399, 188] width 613 height 242
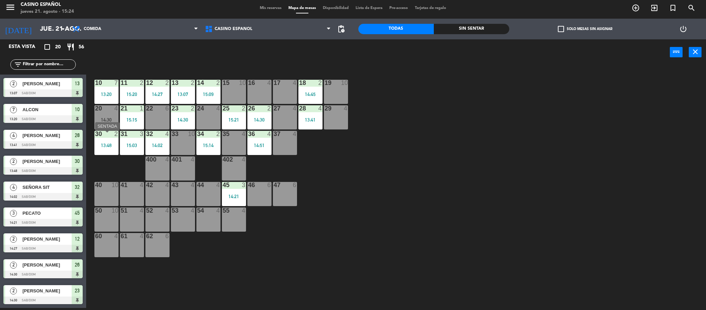
click at [109, 151] on div "30 2 13:48" at bounding box center [106, 143] width 24 height 24
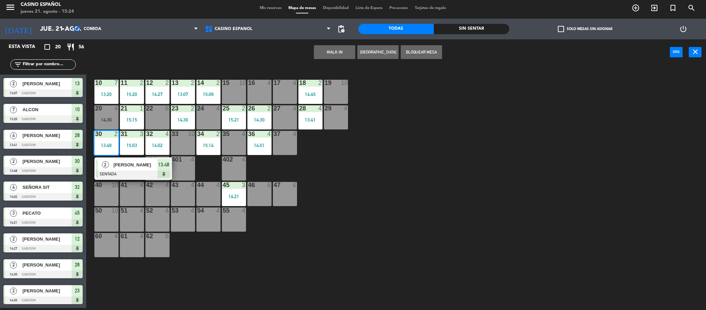
click at [136, 178] on div at bounding box center [133, 174] width 74 height 8
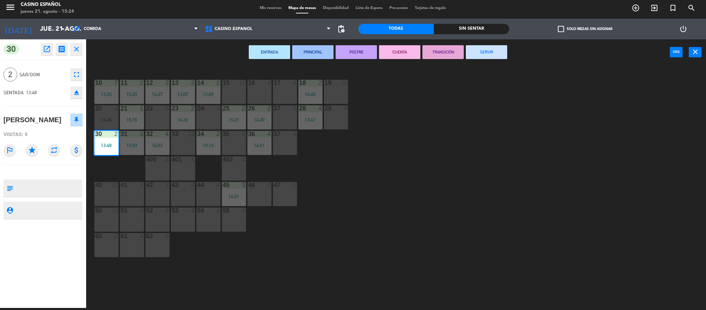
click at [480, 55] on button "SERVIR" at bounding box center [486, 52] width 41 height 14
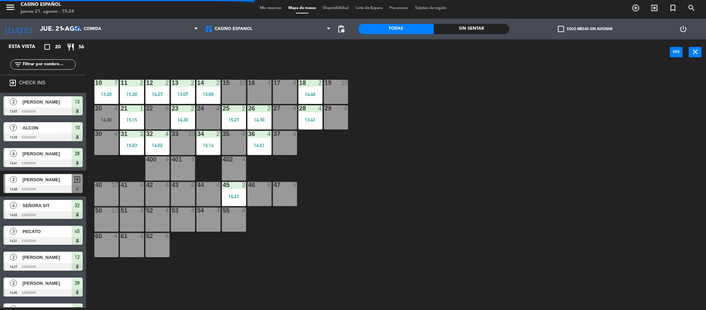
click at [431, 149] on div "10 7 13:20 11 2 15:20 12 2 14:27 13 2 13:07 14 2 15:09 15 10 16 4 17 4 18 2 14:…" at bounding box center [399, 188] width 613 height 242
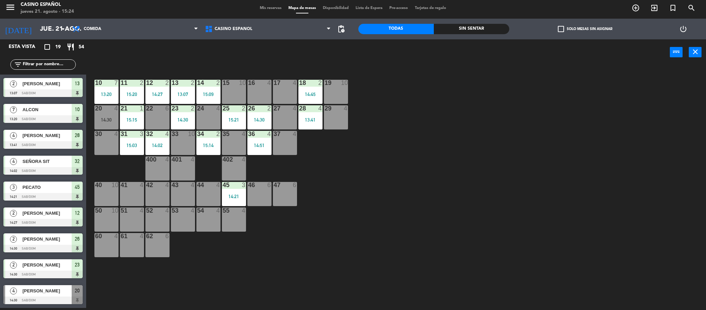
click at [248, 54] on div "power_input close" at bounding box center [378, 52] width 584 height 26
click at [472, 122] on div "10 7 13:20 11 2 15:20 12 2 14:27 13 2 13:07 14 2 15:09 15 10 16 4 17 4 18 2 14:…" at bounding box center [399, 188] width 613 height 242
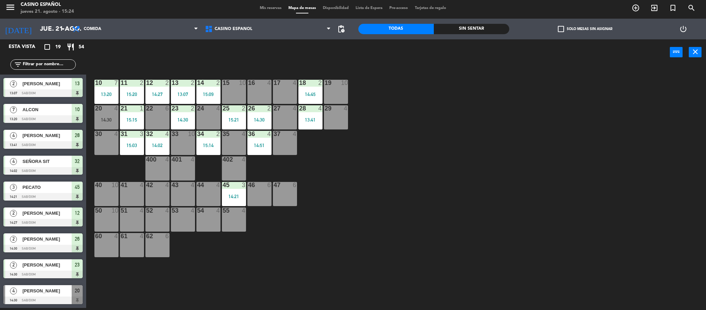
click at [474, 130] on div "10 7 13:20 11 2 15:20 12 2 14:27 13 2 13:07 14 2 15:09 15 10 16 4 17 4 18 2 14:…" at bounding box center [399, 188] width 613 height 242
click at [474, 131] on div "10 7 13:20 11 2 15:20 12 2 14:27 13 2 13:07 14 2 15:09 15 10 16 4 17 4 18 2 14:…" at bounding box center [399, 188] width 613 height 242
click at [474, 133] on div "10 7 13:20 11 2 15:20 12 2 14:27 13 2 13:07 14 2 15:09 15 10 16 4 17 4 18 2 14:…" at bounding box center [399, 188] width 613 height 242
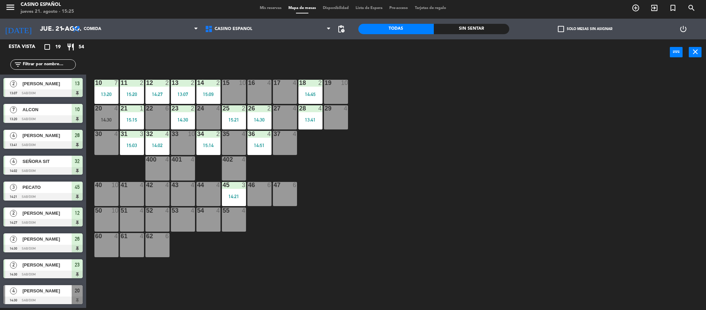
click at [474, 133] on div "10 7 13:20 11 2 15:20 12 2 14:27 13 2 13:07 14 2 15:09 15 10 16 4 17 4 18 2 14:…" at bounding box center [399, 188] width 613 height 242
click at [475, 133] on div "10 7 13:20 11 2 15:20 12 2 14:27 13 2 13:07 14 2 15:09 15 10 16 4 17 4 18 2 14:…" at bounding box center [399, 188] width 613 height 242
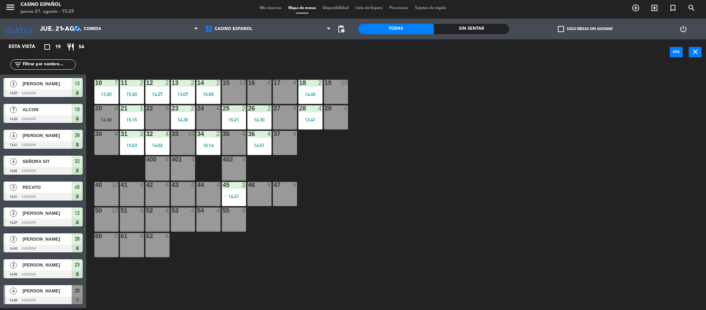
click at [475, 133] on div "10 7 13:20 11 2 15:20 12 2 14:27 13 2 13:07 14 2 15:09 15 10 16 4 17 4 18 2 14:…" at bounding box center [399, 188] width 613 height 242
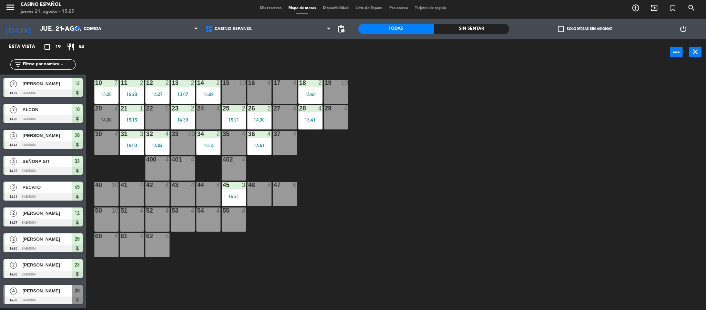
click at [475, 130] on div "10 7 13:20 11 2 15:20 12 2 14:27 13 2 13:07 14 2 15:09 15 10 16 4 17 4 18 2 14:…" at bounding box center [399, 188] width 613 height 242
drag, startPoint x: 475, startPoint y: 128, endPoint x: 473, endPoint y: 138, distance: 9.5
click at [473, 138] on div "10 7 13:20 11 2 15:20 12 2 14:27 13 2 13:07 14 2 15:09 15 10 16 4 17 4 18 2 14:…" at bounding box center [399, 188] width 613 height 242
click at [472, 137] on div "10 7 13:20 11 2 15:20 12 2 14:27 13 2 13:07 14 2 15:09 15 10 16 4 17 4 18 2 14:…" at bounding box center [399, 188] width 613 height 242
click at [472, 138] on div "10 7 13:20 11 2 15:20 12 2 14:27 13 2 13:07 14 2 15:09 15 10 16 4 17 4 18 2 14:…" at bounding box center [399, 188] width 613 height 242
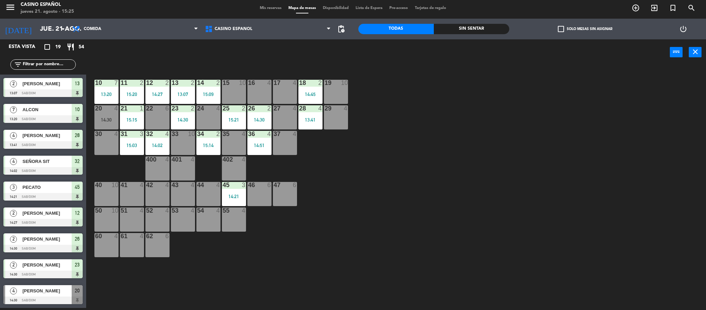
click at [472, 138] on div "10 7 13:20 11 2 15:20 12 2 14:27 13 2 13:07 14 2 15:09 15 10 16 4 17 4 18 2 14:…" at bounding box center [399, 188] width 613 height 242
click at [472, 134] on div "10 7 13:20 11 2 15:20 12 2 14:27 13 2 13:07 14 2 15:09 15 10 16 4 17 4 18 2 14:…" at bounding box center [399, 188] width 613 height 242
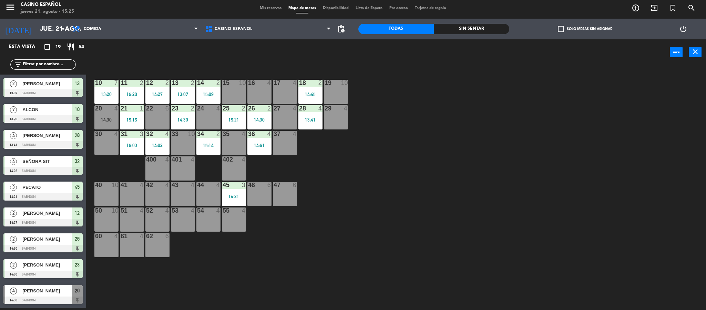
click at [472, 134] on div "10 7 13:20 11 2 15:20 12 2 14:27 13 2 13:07 14 2 15:09 15 10 16 4 17 4 18 2 14:…" at bounding box center [399, 188] width 613 height 242
click at [471, 137] on div "10 7 13:20 11 2 15:20 12 2 14:27 13 2 13:07 14 2 15:09 15 10 16 4 17 4 18 2 14:…" at bounding box center [399, 188] width 613 height 242
click at [207, 119] on div "24 4" at bounding box center [209, 117] width 24 height 24
click at [421, 156] on div "10 7 13:20 11 2 15:20 12 2 14:27 13 2 13:07 14 2 15:09 15 10 16 4 17 4 18 2 14:…" at bounding box center [399, 188] width 613 height 242
click at [211, 117] on div "24 4" at bounding box center [209, 117] width 24 height 24
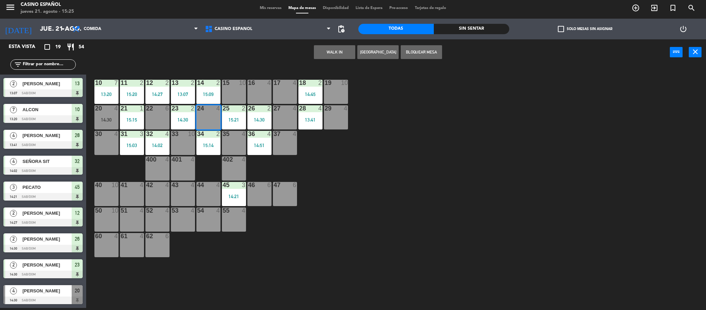
click at [366, 159] on div "10 7 13:20 11 2 15:20 12 2 14:27 13 2 13:07 14 2 15:09 15 10 16 4 17 4 18 2 14:…" at bounding box center [399, 188] width 613 height 242
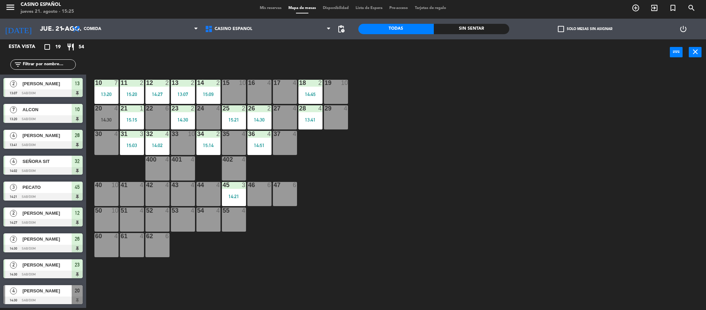
click at [435, 99] on div "10 7 13:20 11 2 15:20 12 2 14:27 13 2 13:07 14 2 15:09 15 10 16 4 17 4 18 2 14:…" at bounding box center [399, 188] width 613 height 242
drag, startPoint x: 436, startPoint y: 98, endPoint x: 436, endPoint y: 104, distance: 6.2
click at [436, 104] on div "10 7 13:20 11 2 15:20 12 2 14:27 13 2 13:07 14 2 15:09 15 10 16 4 17 4 18 2 14:…" at bounding box center [399, 188] width 613 height 242
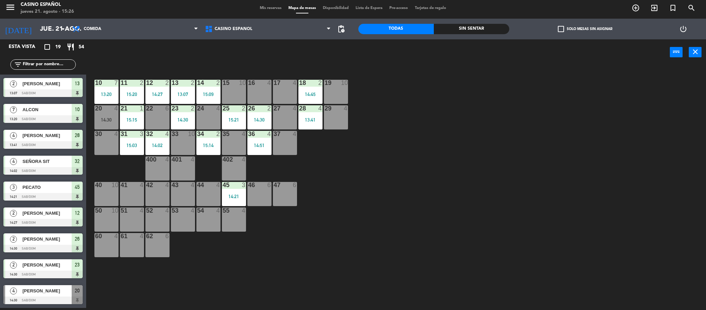
click at [350, 135] on div "10 7 13:20 11 2 15:20 12 2 14:27 13 2 13:07 14 2 15:09 15 10 16 4 17 4 18 2 14:…" at bounding box center [399, 188] width 613 height 242
click at [275, 140] on div "37 4" at bounding box center [285, 143] width 24 height 24
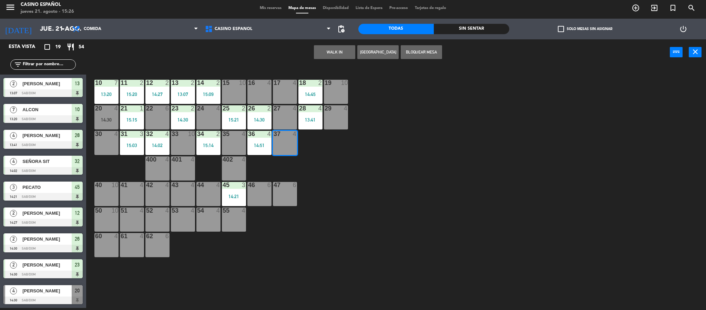
click at [388, 157] on div "10 7 13:20 11 2 15:20 12 2 14:27 13 2 13:07 14 2 15:09 15 10 16 4 17 4 18 2 14:…" at bounding box center [399, 188] width 613 height 242
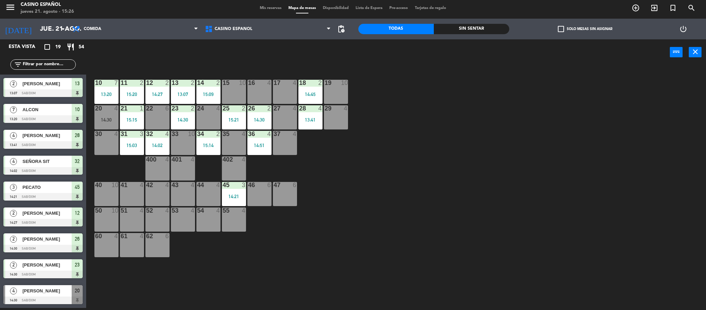
click at [399, 73] on div "10 7 13:20 11 2 15:20 12 2 14:27 13 2 13:07 14 2 15:09 15 10 16 4 17 4 18 2 14:…" at bounding box center [399, 188] width 613 height 242
click at [306, 51] on div "power_input close" at bounding box center [378, 52] width 584 height 26
click at [270, 7] on div "menu Casino Español jueves 21. agosto - 15:26 Mis reservas Mapa de mesas Dispon…" at bounding box center [353, 8] width 706 height 21
click at [269, 8] on span "Mis reservas" at bounding box center [271, 8] width 29 height 4
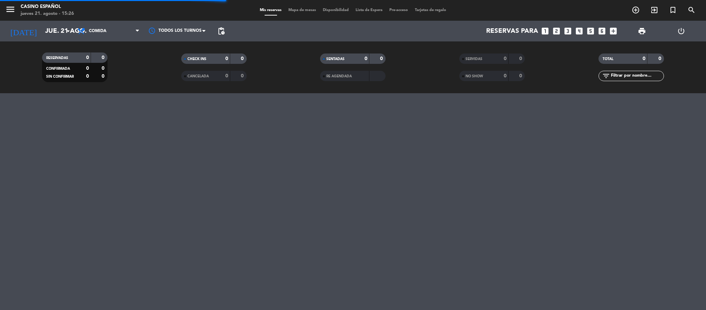
click at [288, 11] on span "Mapa de mesas" at bounding box center [302, 10] width 34 height 4
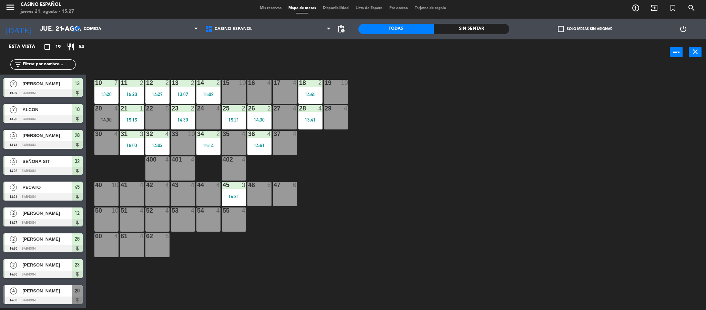
click at [265, 10] on span "Mis reservas" at bounding box center [271, 8] width 29 height 4
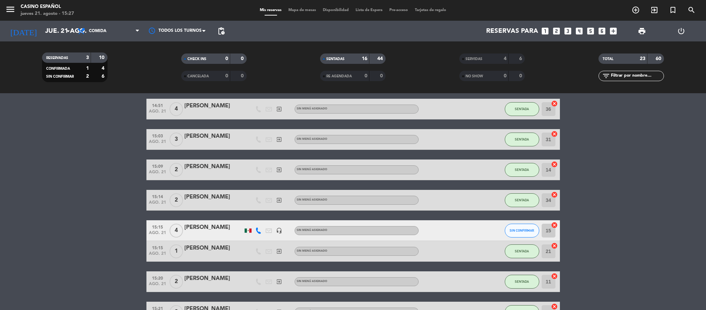
scroll to position [362, 0]
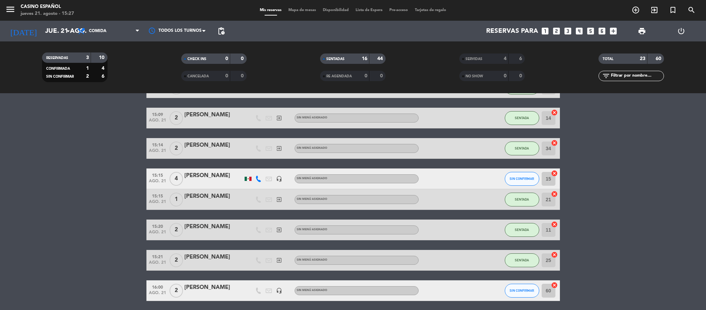
click at [220, 204] on div at bounding box center [213, 204] width 59 height 6
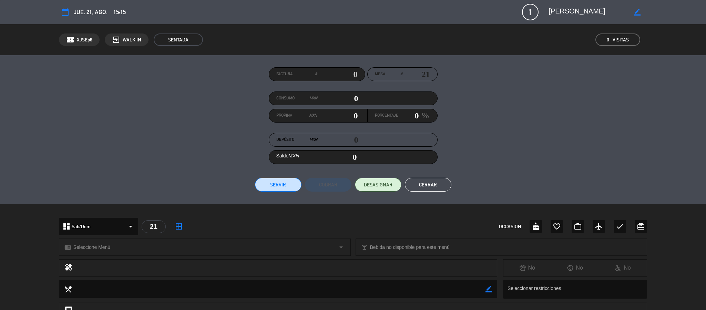
click at [640, 11] on icon "border_color" at bounding box center [637, 12] width 7 height 7
drag, startPoint x: 594, startPoint y: 12, endPoint x: 547, endPoint y: 18, distance: 46.6
click at [547, 18] on div at bounding box center [595, 12] width 103 height 12
type textarea "[PERSON_NAME] [PERSON_NAME]"
click at [635, 9] on icon at bounding box center [637, 12] width 7 height 7
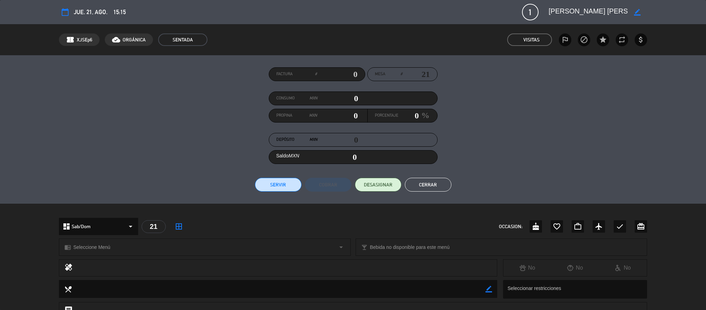
click at [444, 184] on button "Cerrar" at bounding box center [428, 185] width 47 height 14
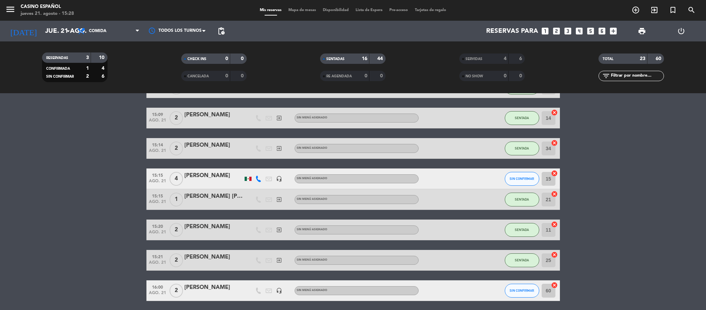
click at [302, 9] on span "Mapa de mesas" at bounding box center [302, 10] width 34 height 4
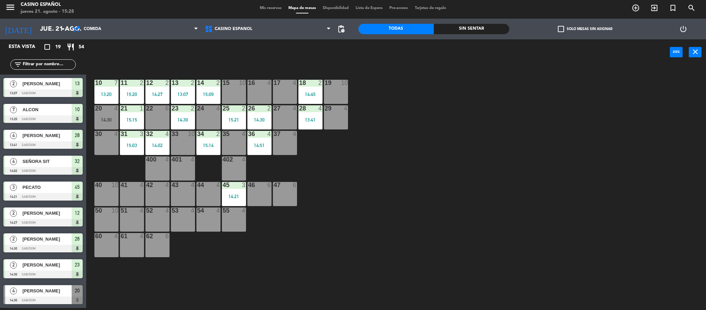
click at [432, 125] on div "10 7 13:20 11 2 15:20 12 2 14:27 13 2 13:07 14 2 15:09 15 10 16 4 17 4 18 2 14:…" at bounding box center [399, 188] width 613 height 242
click at [432, 124] on div "10 7 13:20 11 2 15:20 12 2 14:27 13 2 13:07 14 2 15:09 15 10 16 4 17 4 18 2 14:…" at bounding box center [399, 188] width 613 height 242
click at [60, 141] on div "Oscar Garcia" at bounding box center [47, 135] width 50 height 11
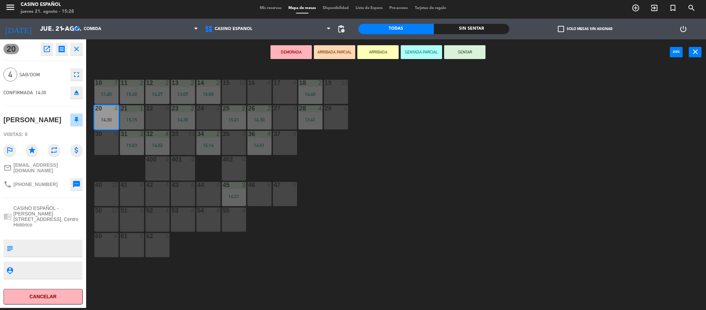
click at [29, 299] on button "Cancelar" at bounding box center [42, 297] width 79 height 16
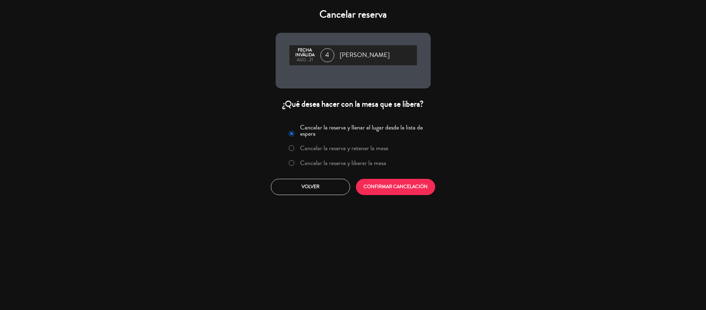
click at [319, 160] on label "Cancelar la reserva y liberar la mesa" at bounding box center [343, 163] width 86 height 6
click at [380, 182] on button "CONFIRMAR CANCELACIÓN" at bounding box center [395, 187] width 79 height 16
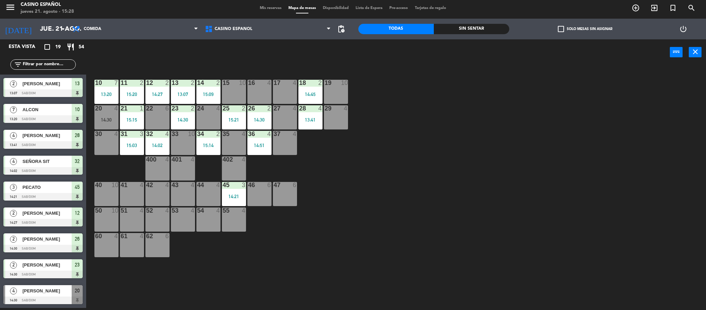
click at [169, 57] on div "power_input close" at bounding box center [378, 52] width 584 height 26
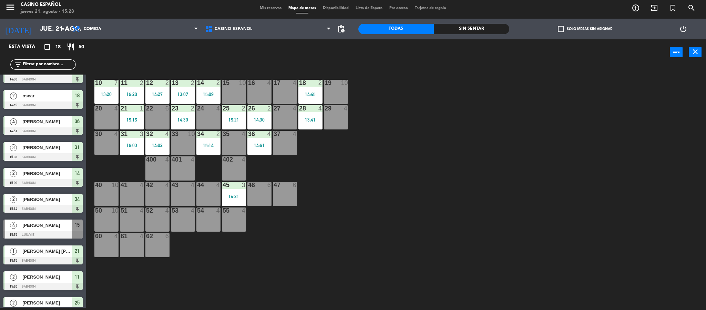
scroll to position [233, 0]
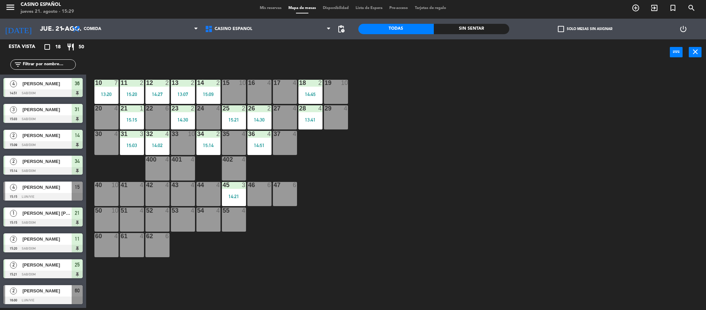
click at [118, 71] on div "10 7 13:20 11 2 15:20 12 2 14:27 13 2 13:07 14 2 15:09 15 10 16 4 17 4 18 2 14:…" at bounding box center [399, 188] width 613 height 242
click at [263, 9] on span "Mis reservas" at bounding box center [271, 8] width 29 height 4
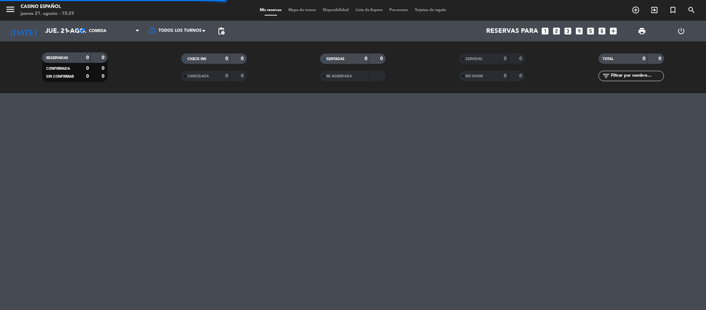
click at [295, 8] on span "Mapa de mesas" at bounding box center [302, 10] width 34 height 4
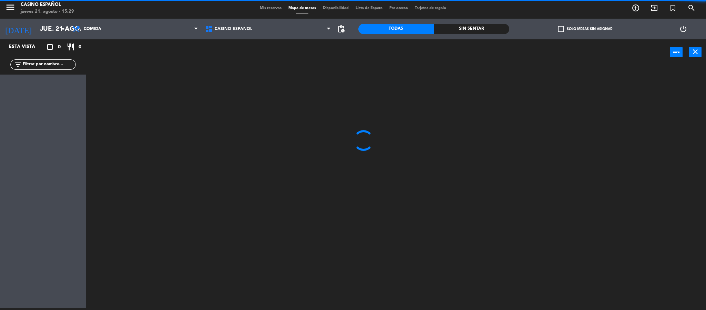
click at [273, 9] on span "Mis reservas" at bounding box center [271, 8] width 29 height 4
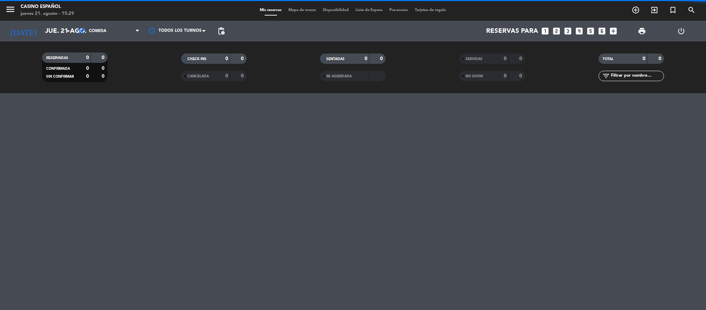
click at [293, 10] on span "Mapa de mesas" at bounding box center [302, 10] width 34 height 4
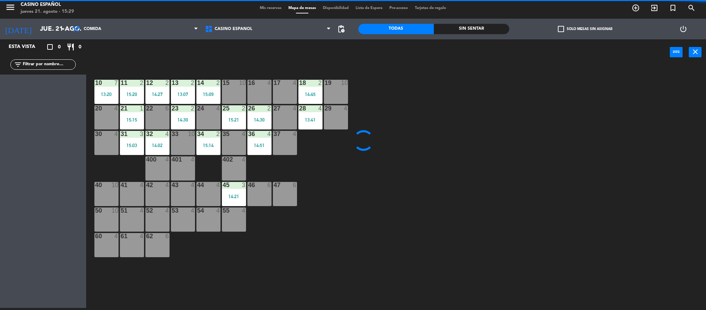
click at [422, 186] on div "10 7 13:20 11 2 15:20 12 2 14:27 13 2 13:07 14 2 15:09 15 10 16 4 17 4 18 2 14:…" at bounding box center [399, 188] width 613 height 242
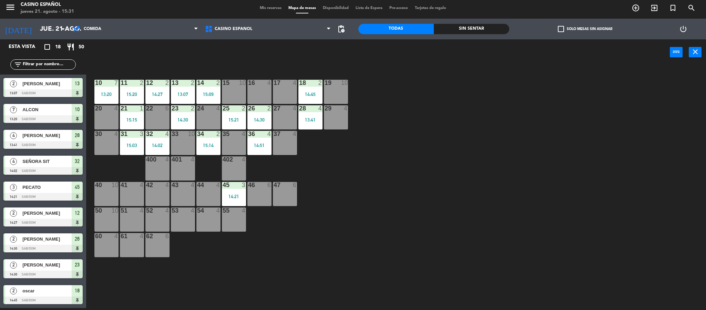
click at [253, 91] on div "16 4" at bounding box center [260, 92] width 24 height 24
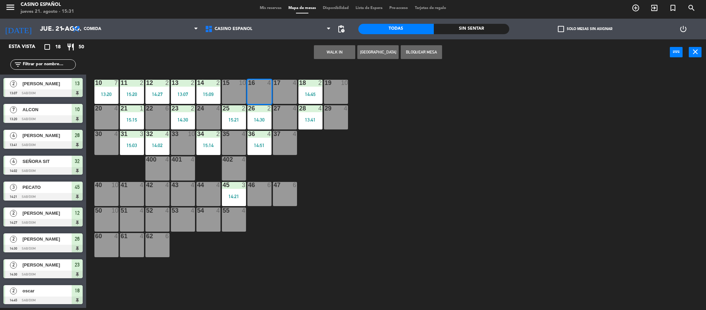
click at [326, 57] on button "WALK IN" at bounding box center [334, 52] width 41 height 14
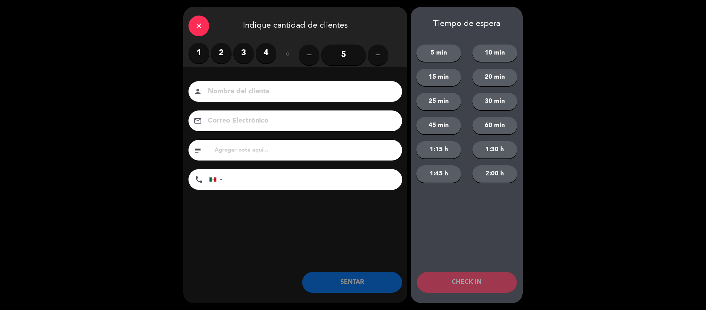
click at [215, 56] on label "2" at bounding box center [221, 53] width 21 height 21
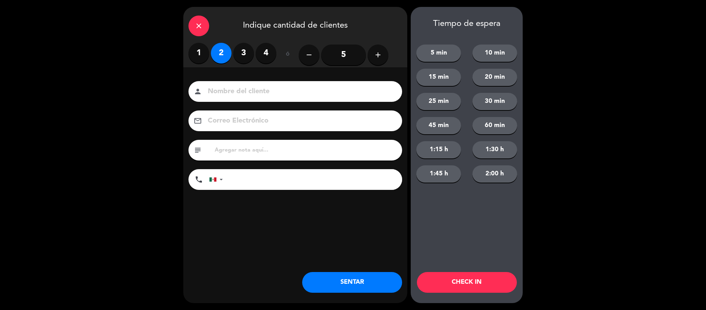
click at [241, 94] on input at bounding box center [300, 92] width 186 height 12
click at [197, 34] on div "close" at bounding box center [199, 26] width 21 height 21
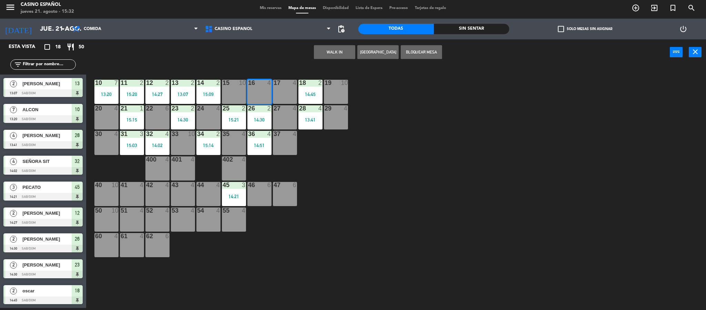
drag, startPoint x: 359, startPoint y: 107, endPoint x: 249, endPoint y: 82, distance: 112.5
click at [355, 107] on div "10 7 13:20 11 2 15:20 12 2 14:27 13 2 13:07 14 2 15:09 15 10 16 4 17 4 18 2 14:…" at bounding box center [399, 188] width 613 height 242
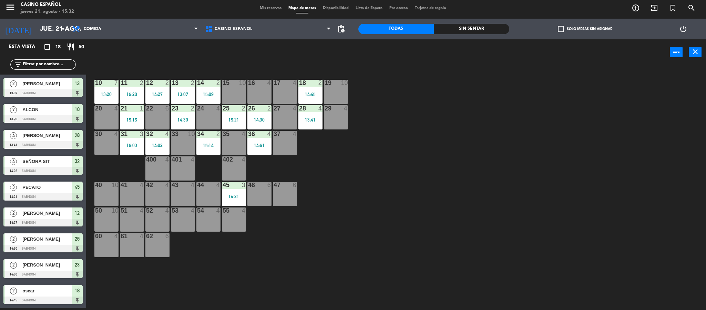
click at [289, 93] on div "17 4" at bounding box center [285, 92] width 24 height 24
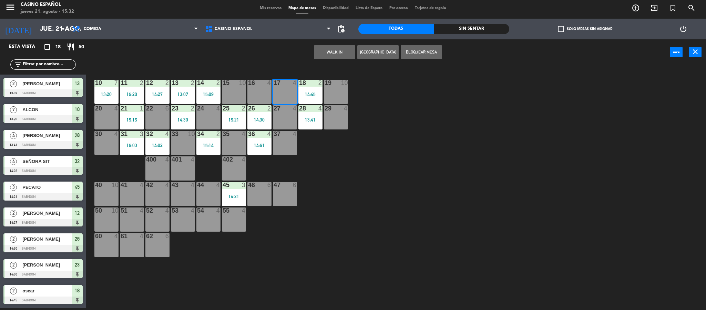
click at [339, 55] on button "WALK IN" at bounding box center [334, 52] width 41 height 14
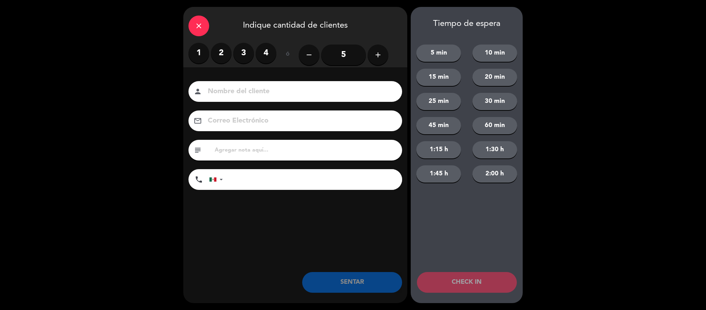
click at [226, 56] on label "2" at bounding box center [221, 53] width 21 height 21
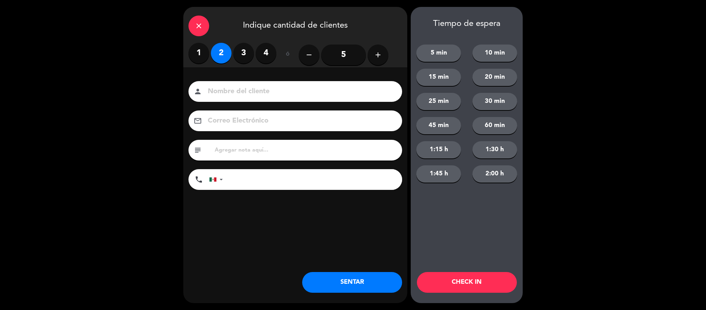
click at [257, 90] on input at bounding box center [300, 92] width 186 height 12
type input "[PERSON_NAME]"
click at [374, 277] on button "SENTAR" at bounding box center [352, 282] width 100 height 21
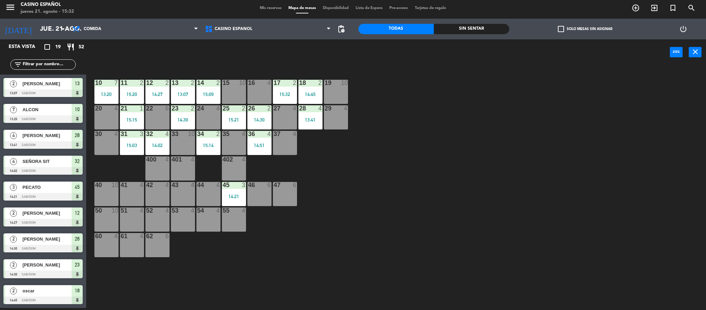
click at [274, 9] on span "Mis reservas" at bounding box center [271, 8] width 29 height 4
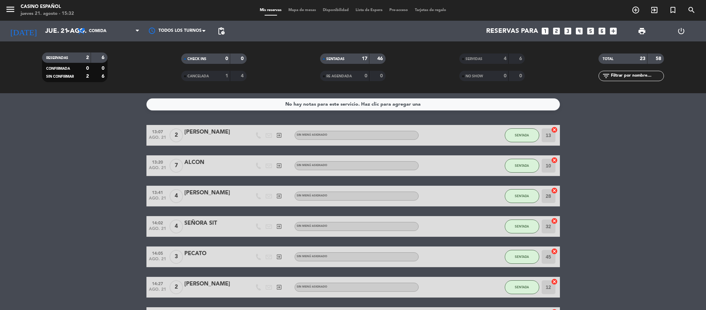
click at [289, 9] on span "Mapa de mesas" at bounding box center [302, 10] width 34 height 4
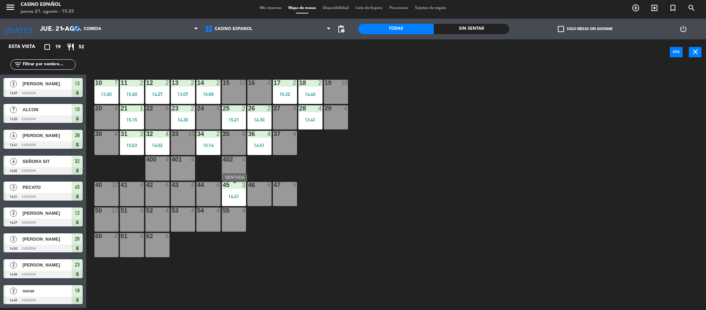
click at [239, 195] on div "14:21" at bounding box center [234, 196] width 24 height 5
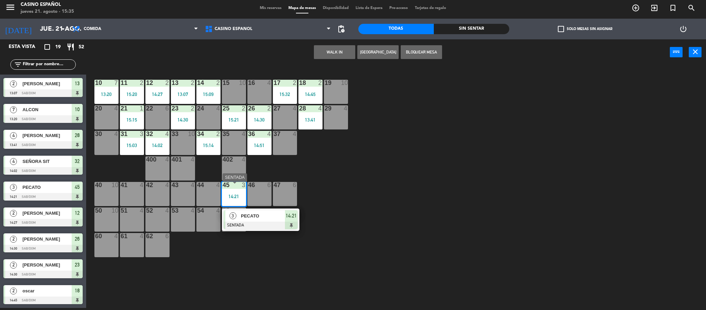
click at [268, 221] on div "PECATO" at bounding box center [262, 215] width 45 height 11
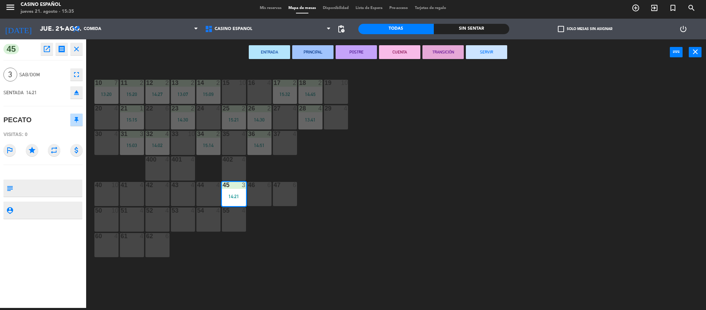
click at [486, 53] on button "SERVIR" at bounding box center [486, 52] width 41 height 14
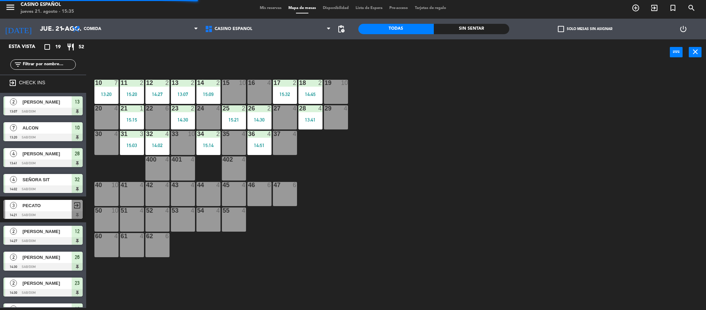
click at [447, 133] on div "10 7 13:20 11 2 15:20 12 2 14:27 13 2 13:07 14 2 15:09 15 10 16 4 17 2 15:32 18…" at bounding box center [399, 188] width 613 height 242
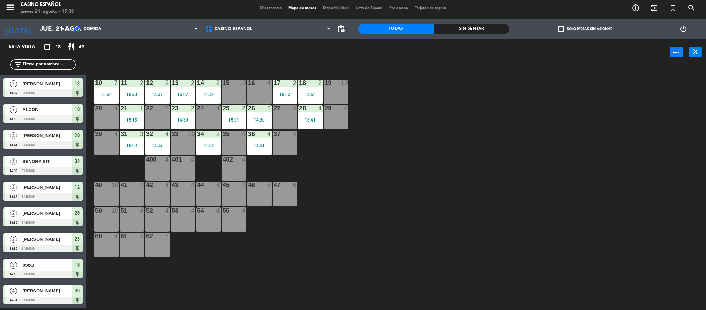
click at [375, 192] on div "10 7 13:20 11 2 15:20 12 2 14:27 13 2 13:07 14 2 15:09 15 10 16 4 17 2 15:32 18…" at bounding box center [399, 188] width 613 height 242
click at [298, 62] on div "power_input close" at bounding box center [378, 52] width 584 height 26
click at [41, 172] on div at bounding box center [42, 171] width 79 height 8
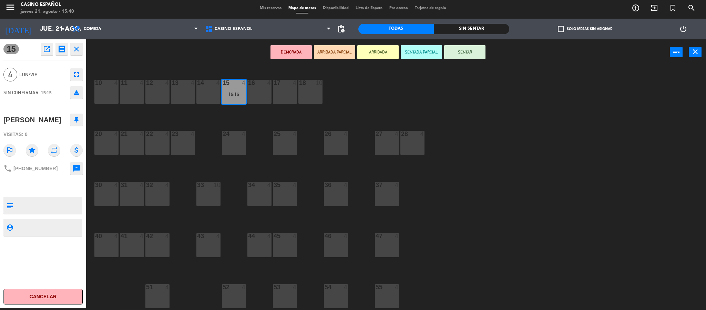
click at [78, 97] on icon "eject" at bounding box center [76, 92] width 8 height 8
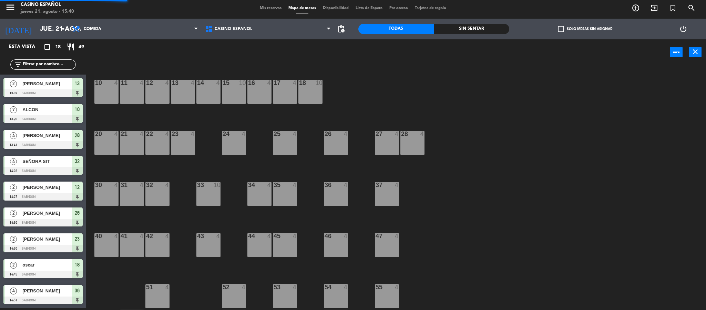
scroll to position [11, 0]
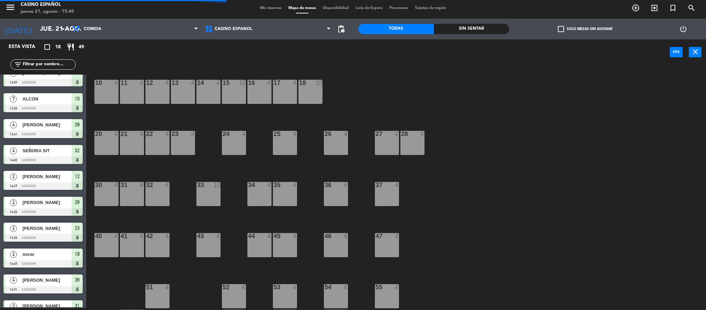
click at [271, 7] on span "Mis reservas" at bounding box center [271, 8] width 29 height 4
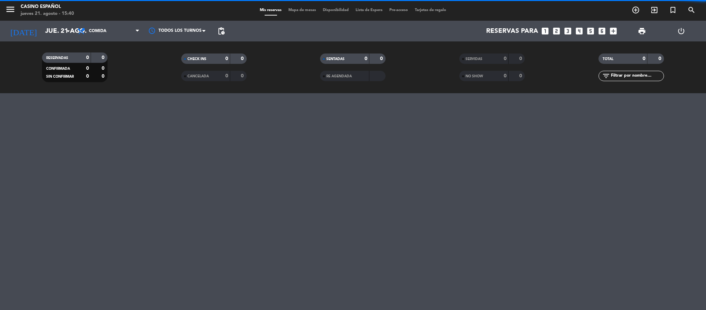
click at [289, 10] on span "Mapa de mesas" at bounding box center [302, 10] width 34 height 4
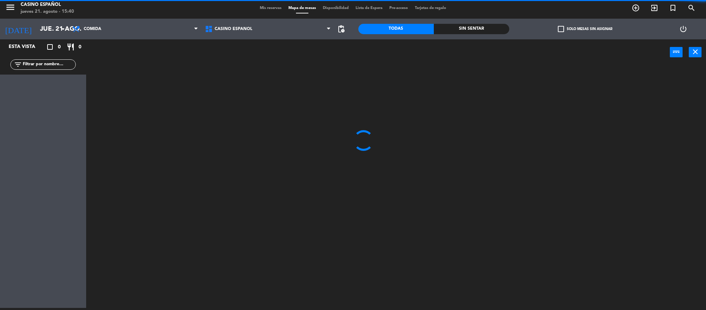
click at [43, 64] on input "text" at bounding box center [48, 65] width 53 height 8
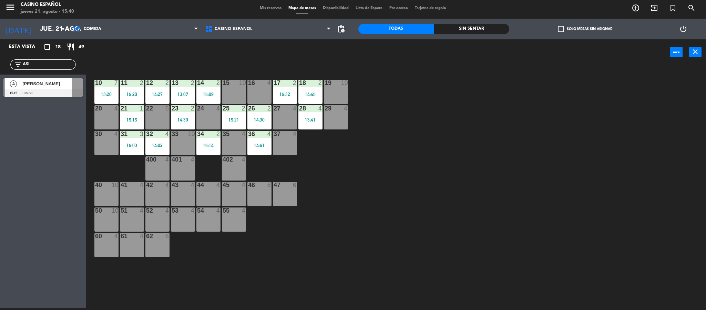
type input "ASI"
click at [52, 87] on span "ASIRIA ESCALANTE" at bounding box center [46, 83] width 49 height 7
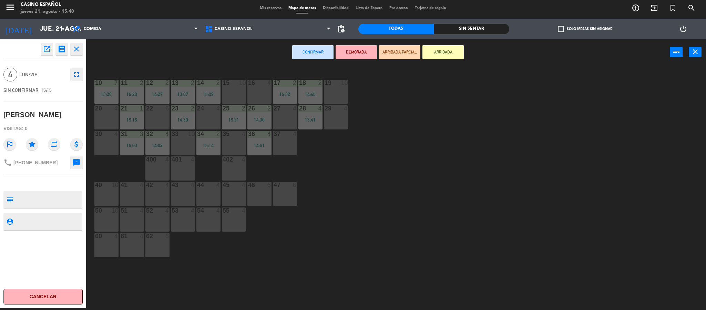
click at [102, 141] on div "30 4" at bounding box center [106, 143] width 24 height 24
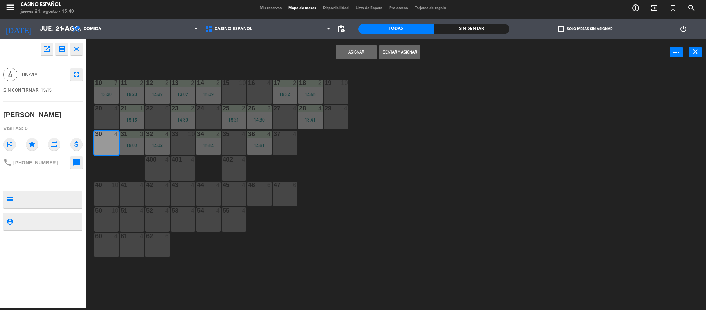
click at [400, 47] on button "Sentar y Asignar" at bounding box center [399, 52] width 41 height 14
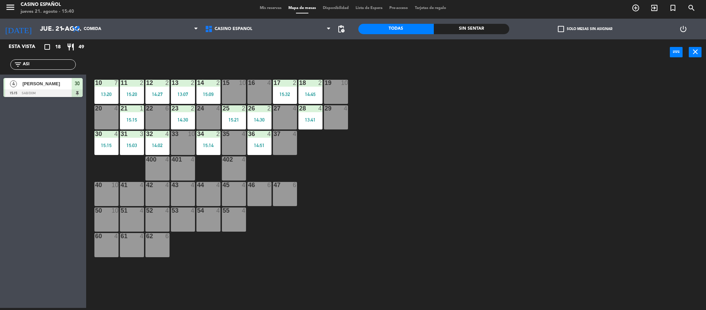
click at [32, 67] on input "ASI" at bounding box center [48, 65] width 53 height 8
type input "A"
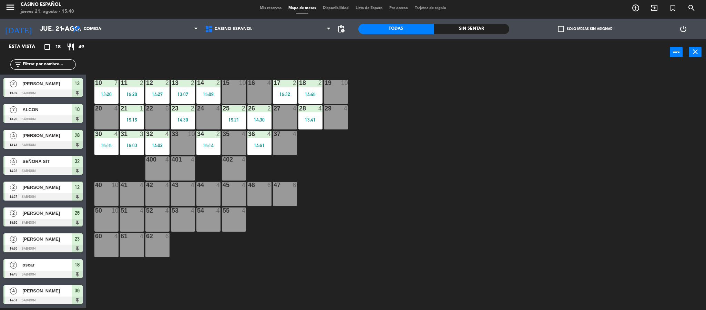
click at [248, 60] on div "power_input close" at bounding box center [378, 52] width 584 height 26
click at [165, 170] on div "400 4" at bounding box center [157, 168] width 24 height 24
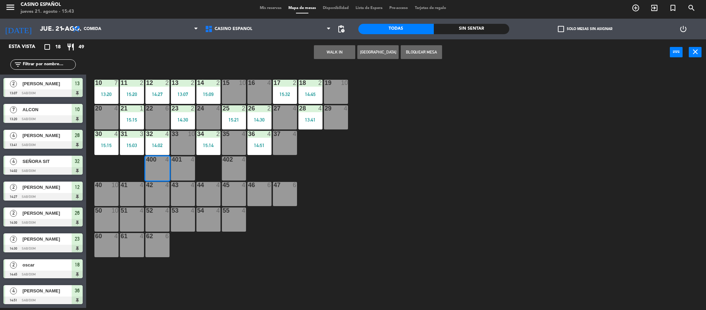
click at [343, 52] on button "WALK IN" at bounding box center [334, 52] width 41 height 14
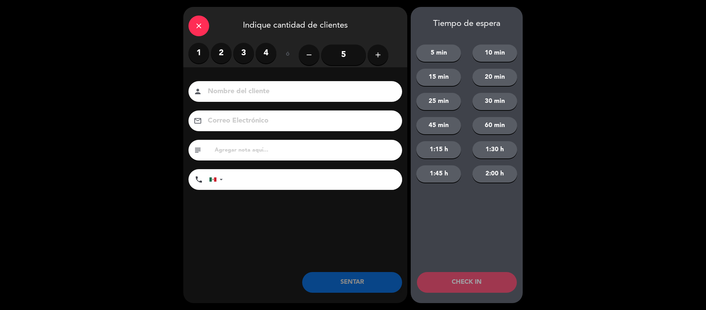
click at [250, 52] on label "3" at bounding box center [243, 53] width 21 height 21
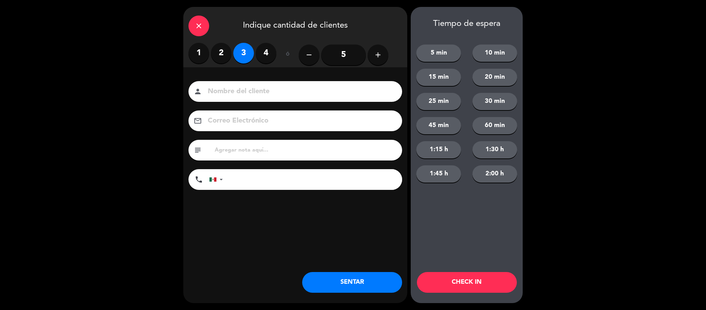
click at [248, 91] on input at bounding box center [300, 92] width 186 height 12
type input "OSCAR"
click at [380, 284] on button "SENTAR" at bounding box center [352, 282] width 100 height 21
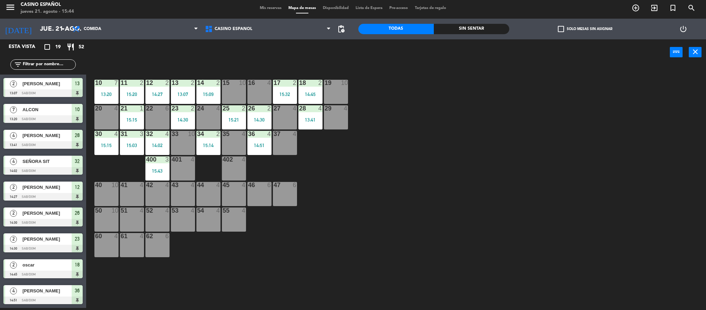
click at [262, 8] on span "Mis reservas" at bounding box center [271, 8] width 29 height 4
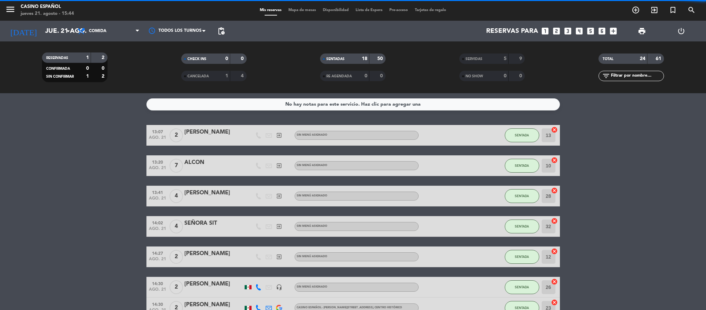
click at [295, 8] on span "Mapa de mesas" at bounding box center [302, 10] width 34 height 4
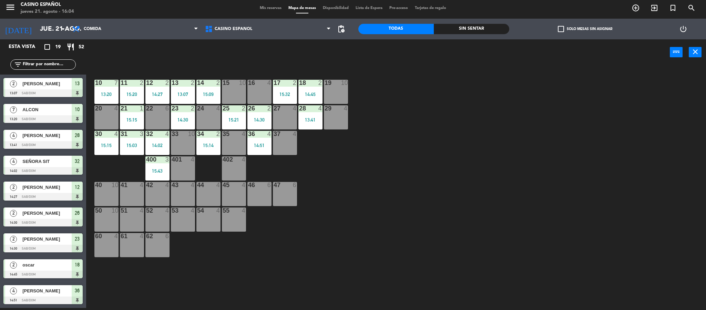
click at [265, 121] on div "14:30" at bounding box center [260, 119] width 24 height 5
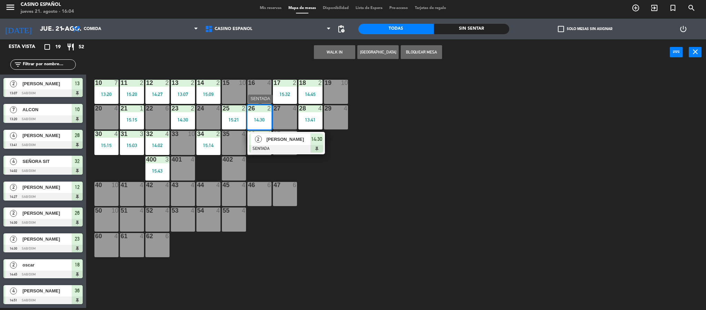
click at [275, 141] on span "CLAUDIA ALVAREZ" at bounding box center [289, 138] width 44 height 7
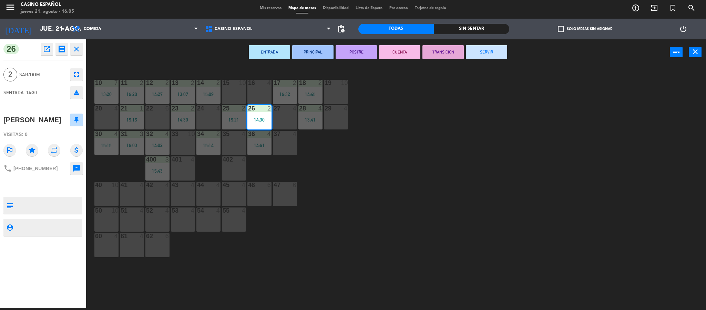
click at [500, 56] on button "SERVIR" at bounding box center [486, 52] width 41 height 14
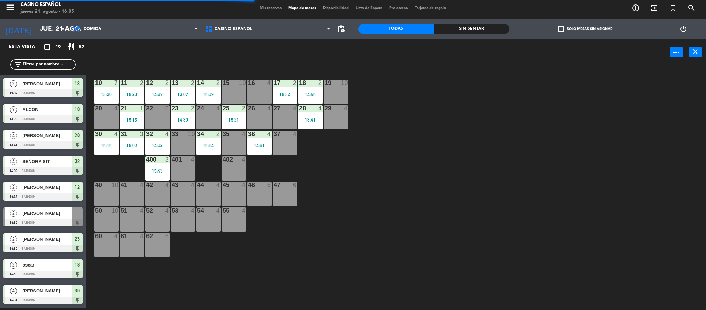
click at [406, 111] on div "10 7 13:20 11 2 15:20 12 2 14:27 13 2 13:07 14 2 15:09 15 10 16 4 17 2 15:32 18…" at bounding box center [399, 188] width 613 height 242
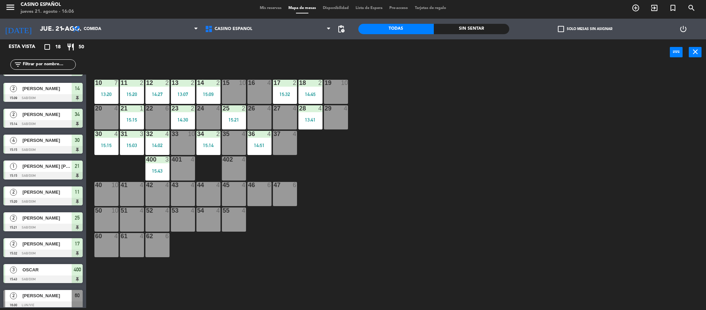
scroll to position [233, 0]
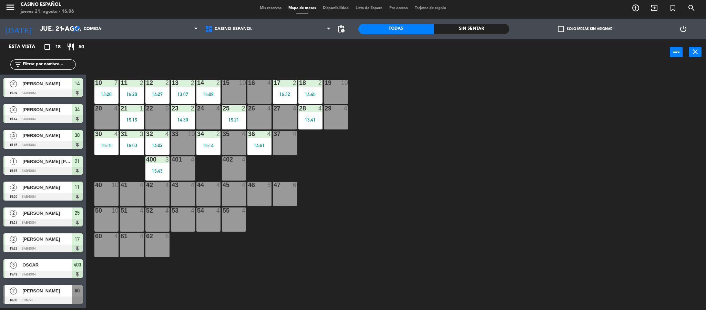
click at [266, 8] on span "Mis reservas" at bounding box center [271, 8] width 29 height 4
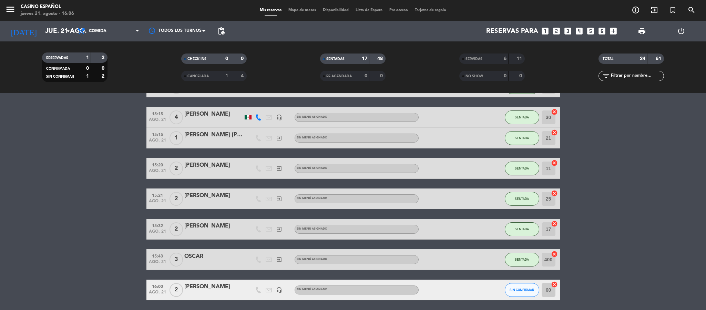
scroll to position [376, 0]
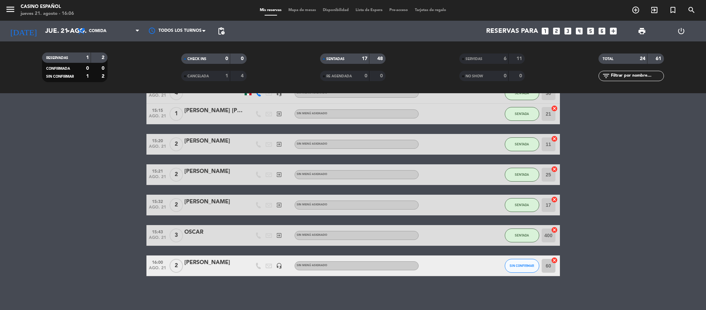
drag, startPoint x: 296, startPoint y: 5, endPoint x: 294, endPoint y: 18, distance: 13.0
click at [294, 18] on div "menu Casino Español jueves 21. agosto - 16:06 Mis reservas Mapa de mesas Dispon…" at bounding box center [353, 10] width 706 height 21
click at [292, 17] on div "menu Casino Español jueves 21. agosto - 16:06 Mis reservas Mapa de mesas Dispon…" at bounding box center [353, 10] width 706 height 21
click at [297, 8] on span "Mapa de mesas" at bounding box center [302, 10] width 34 height 4
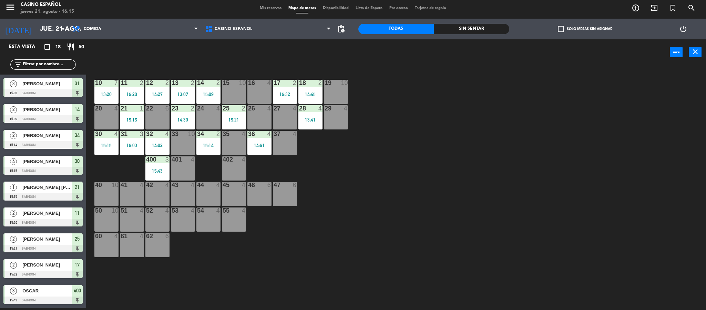
scroll to position [233, 0]
drag, startPoint x: 314, startPoint y: 210, endPoint x: 313, endPoint y: 219, distance: 9.0
click at [313, 219] on div "10 7 13:20 11 2 15:20 12 2 14:27 13 2 13:07 14 2 15:09 15 10 16 4 17 2 15:32 18…" at bounding box center [399, 188] width 613 height 242
click at [227, 52] on div "power_input close" at bounding box center [378, 52] width 584 height 26
click at [166, 47] on div "power_input close" at bounding box center [378, 52] width 584 height 26
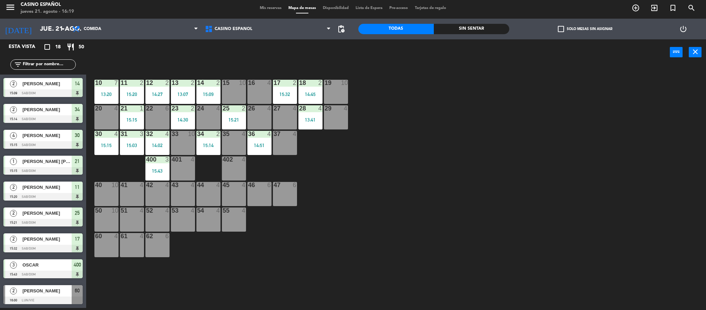
click at [259, 186] on div at bounding box center [259, 185] width 11 height 6
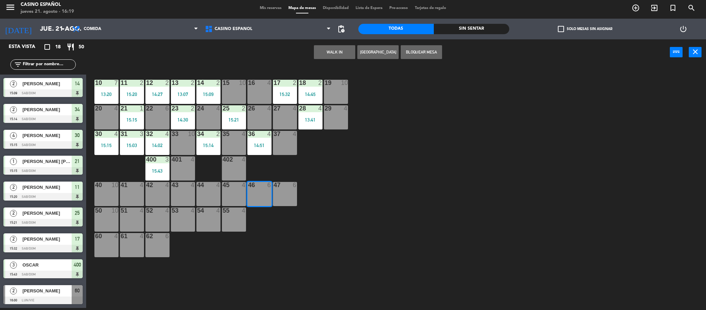
click at [358, 50] on button "[GEOGRAPHIC_DATA]" at bounding box center [378, 52] width 41 height 14
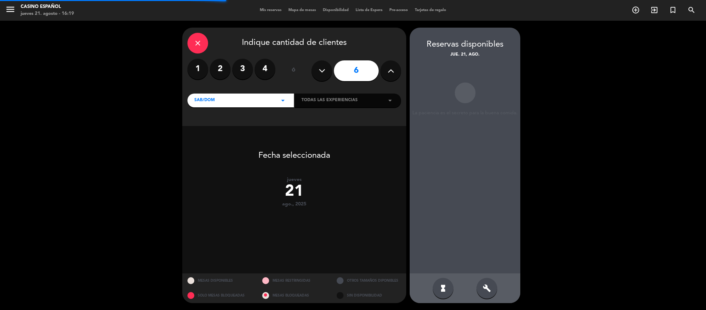
click at [199, 49] on div "close" at bounding box center [198, 43] width 21 height 21
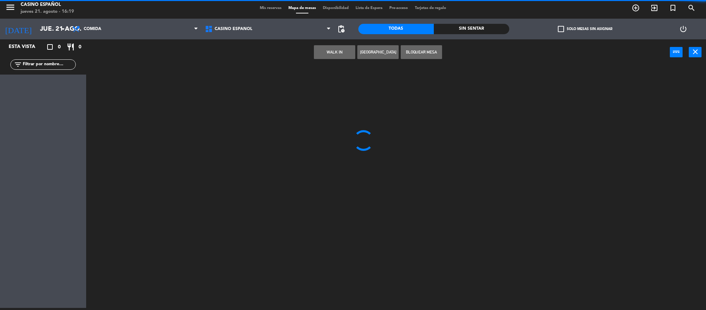
click at [447, 152] on div at bounding box center [399, 188] width 613 height 242
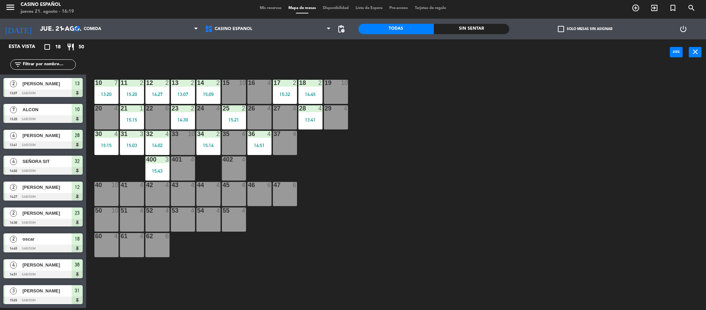
click at [259, 196] on div "46 6" at bounding box center [260, 194] width 24 height 24
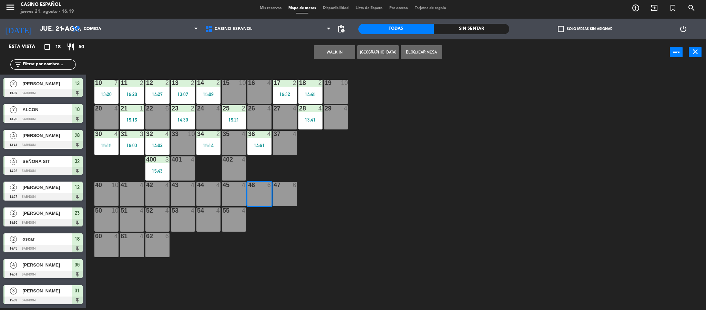
click at [318, 52] on button "WALK IN" at bounding box center [334, 52] width 41 height 14
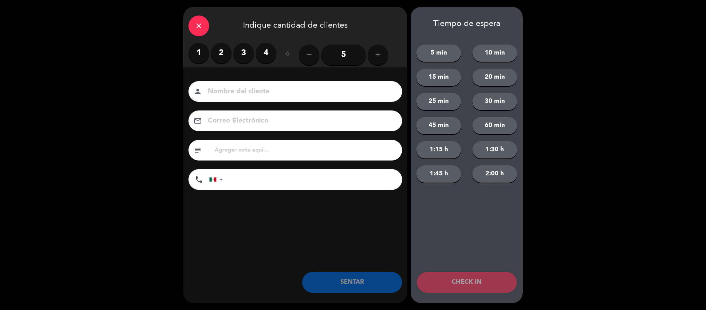
drag, startPoint x: 197, startPoint y: 50, endPoint x: 227, endPoint y: 85, distance: 46.0
click at [197, 51] on label "1" at bounding box center [199, 53] width 21 height 21
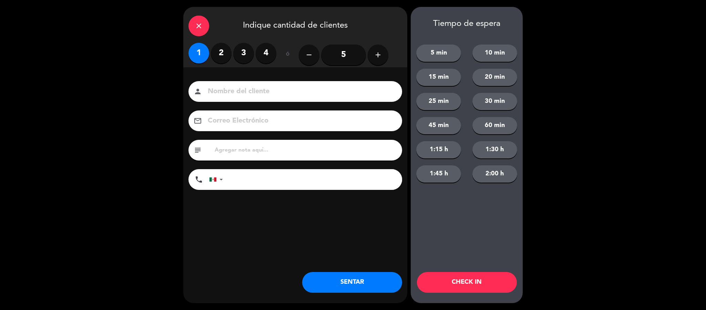
click at [229, 90] on input at bounding box center [300, 92] width 186 height 12
type input "BERMUDEZ"
click at [352, 289] on button "SENTAR" at bounding box center [352, 282] width 100 height 21
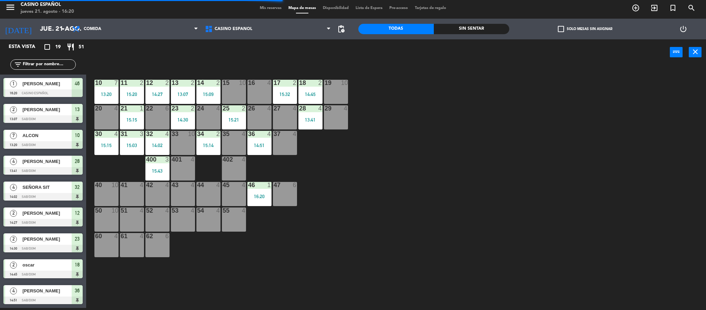
click at [332, 125] on div "29 4" at bounding box center [336, 117] width 24 height 24
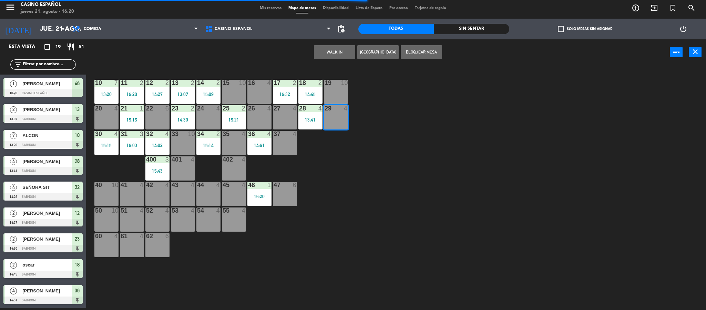
click at [322, 53] on button "WALK IN" at bounding box center [334, 52] width 41 height 14
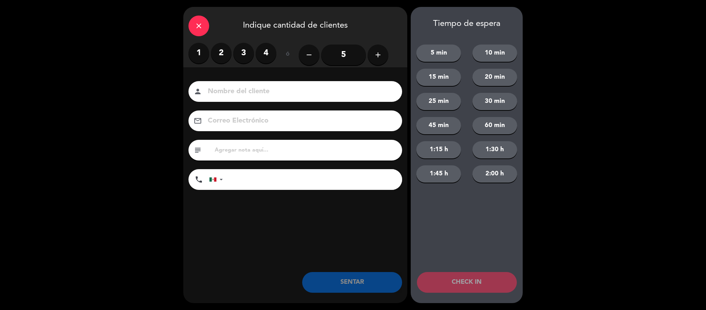
click at [213, 54] on label "2" at bounding box center [221, 53] width 21 height 21
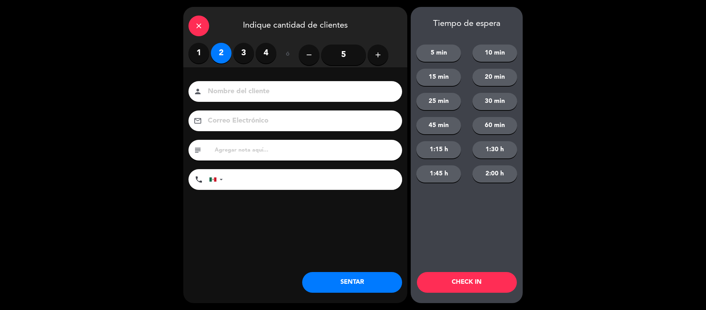
click at [217, 94] on input at bounding box center [300, 92] width 186 height 12
type input "[PERSON_NAME]"
click at [349, 280] on button "SENTAR" at bounding box center [352, 282] width 100 height 21
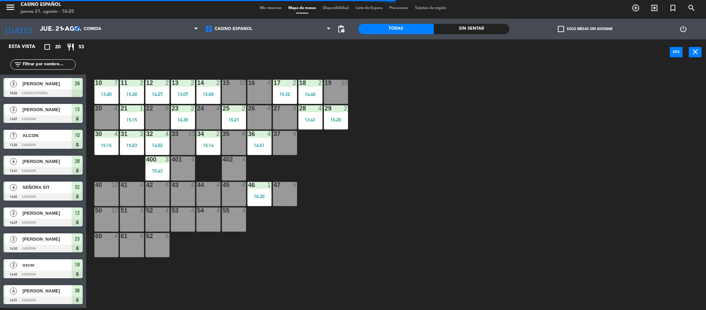
click at [268, 10] on span "Mis reservas" at bounding box center [271, 8] width 29 height 4
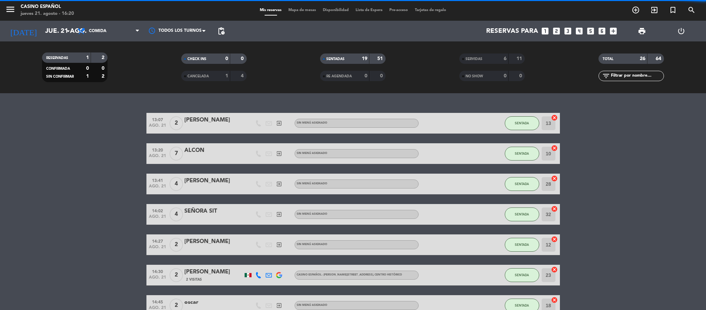
click at [296, 8] on span "Mapa de mesas" at bounding box center [302, 10] width 34 height 4
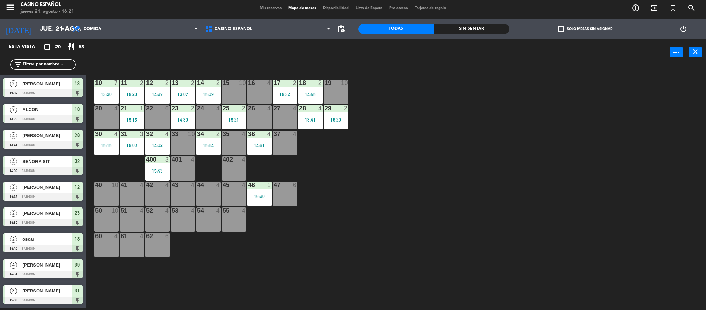
click at [447, 96] on div "10 7 13:20 11 2 15:20 12 2 14:27 13 2 13:07 14 2 15:09 15 10 16 4 17 2 15:32 18…" at bounding box center [399, 188] width 613 height 242
click at [147, 86] on div "12" at bounding box center [146, 83] width 0 height 6
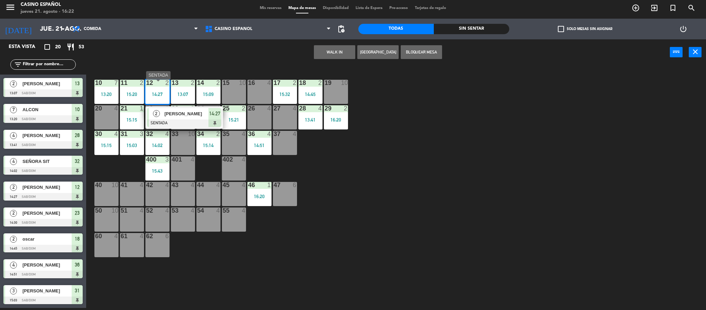
click at [181, 122] on div at bounding box center [184, 123] width 74 height 8
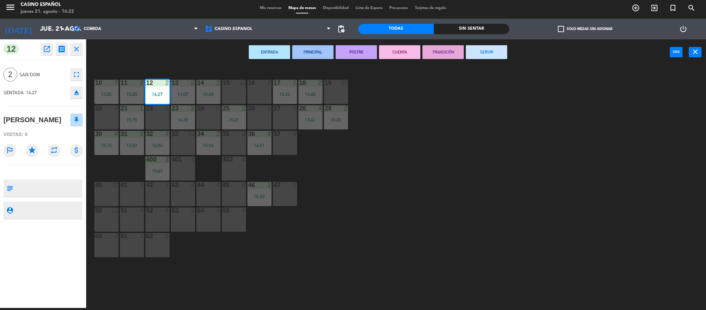
click at [484, 53] on button "SERVIR" at bounding box center [486, 52] width 41 height 14
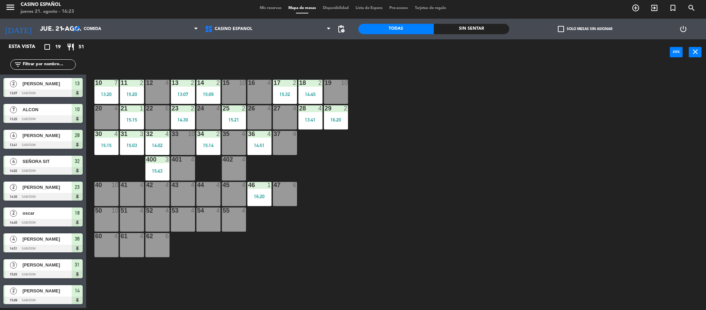
click at [307, 154] on div "10 7 13:20 11 2 15:20 12 4 13 2 13:07 14 2 15:09 15 10 16 4 17 2 15:32 18 2 14:…" at bounding box center [399, 188] width 613 height 242
click at [233, 200] on div "45 4" at bounding box center [234, 194] width 24 height 24
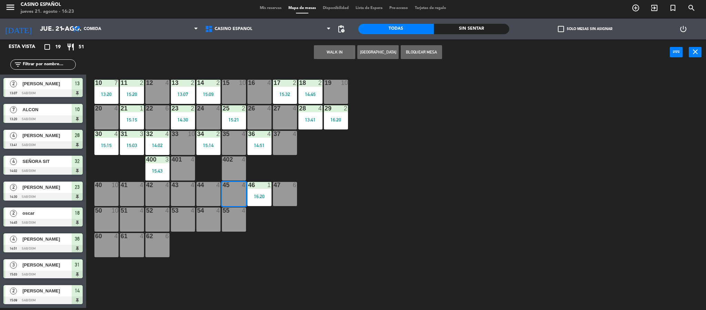
click at [341, 52] on button "WALK IN" at bounding box center [334, 52] width 41 height 14
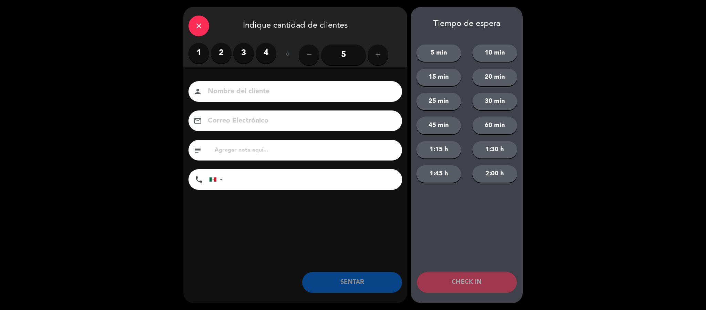
click at [215, 54] on label "2" at bounding box center [221, 53] width 21 height 21
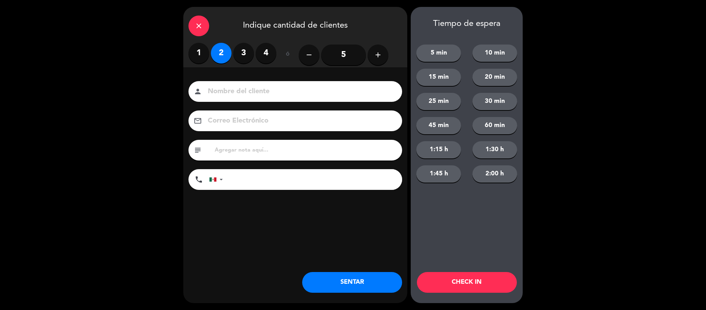
click at [232, 91] on input at bounding box center [300, 92] width 186 height 12
type input "[PERSON_NAME]"
click at [342, 282] on button "SENTAR" at bounding box center [352, 282] width 100 height 21
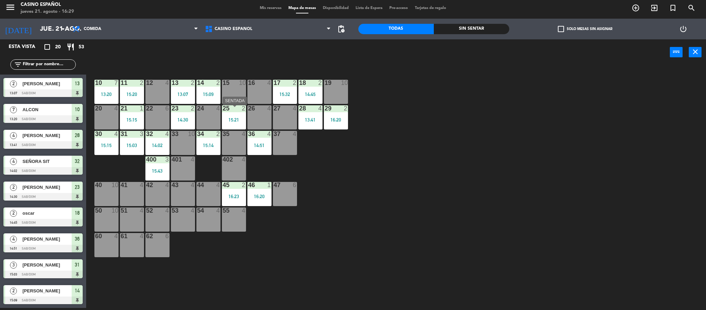
click at [231, 119] on div "15:21" at bounding box center [234, 119] width 24 height 5
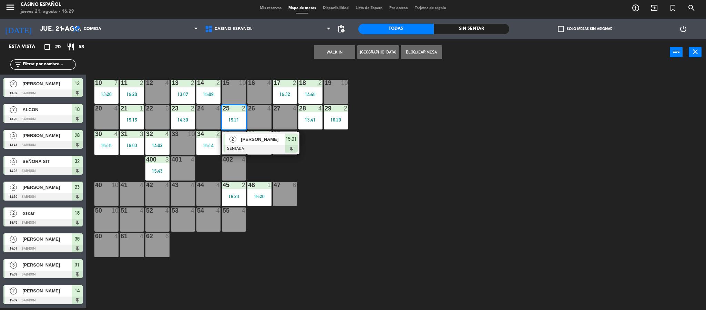
click at [249, 143] on span "ALEXIS" at bounding box center [263, 138] width 44 height 7
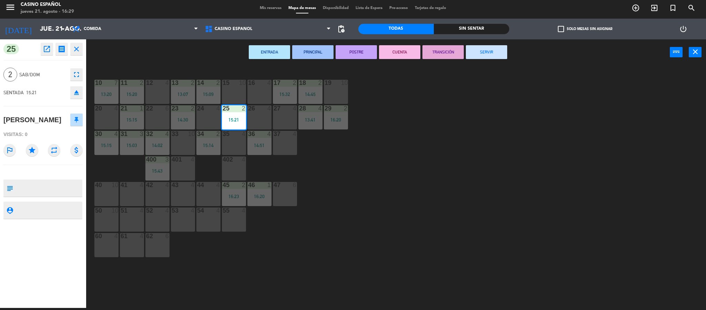
click at [496, 57] on button "SERVIR" at bounding box center [486, 52] width 41 height 14
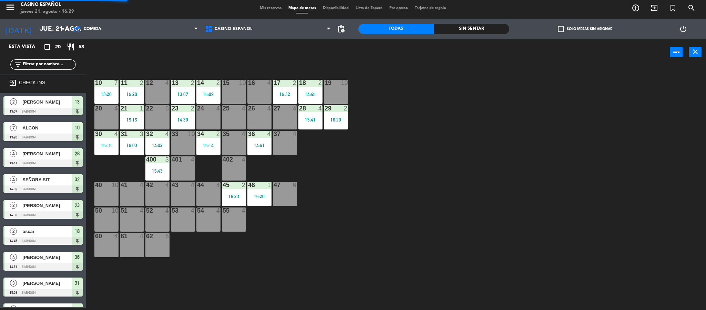
scroll to position [9, 0]
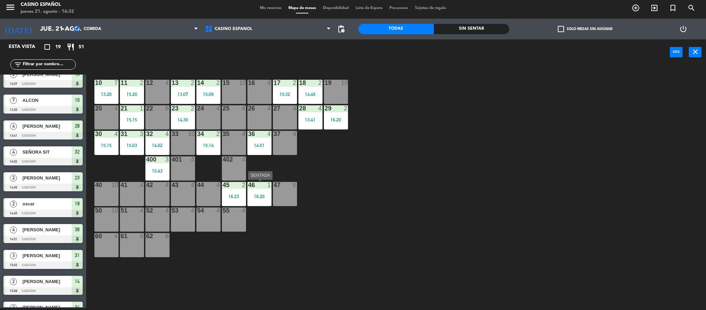
click at [257, 191] on div "46 1 16:20" at bounding box center [260, 194] width 24 height 24
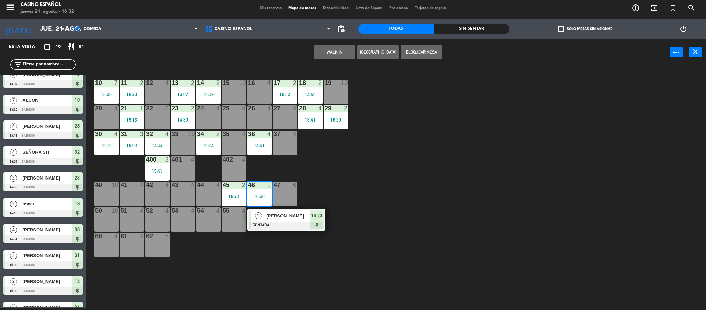
click at [275, 218] on span "BERMUDEZ" at bounding box center [289, 215] width 44 height 7
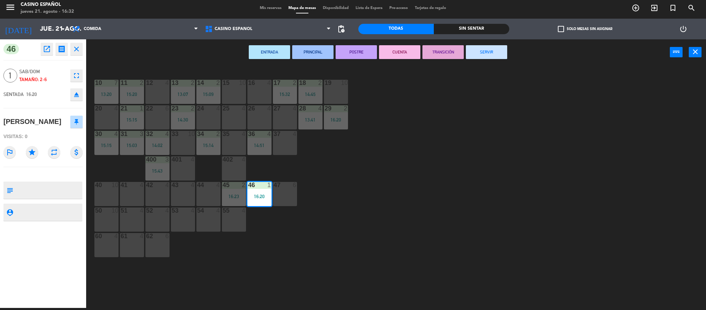
click at [478, 49] on button "SERVIR" at bounding box center [486, 52] width 41 height 14
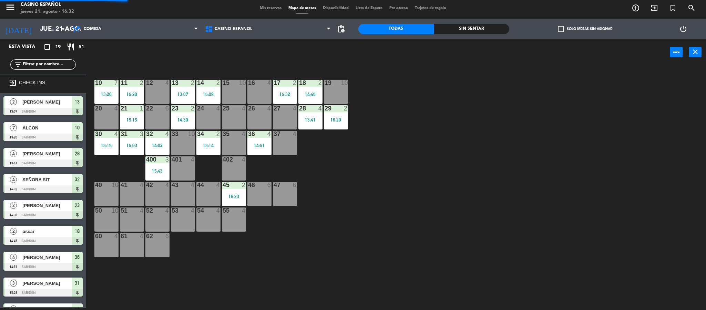
scroll to position [104, 0]
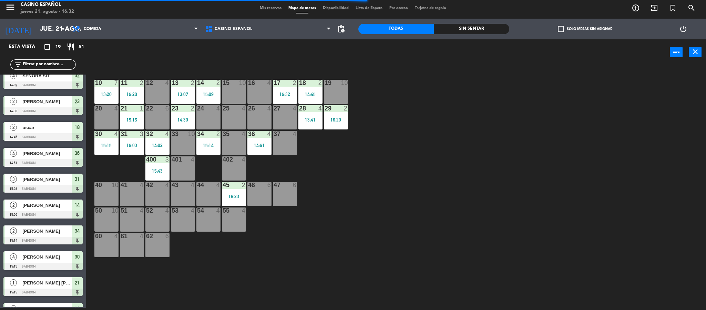
click at [269, 9] on span "Mis reservas" at bounding box center [271, 8] width 29 height 4
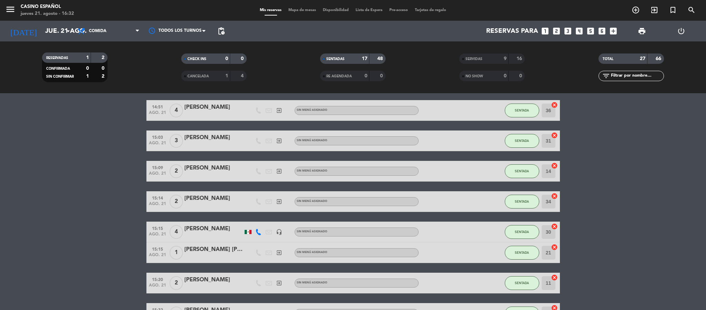
scroll to position [376, 0]
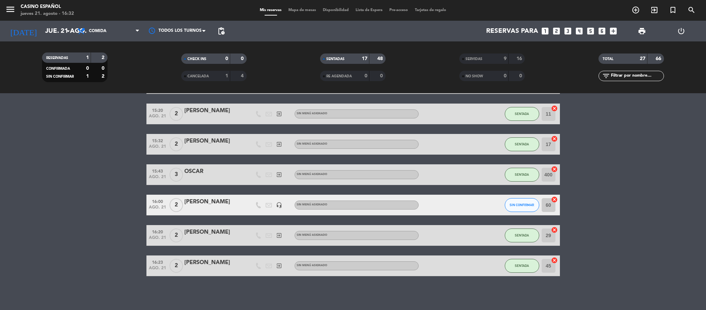
click at [298, 9] on span "Mapa de mesas" at bounding box center [302, 10] width 34 height 4
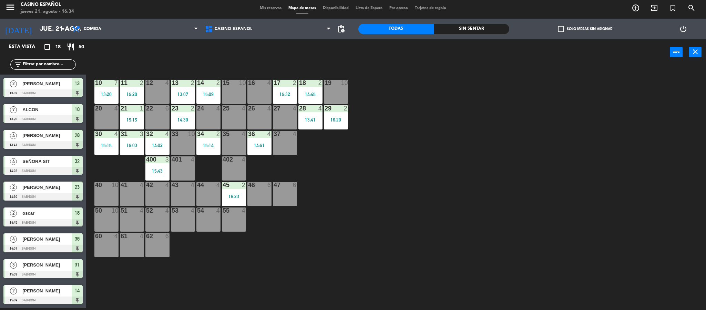
click at [158, 92] on div "12 4" at bounding box center [157, 92] width 24 height 24
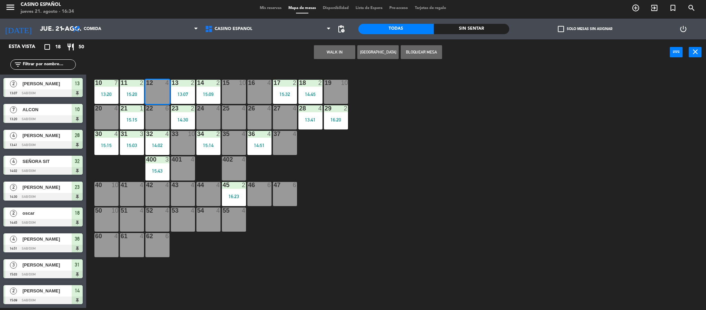
click at [345, 53] on button "WALK IN" at bounding box center [334, 52] width 41 height 14
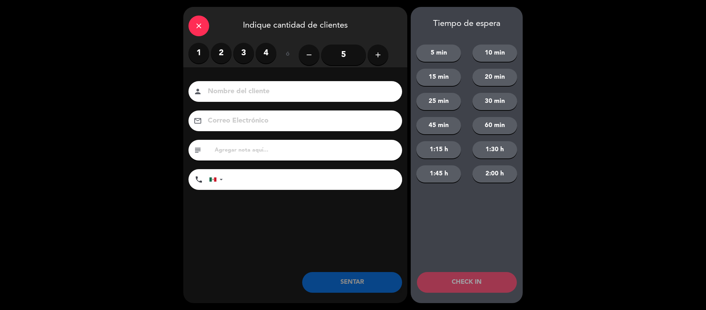
click at [218, 58] on label "2" at bounding box center [221, 53] width 21 height 21
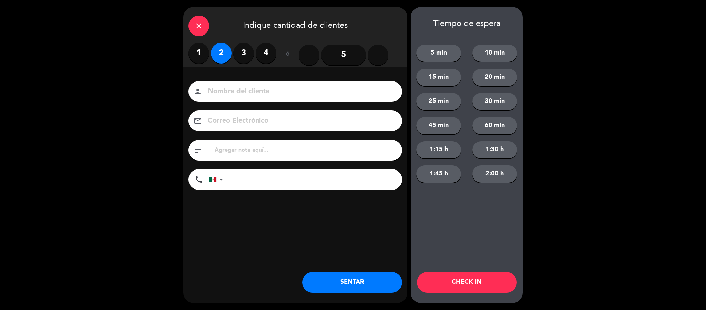
click at [231, 92] on input at bounding box center [300, 92] width 186 height 12
type input "[PERSON_NAME]"
click at [382, 288] on button "SENTAR" at bounding box center [352, 282] width 100 height 21
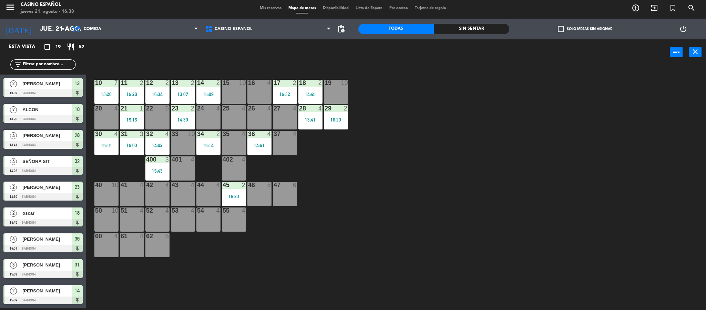
click at [203, 115] on div "24 4" at bounding box center [209, 117] width 24 height 24
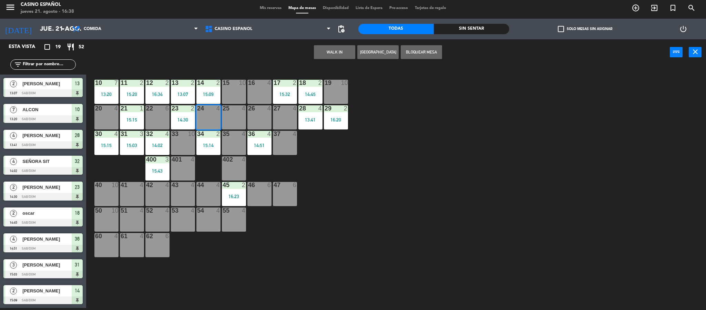
click at [339, 48] on button "WALK IN" at bounding box center [334, 52] width 41 height 14
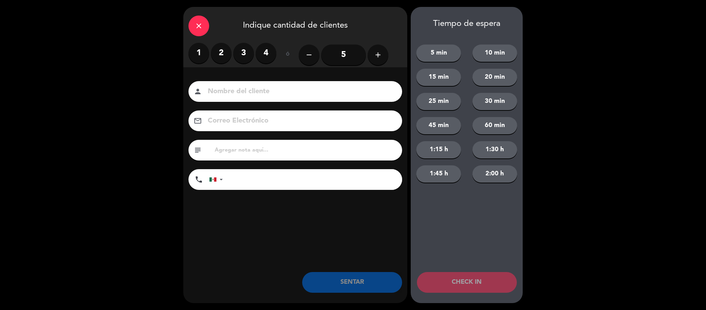
click at [244, 60] on label "3" at bounding box center [243, 53] width 21 height 21
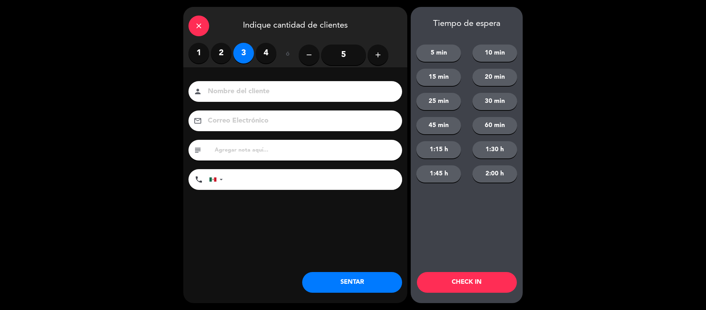
click at [238, 82] on div "person" at bounding box center [296, 91] width 214 height 21
click at [229, 98] on div "person" at bounding box center [296, 91] width 214 height 21
click at [228, 97] on input at bounding box center [300, 92] width 186 height 12
type input "DANY"
click at [355, 282] on button "SENTAR" at bounding box center [352, 282] width 100 height 21
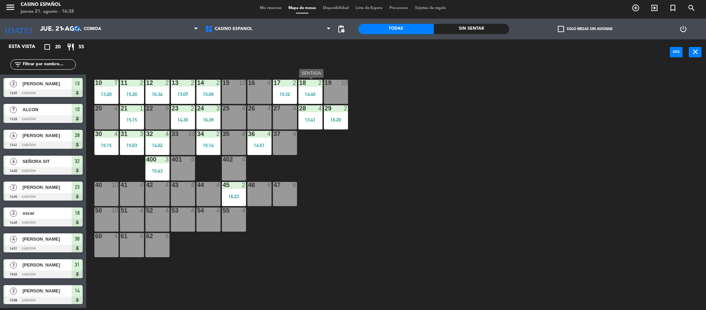
click at [311, 100] on div "18 2 14:45" at bounding box center [311, 92] width 24 height 24
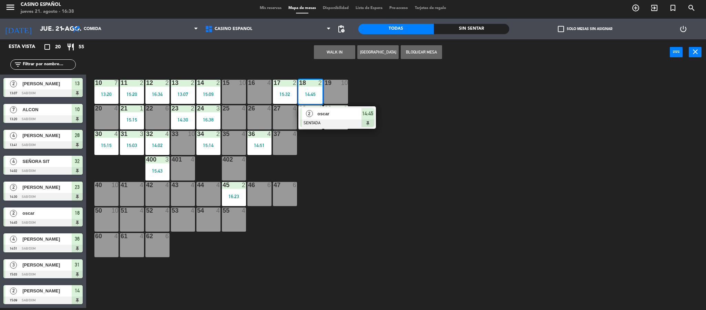
click at [321, 116] on span "oscar" at bounding box center [340, 113] width 44 height 7
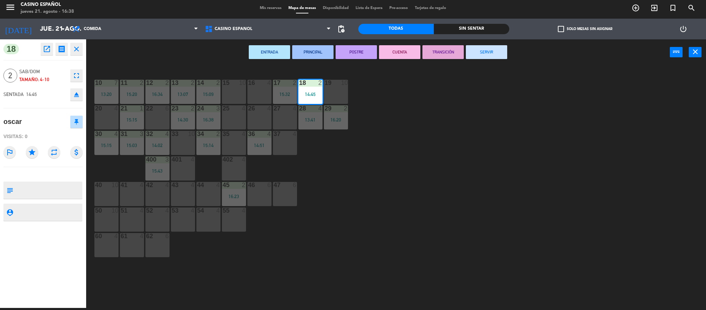
drag, startPoint x: 451, startPoint y: 124, endPoint x: 315, endPoint y: 61, distance: 150.5
click at [450, 124] on div "10 7 13:20 11 2 15:20 12 2 16:34 13 2 13:07 14 2 15:09 15 10 16 4 17 2 15:32 18…" at bounding box center [399, 188] width 613 height 242
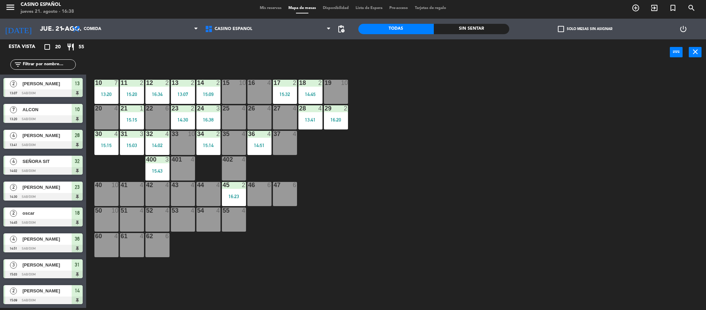
click at [400, 110] on div "10 7 13:20 11 2 15:20 12 2 16:34 13 2 13:07 14 2 15:09 15 10 16 4 17 2 15:32 18…" at bounding box center [399, 188] width 613 height 242
click at [306, 88] on div "18 2 14:45" at bounding box center [311, 92] width 24 height 24
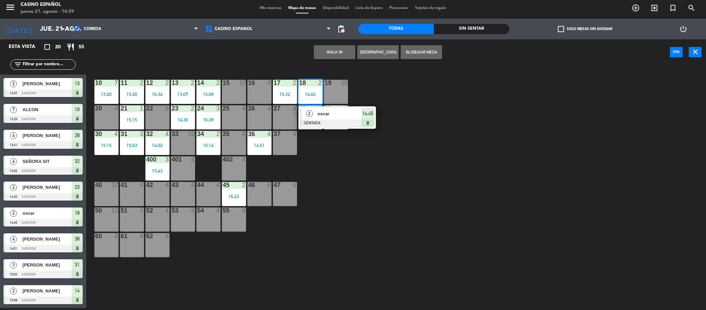
click at [319, 130] on div "10 7 13:20 11 2 15:20 12 2 16:34 13 2 13:07 14 2 15:09 15 10 16 4 17 2 15:32 18…" at bounding box center [399, 188] width 613 height 242
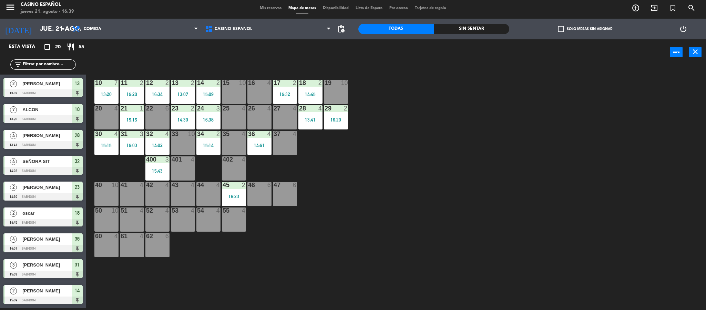
click at [313, 85] on div at bounding box center [310, 83] width 11 height 6
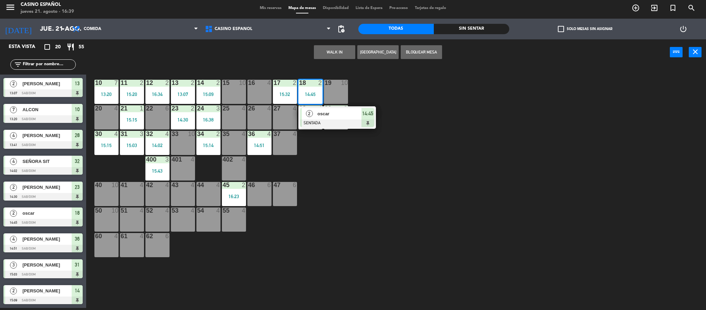
click at [328, 121] on div at bounding box center [337, 123] width 74 height 8
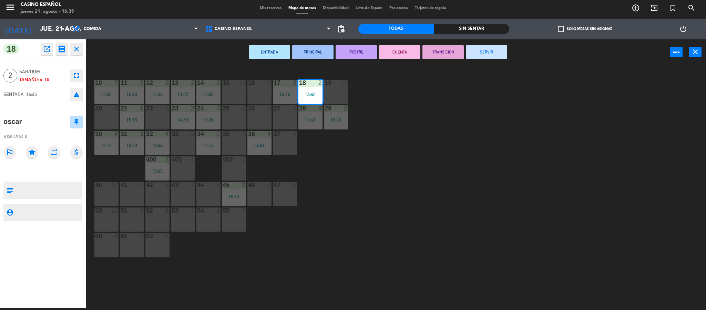
click at [499, 49] on button "SERVIR" at bounding box center [486, 52] width 41 height 14
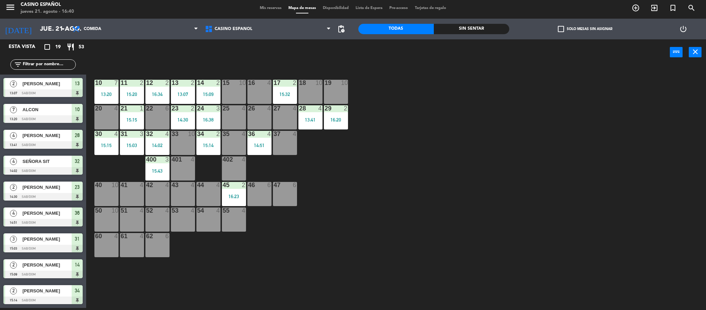
click at [399, 97] on div "10 7 13:20 11 2 15:20 12 2 16:34 13 2 13:07 14 2 15:09 15 10 16 4 17 2 15:32 18…" at bounding box center [399, 188] width 613 height 242
click at [353, 153] on div "10 7 13:20 11 2 15:20 12 2 16:34 13 2 13:07 14 2 15:09 15 10 16 4 17 2 15:32 18…" at bounding box center [399, 188] width 613 height 242
click at [128, 92] on div "15:20" at bounding box center [132, 94] width 24 height 5
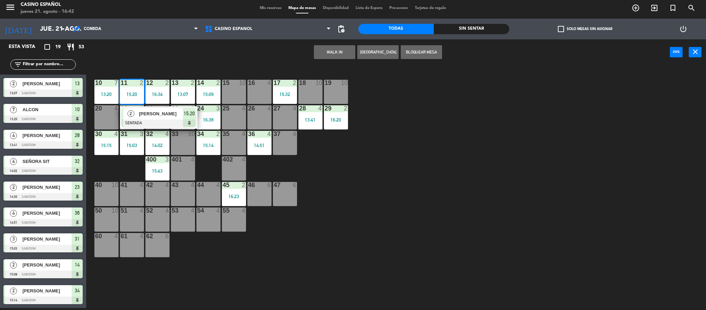
click at [153, 117] on span "OROZCO" at bounding box center [161, 113] width 44 height 7
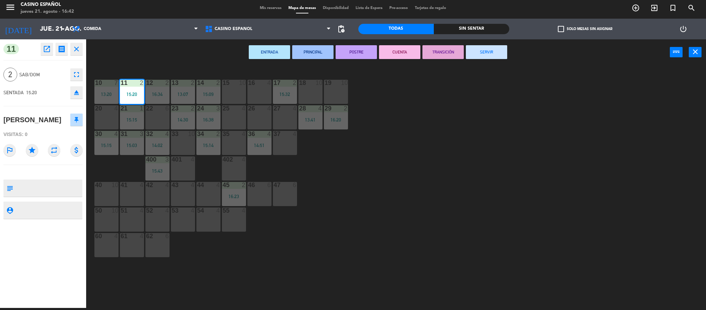
click at [479, 52] on button "SERVIR" at bounding box center [486, 52] width 41 height 14
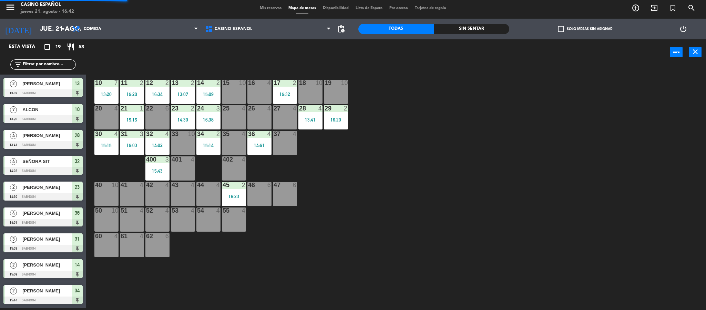
scroll to position [2, 0]
click at [384, 276] on div "10 7 13:20 11 4 12 2 16:34 13 2 13:07 14 2 15:09 15 10 16 4 17 2 15:32 18 10 19…" at bounding box center [399, 188] width 613 height 242
click at [444, 210] on div "10 7 13:20 11 4 12 2 16:34 13 2 13:07 14 2 15:09 15 10 16 4 17 2 15:32 18 10 19…" at bounding box center [399, 188] width 613 height 242
click at [189, 112] on div "23 2" at bounding box center [183, 108] width 24 height 7
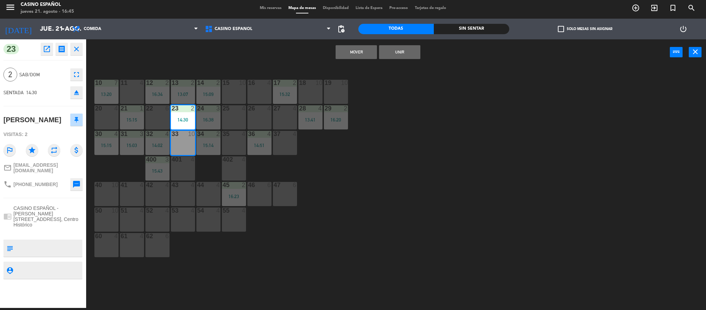
click at [450, 106] on div "10 7 13:20 11 4 12 2 16:34 13 2 13:07 14 2 15:09 15 10 16 4 17 2 15:32 18 10 19…" at bounding box center [399, 188] width 613 height 242
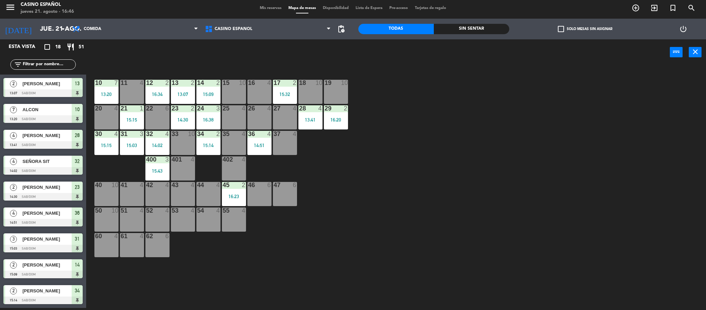
click at [179, 119] on div "14:30" at bounding box center [183, 119] width 24 height 5
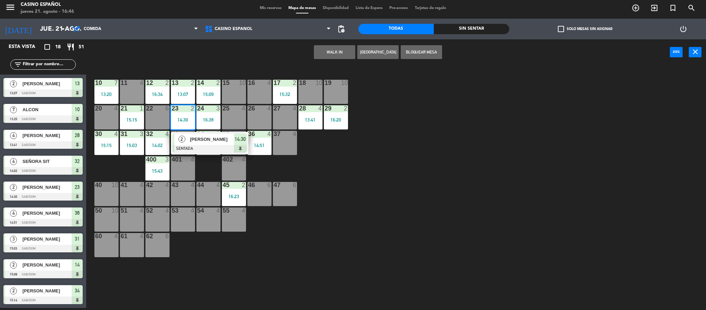
click at [187, 139] on div "2" at bounding box center [181, 138] width 15 height 11
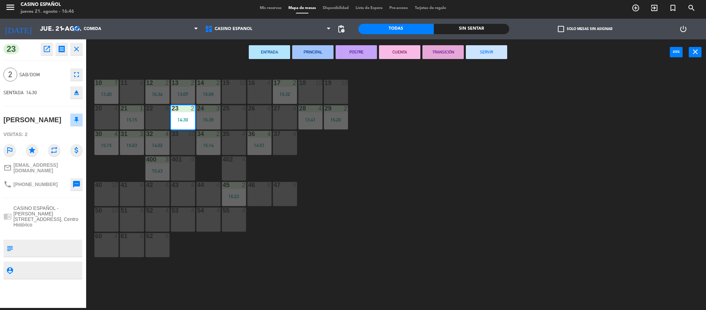
click at [492, 56] on button "SERVIR" at bounding box center [486, 52] width 41 height 14
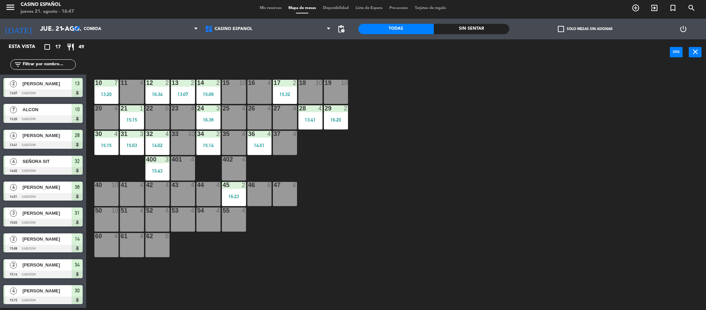
click at [250, 112] on div "26 4" at bounding box center [260, 117] width 24 height 24
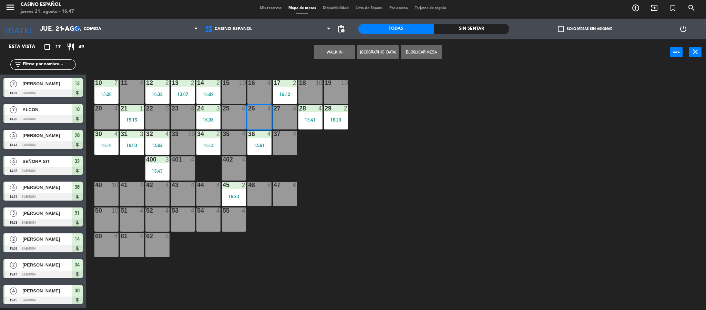
click at [338, 48] on button "WALK IN" at bounding box center [334, 52] width 41 height 14
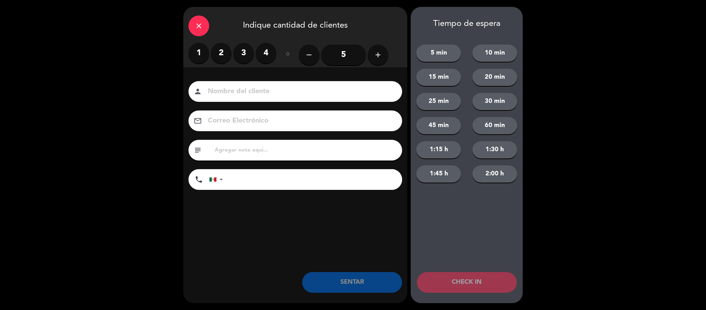
click at [223, 47] on label "2" at bounding box center [221, 53] width 21 height 21
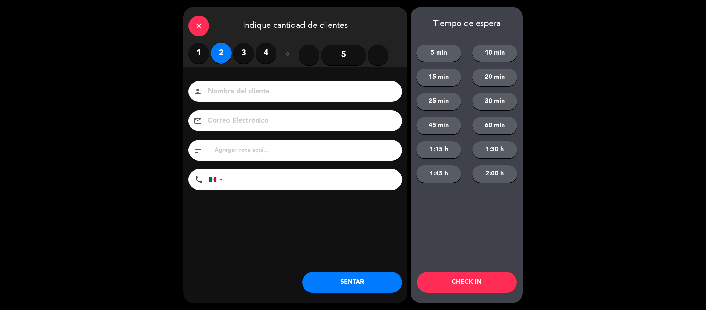
click at [240, 96] on input at bounding box center [300, 92] width 186 height 12
type input "oscar"
click at [356, 288] on button "SENTAR" at bounding box center [352, 282] width 100 height 21
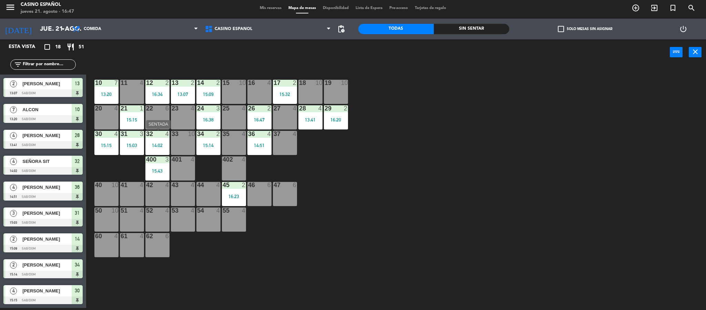
drag, startPoint x: 156, startPoint y: 136, endPoint x: 163, endPoint y: 149, distance: 15.0
click at [157, 137] on div at bounding box center [157, 134] width 11 height 6
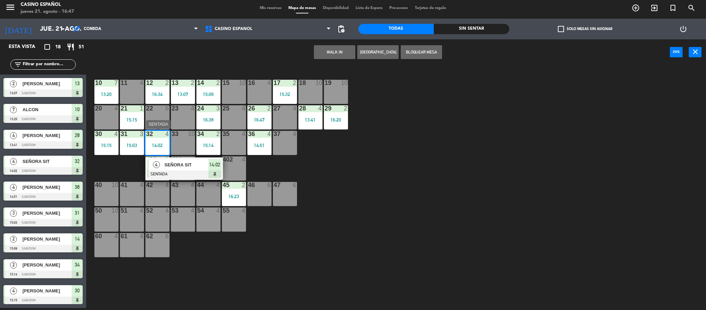
click at [168, 158] on div "4 SEÑORA SIT SENTADA 14:02" at bounding box center [184, 168] width 78 height 22
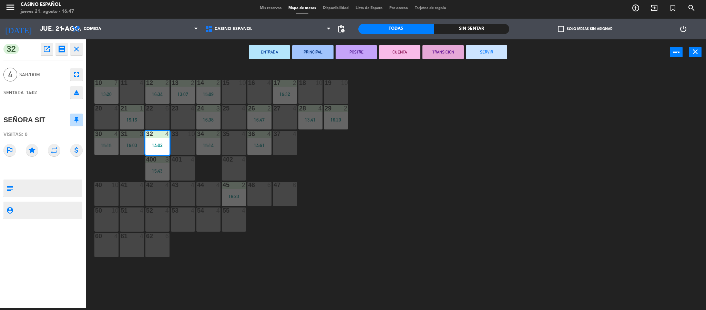
click at [483, 57] on button "SERVIR" at bounding box center [486, 52] width 41 height 14
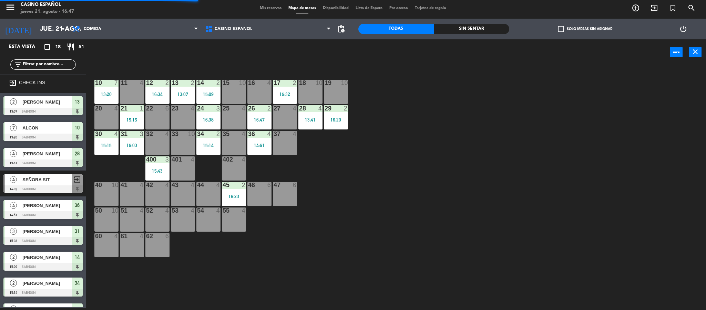
click at [304, 94] on div "18 10" at bounding box center [311, 92] width 24 height 24
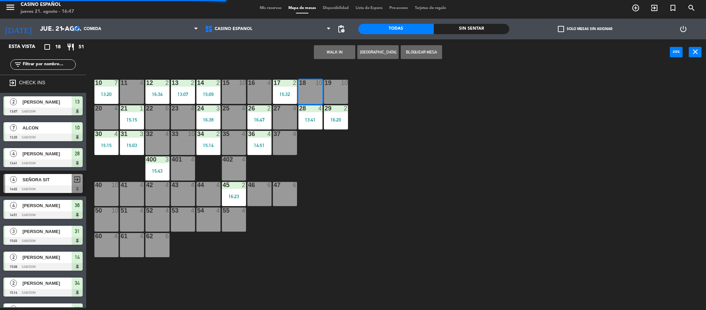
click at [333, 52] on button "WALK IN" at bounding box center [334, 52] width 41 height 14
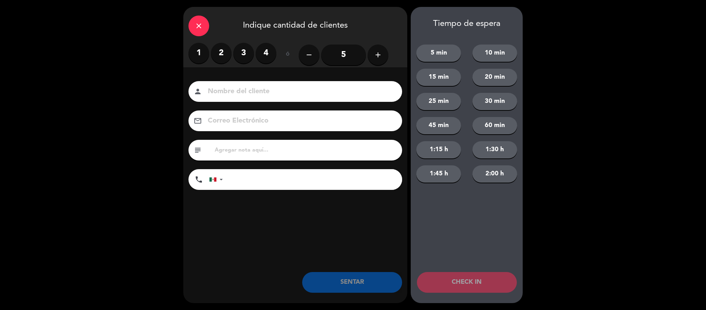
click at [217, 55] on label "2" at bounding box center [221, 53] width 21 height 21
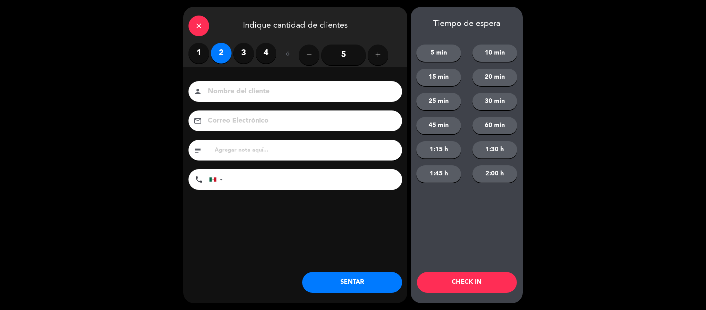
click at [250, 93] on input at bounding box center [300, 92] width 186 height 12
type input "[PERSON_NAME]"
click at [349, 288] on button "SENTAR" at bounding box center [352, 282] width 100 height 21
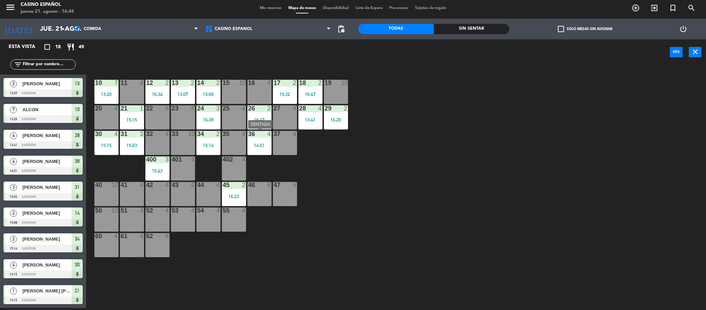
click at [255, 141] on div "36 4 14:51" at bounding box center [260, 143] width 24 height 24
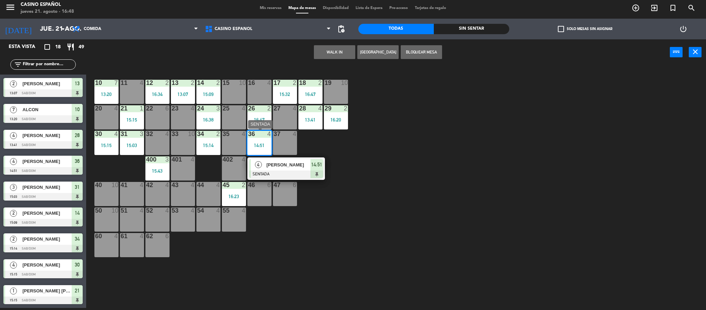
click at [282, 163] on span "CARMEN" at bounding box center [289, 164] width 44 height 7
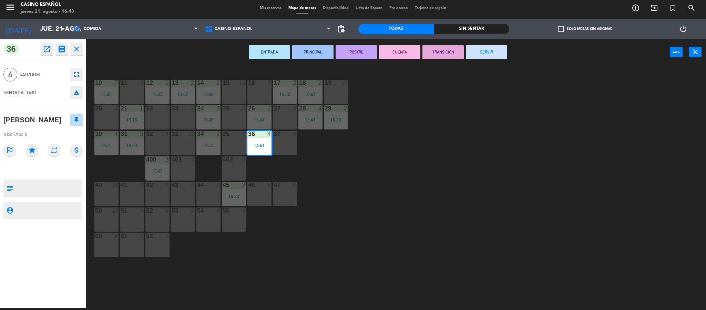
click at [498, 50] on button "SERVIR" at bounding box center [486, 52] width 41 height 14
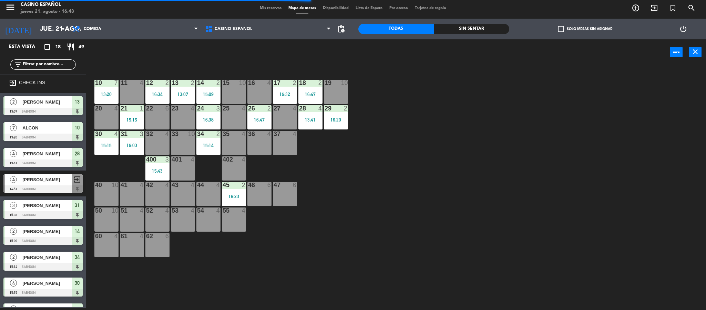
click at [266, 9] on span "Mis reservas" at bounding box center [271, 8] width 29 height 4
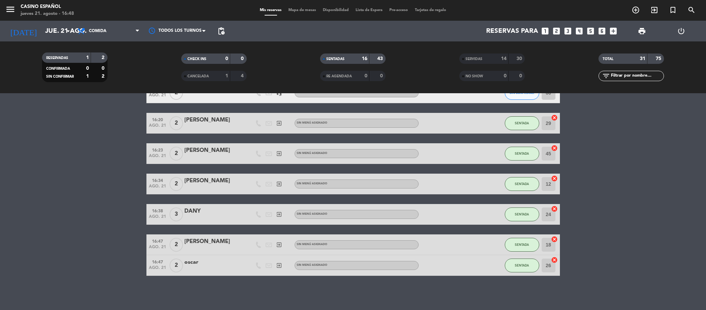
scroll to position [233, 0]
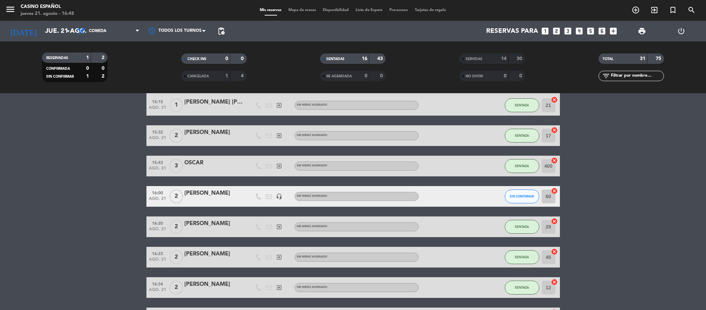
click at [221, 200] on div at bounding box center [213, 201] width 59 height 6
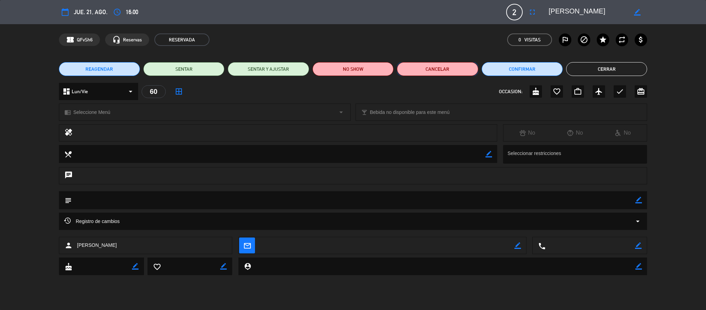
click at [446, 67] on button "Cancelar" at bounding box center [437, 69] width 81 height 14
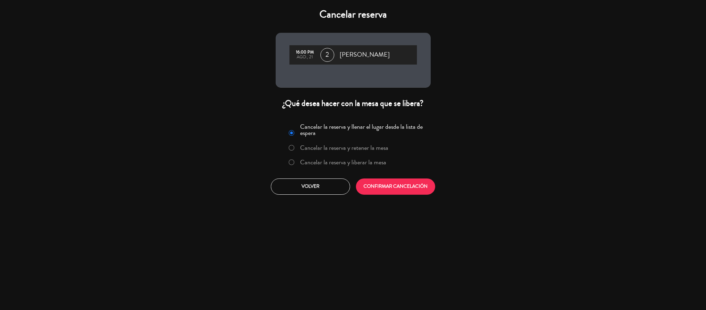
click at [351, 160] on label "Cancelar la reserva y liberar la mesa" at bounding box center [343, 162] width 86 height 6
click at [377, 193] on button "CONFIRMAR CANCELACIÓN" at bounding box center [395, 186] width 79 height 16
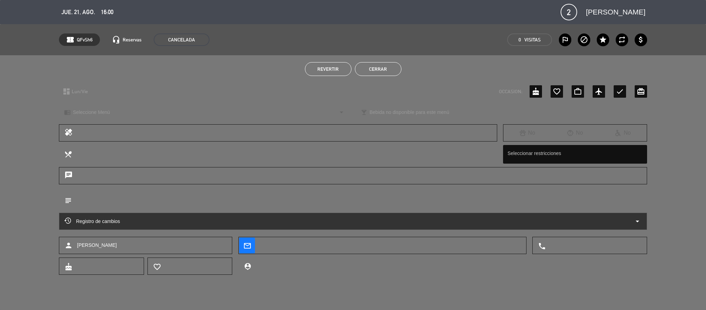
click at [360, 66] on button "Cerrar" at bounding box center [378, 69] width 47 height 14
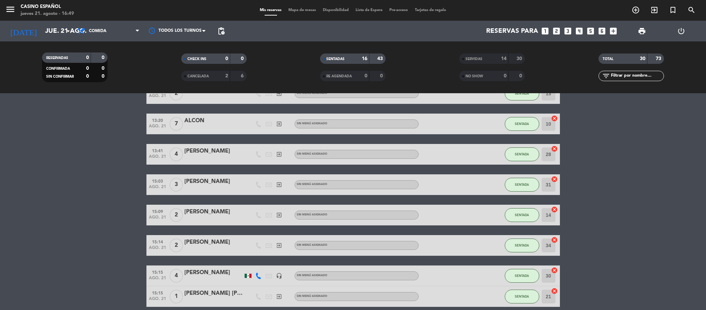
scroll to position [0, 0]
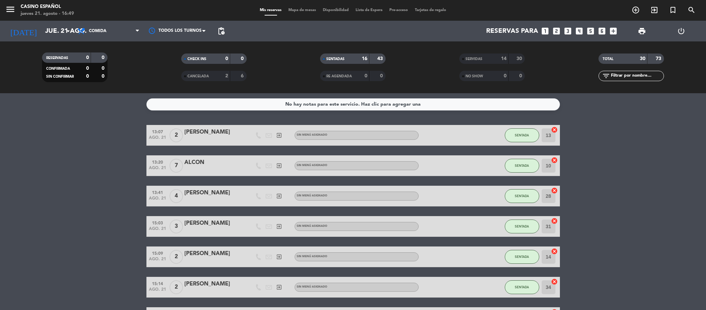
click at [295, 9] on span "Mapa de mesas" at bounding box center [302, 10] width 34 height 4
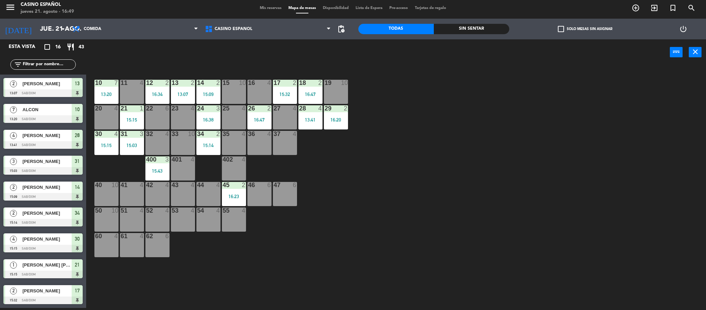
click at [135, 193] on div "41 4" at bounding box center [132, 194] width 24 height 24
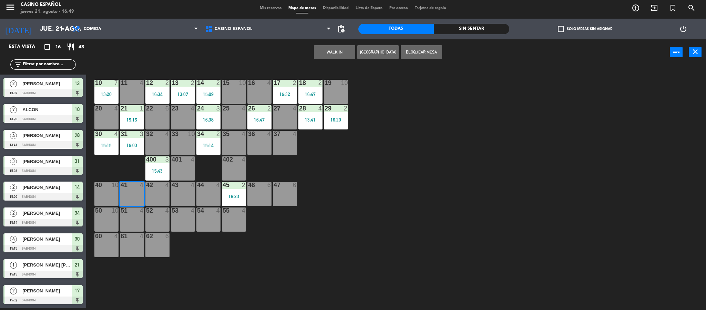
click at [325, 52] on button "WALK IN" at bounding box center [334, 52] width 41 height 14
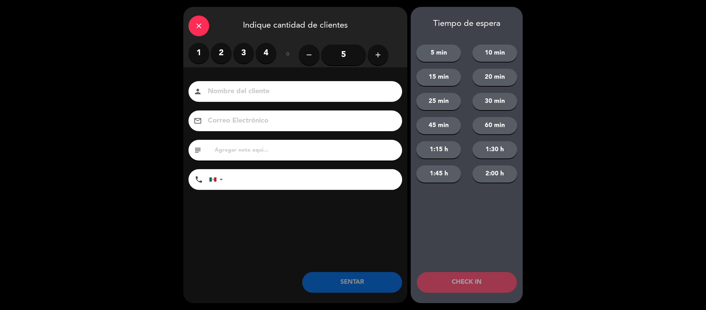
click at [207, 57] on label "1" at bounding box center [199, 53] width 21 height 21
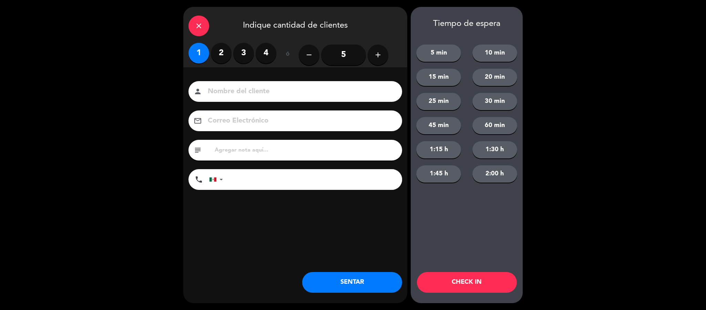
click at [221, 90] on input at bounding box center [300, 92] width 186 height 12
type input "sr [PERSON_NAME]"
click at [353, 273] on button "SENTAR" at bounding box center [352, 282] width 100 height 21
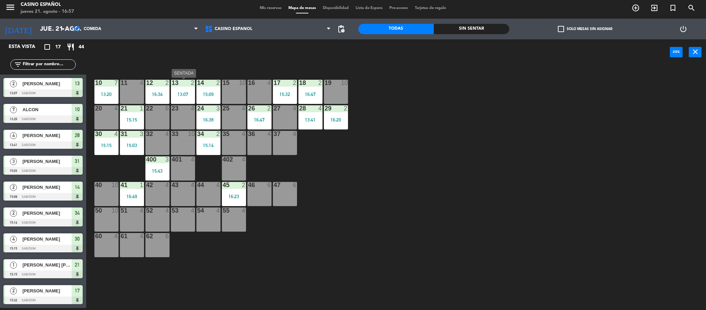
click at [181, 91] on div "13:07" at bounding box center [183, 93] width 24 height 5
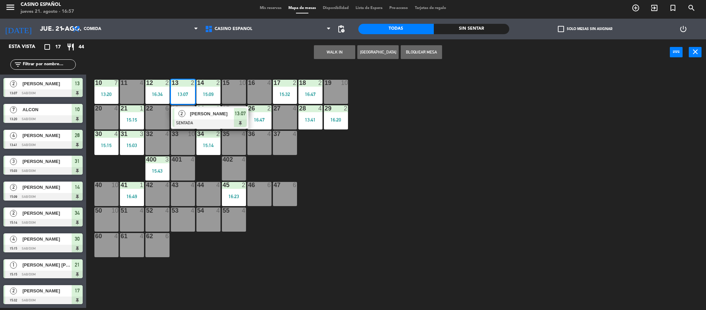
click at [223, 118] on div "PATRICIA MARQUINA" at bounding box center [211, 113] width 45 height 11
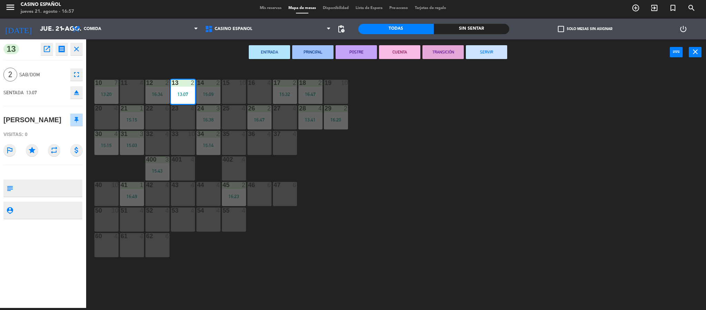
click at [478, 52] on button "SERVIR" at bounding box center [486, 52] width 41 height 14
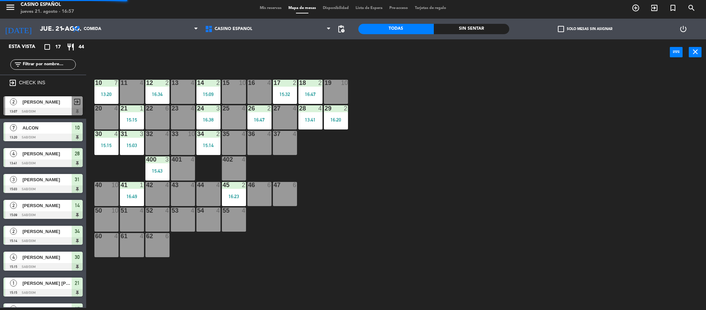
click at [448, 76] on div "10 7 13:20 11 4 12 2 16:34 13 4 14 2 15:09 15 10 16 4 17 2 15:32 18 2 16:47 19 …" at bounding box center [399, 188] width 613 height 242
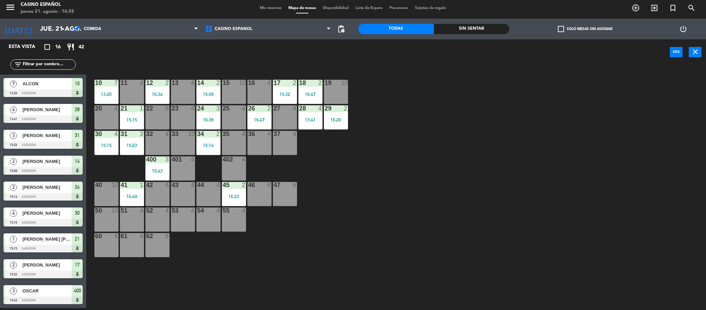
click at [442, 69] on div "10 7 13:20 11 4 12 2 16:34 13 4 14 2 15:09 15 10 16 4 17 2 15:32 18 2 16:47 19 …" at bounding box center [399, 188] width 613 height 242
click at [260, 145] on div "36 4" at bounding box center [260, 143] width 24 height 24
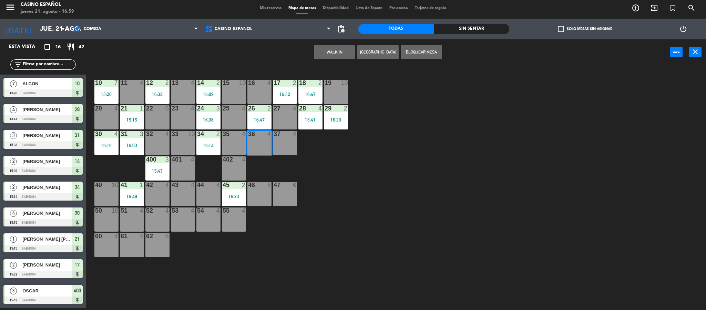
click at [323, 55] on button "WALK IN" at bounding box center [334, 52] width 41 height 14
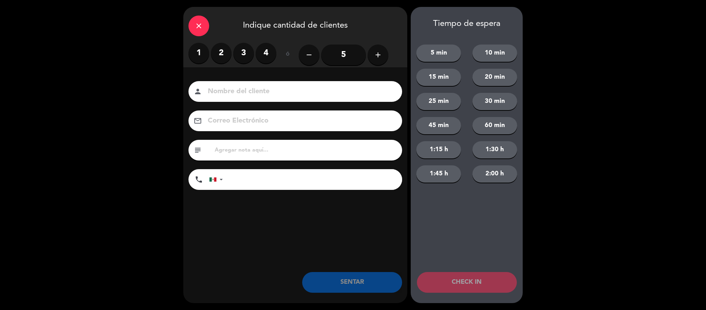
drag, startPoint x: 241, startPoint y: 56, endPoint x: 246, endPoint y: 107, distance: 50.9
click at [240, 57] on label "3" at bounding box center [243, 53] width 21 height 21
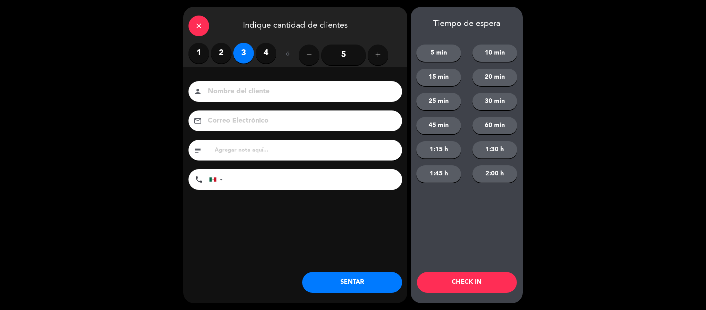
click at [253, 95] on input at bounding box center [300, 92] width 186 height 12
drag, startPoint x: 214, startPoint y: 90, endPoint x: 205, endPoint y: 88, distance: 9.8
click at [205, 88] on div "person sr quion" at bounding box center [296, 91] width 214 height 21
type input "quion"
click at [362, 280] on button "SENTAR" at bounding box center [352, 282] width 100 height 21
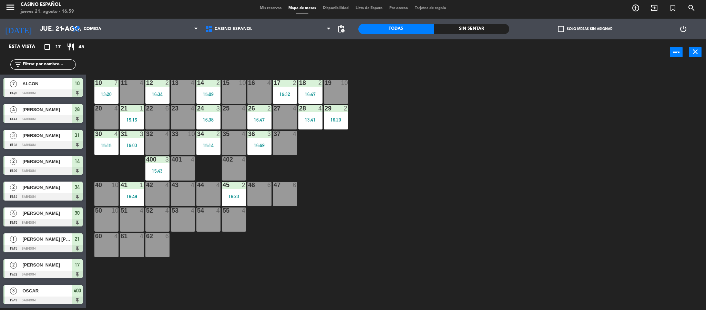
click at [268, 6] on span "Mis reservas" at bounding box center [271, 8] width 29 height 4
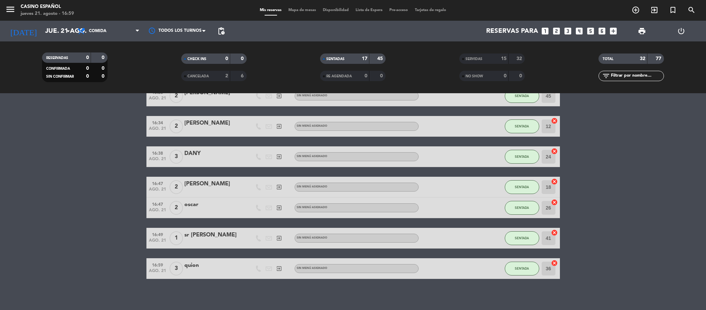
scroll to position [336, 0]
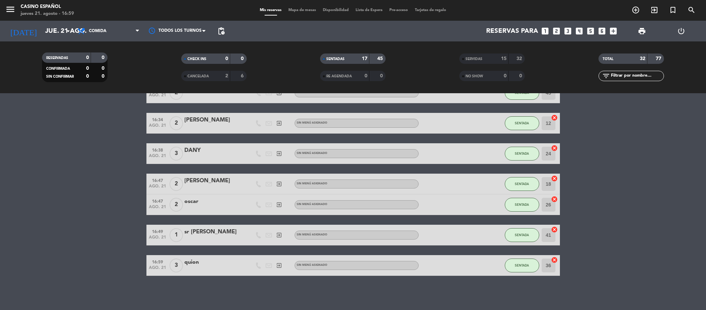
click at [294, 10] on span "Mapa de mesas" at bounding box center [302, 10] width 34 height 4
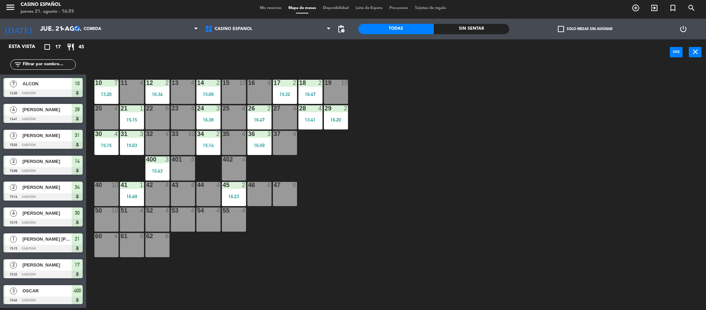
click at [363, 219] on div "10 7 13:20 11 4 12 2 16:34 13 4 14 2 15:09 15 10 16 4 17 2 15:32 18 2 16:47 19 …" at bounding box center [399, 188] width 613 height 242
click at [508, 175] on div "10 7 13:20 11 4 12 2 16:34 13 4 14 2 15:09 15 10 16 4 17 2 15:32 18 2 16:47 19 …" at bounding box center [399, 188] width 613 height 242
click at [99, 89] on div "10 7 13:20" at bounding box center [106, 92] width 24 height 24
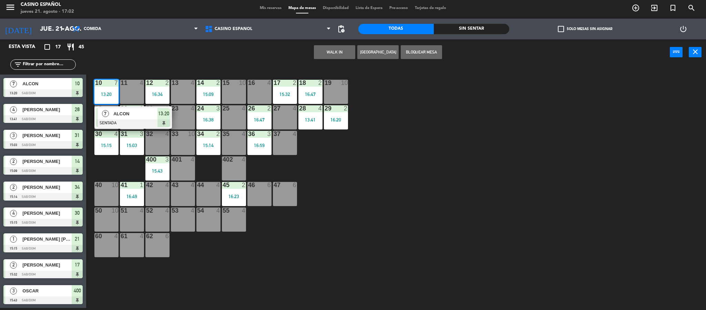
click at [109, 114] on div "7" at bounding box center [105, 113] width 15 height 11
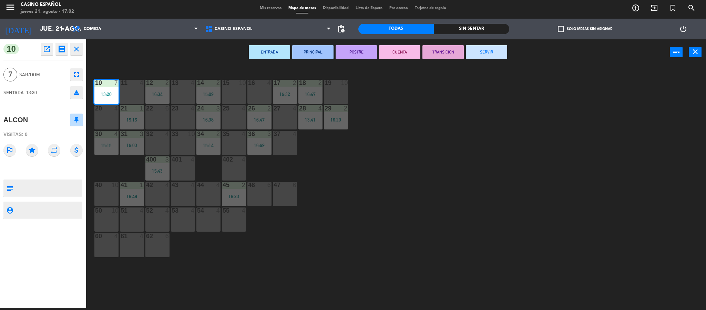
click at [491, 50] on button "SERVIR" at bounding box center [486, 52] width 41 height 14
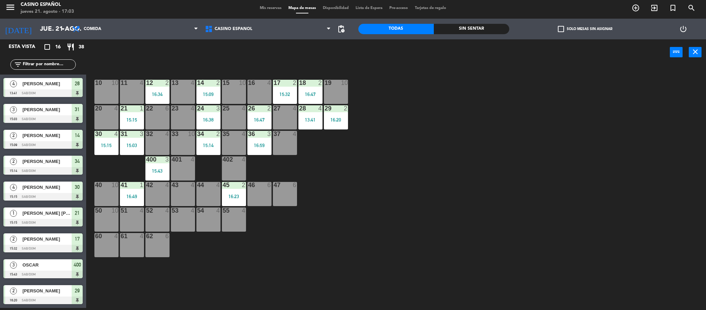
click at [155, 144] on div "32 4" at bounding box center [157, 143] width 24 height 24
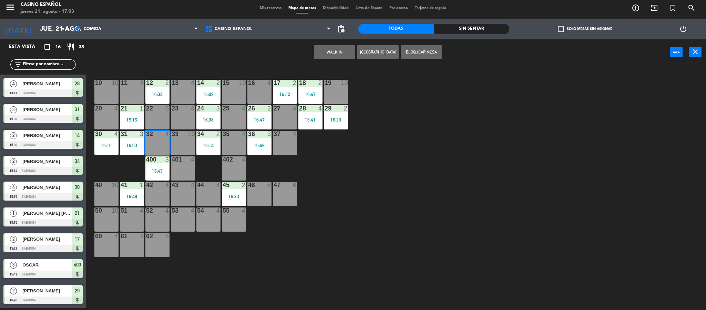
click at [327, 51] on button "WALK IN" at bounding box center [334, 52] width 41 height 14
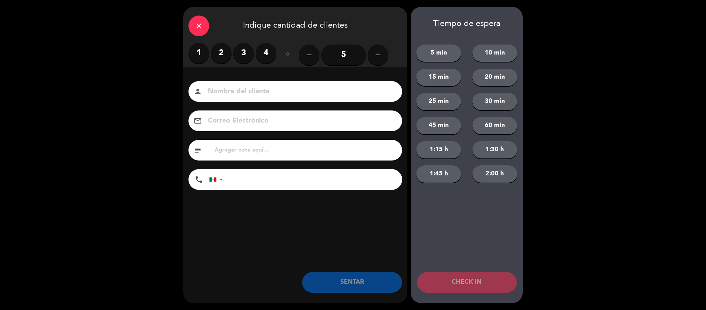
click at [217, 46] on label "2" at bounding box center [221, 53] width 21 height 21
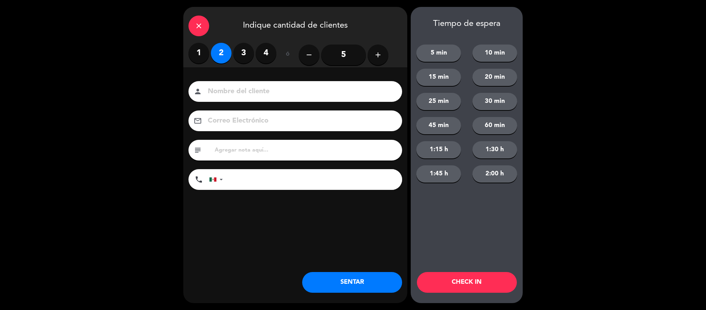
click at [250, 86] on input at bounding box center [300, 92] width 186 height 12
type input "[DEMOGRAPHIC_DATA] de la [PERSON_NAME]"
click at [340, 298] on div "close Indique cantidad de clientes 1 2 3 4 ó remove 5 add Nombre del cliente pe…" at bounding box center [295, 155] width 224 height 296
click at [340, 294] on div "close Indique cantidad de clientes 1 2 3 4 ó remove 5 add Nombre del cliente pe…" at bounding box center [295, 155] width 224 height 296
click at [340, 281] on button "SENTAR" at bounding box center [352, 282] width 100 height 21
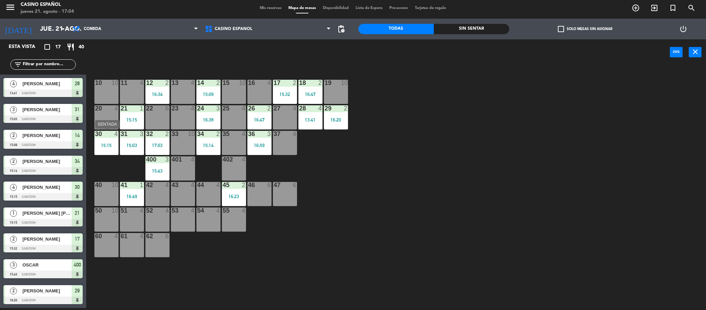
click at [102, 138] on div "30 4 15:15" at bounding box center [106, 143] width 24 height 24
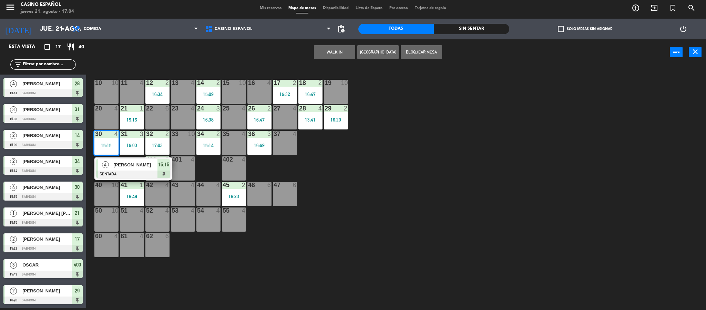
click at [110, 169] on div "4" at bounding box center [105, 164] width 15 height 11
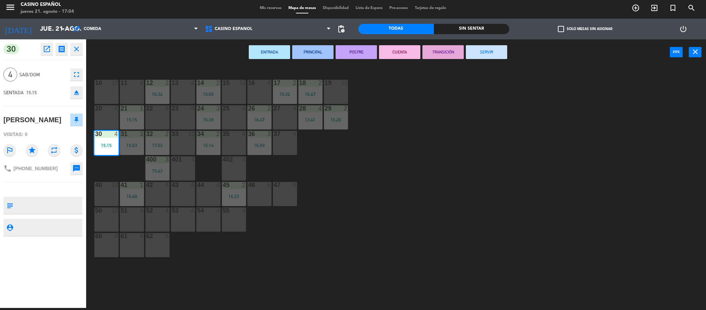
click at [484, 55] on button "SERVIR" at bounding box center [486, 52] width 41 height 14
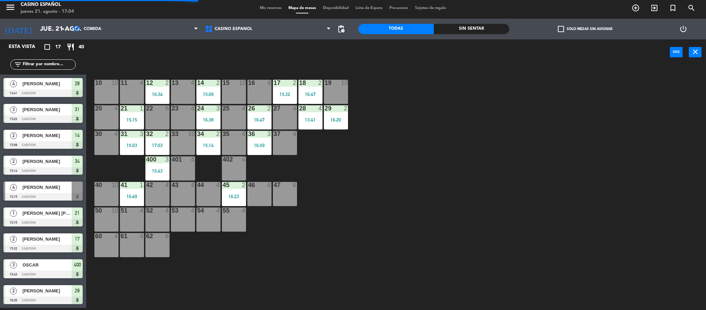
click at [271, 6] on span "Mis reservas" at bounding box center [271, 8] width 29 height 4
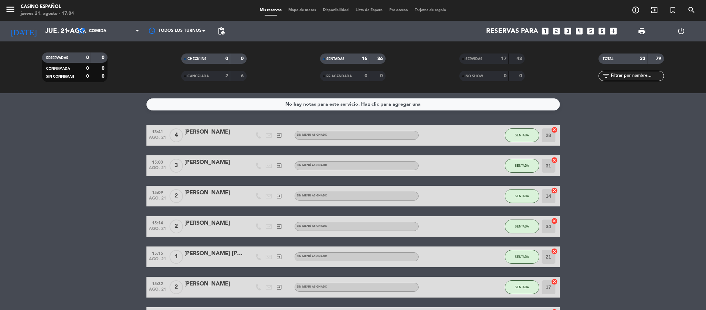
click at [298, 9] on span "Mapa de mesas" at bounding box center [302, 10] width 34 height 4
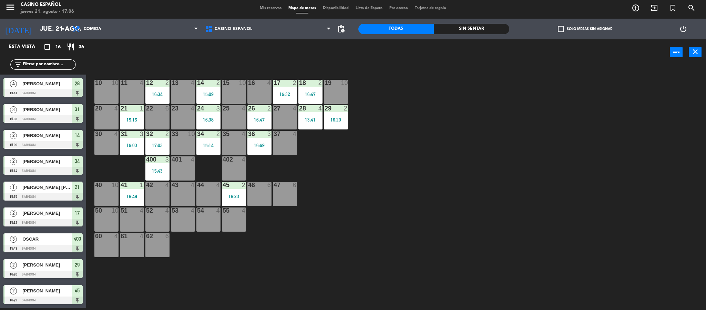
click at [448, 69] on div "10 10 11 4 12 2 16:34 13 4 14 2 15:09 15 10 16 4 17 2 15:32 18 2 16:47 19 10 20…" at bounding box center [399, 188] width 613 height 242
click at [475, 168] on div "10 10 11 4 12 2 16:34 13 4 14 2 15:09 15 10 16 4 17 2 15:32 18 2 16:47 19 10 20…" at bounding box center [399, 188] width 613 height 242
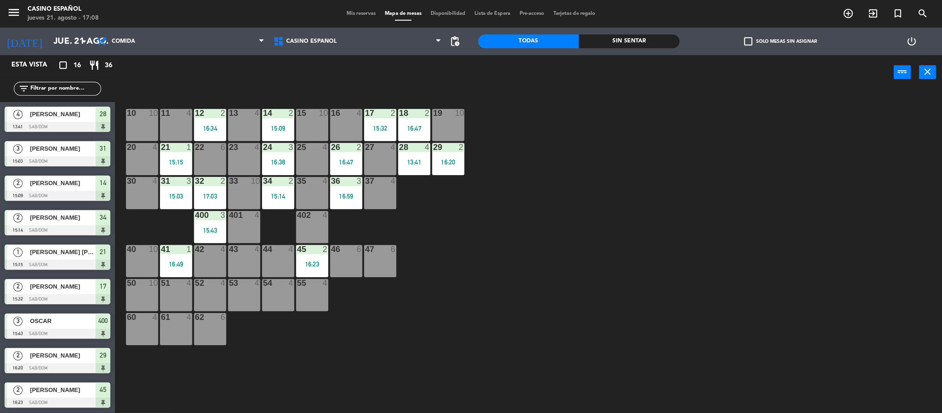
scroll to position [2, 0]
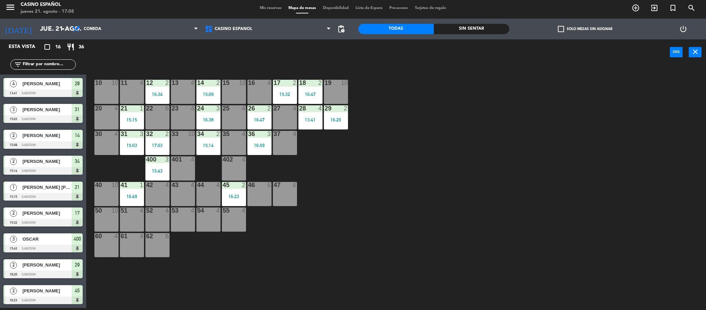
click at [237, 85] on div at bounding box center [233, 83] width 11 height 6
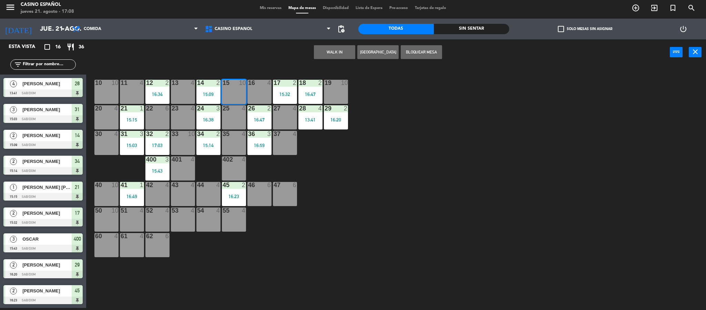
click at [324, 53] on button "WALK IN" at bounding box center [334, 52] width 41 height 14
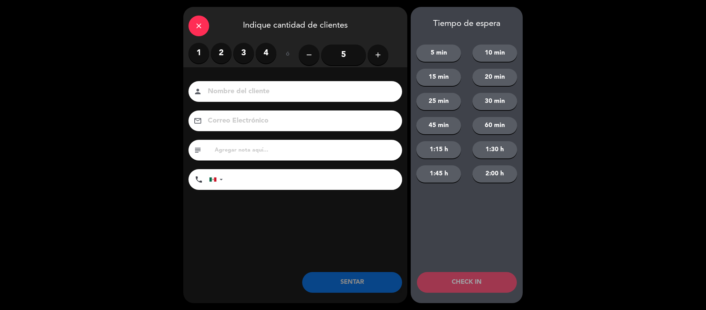
click at [365, 53] on input "5" at bounding box center [343, 54] width 45 height 21
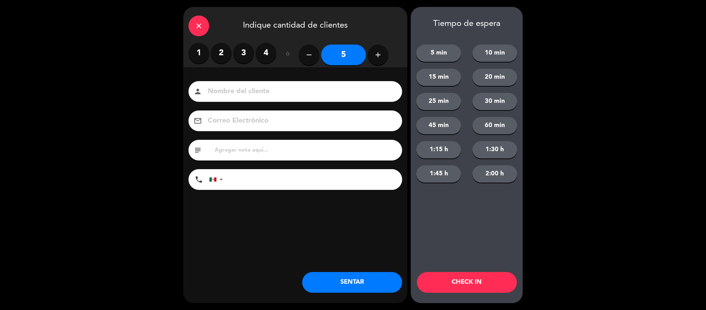
click at [369, 56] on button "add" at bounding box center [378, 54] width 21 height 21
type input "7"
click at [280, 95] on input at bounding box center [300, 92] width 186 height 12
type input "wolf"
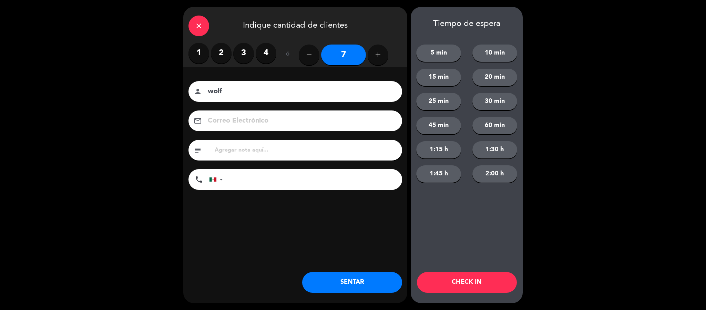
click at [375, 284] on button "SENTAR" at bounding box center [352, 282] width 100 height 21
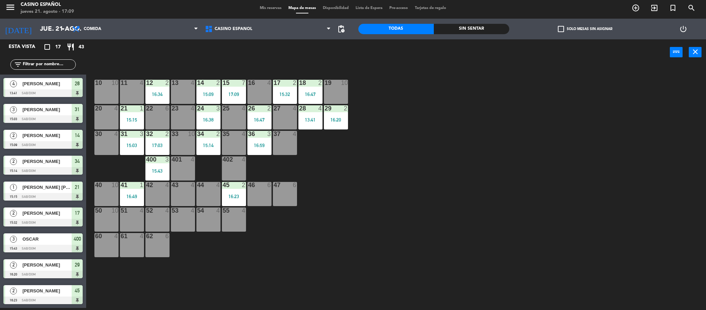
click at [266, 7] on span "Mis reservas" at bounding box center [271, 8] width 29 height 4
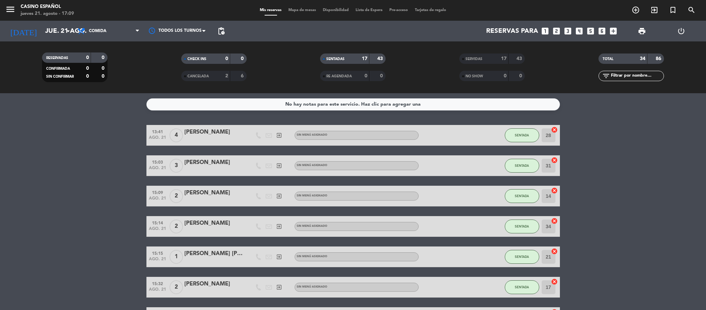
click at [299, 10] on span "Mapa de mesas" at bounding box center [302, 10] width 34 height 4
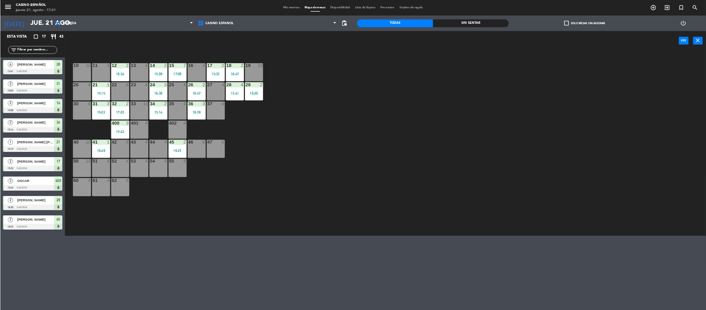
scroll to position [0, 2]
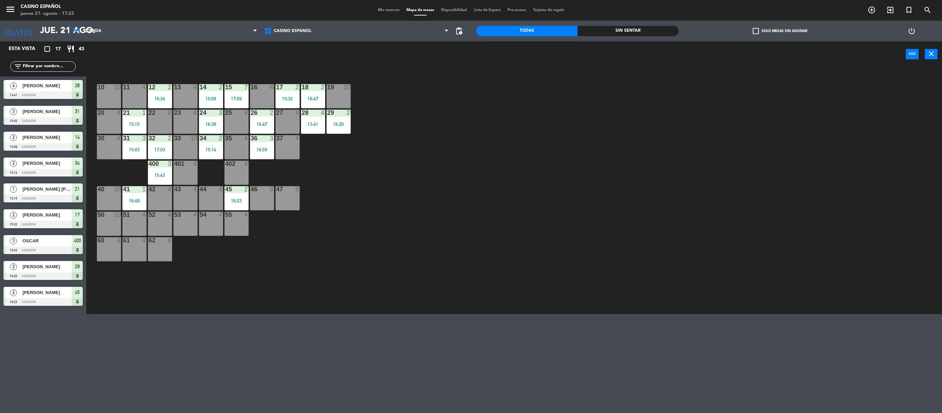
type input "7784541523321213.+ +¿'0987654321|-+,__.,mn}{ñ}{ñl+´poiu+po9ujhy6tgrf4d+-"
drag, startPoint x: 723, startPoint y: 221, endPoint x: 762, endPoint y: 92, distance: 135.3
click at [706, 222] on div "10 10 11 4 12 2 16:34 13 4 14 2 15:09 15 7 17:09 16 4 17 2 15:32 18 2 16:47 19 …" at bounding box center [518, 193] width 846 height 242
drag, startPoint x: 581, startPoint y: 208, endPoint x: 526, endPoint y: 23, distance: 192.7
click at [581, 207] on div "10 10 11 4 12 2 16:34 13 4 14 2 15:09 15 7 17:09 16 4 17 2 15:32 18 2 16:47 19 …" at bounding box center [518, 193] width 846 height 242
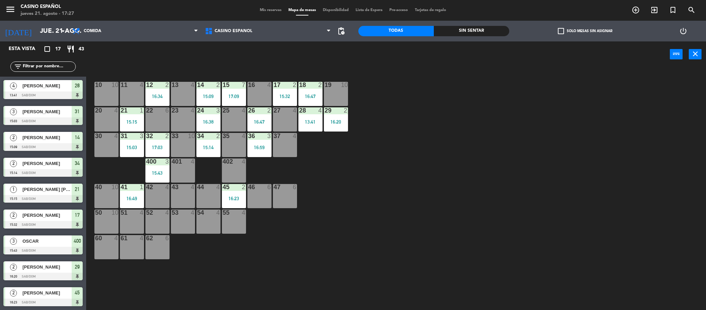
click at [504, 197] on div "10 10 11 4 12 2 16:34 13 4 14 2 15:09 15 7 17:09 16 4 17 2 15:32 18 2 16:47 19 …" at bounding box center [399, 190] width 613 height 242
click at [453, 216] on div "10 10 11 4 12 2 16:34 13 4 14 2 15:09 15 7 17:09 16 4 17 2 15:32 18 2 16:47 19 …" at bounding box center [399, 190] width 613 height 242
click at [270, 10] on span "Mis reservas" at bounding box center [271, 10] width 29 height 4
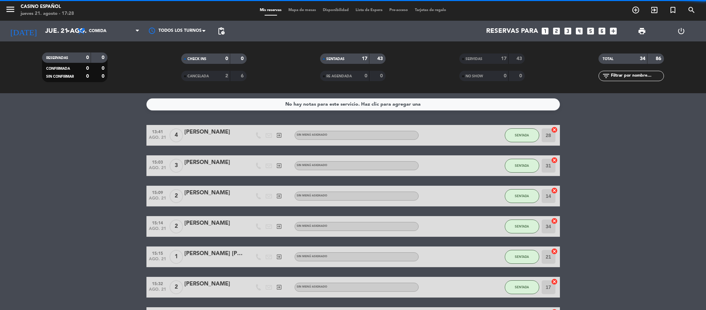
click at [285, 10] on span "Mapa de mesas" at bounding box center [302, 10] width 34 height 4
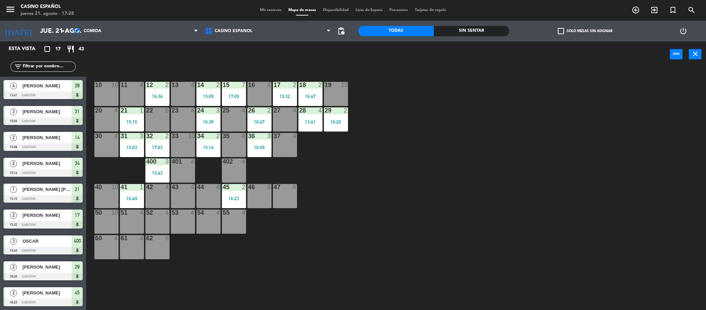
click at [184, 95] on div "13 4" at bounding box center [183, 94] width 24 height 24
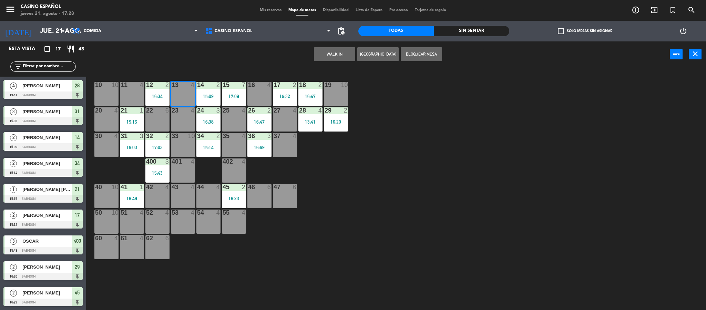
drag, startPoint x: 335, startPoint y: 56, endPoint x: 332, endPoint y: 54, distance: 3.5
click at [332, 54] on button "WALK IN" at bounding box center [334, 54] width 41 height 14
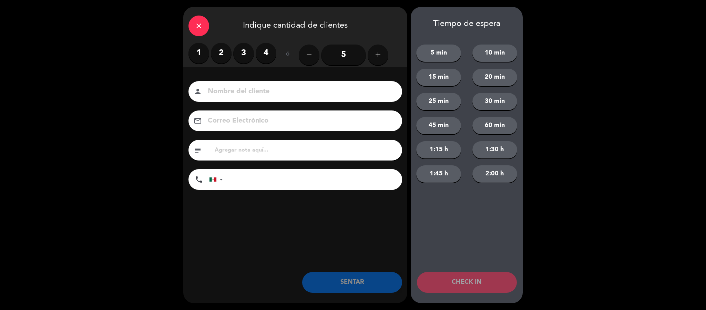
click at [203, 56] on label "1" at bounding box center [199, 53] width 21 height 21
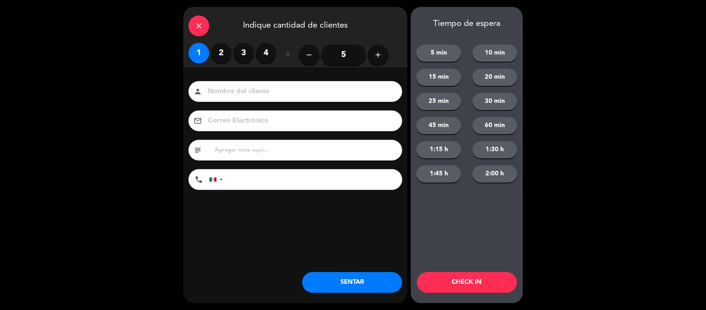
click at [222, 88] on input at bounding box center [300, 92] width 186 height 12
type input "sntony"
click at [331, 282] on button "SENTAR" at bounding box center [352, 282] width 100 height 21
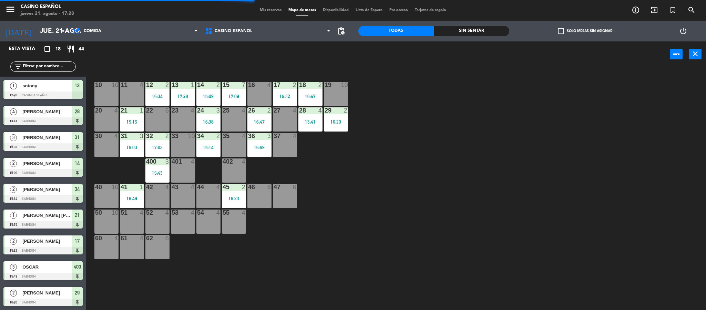
click at [268, 9] on span "Mis reservas" at bounding box center [271, 10] width 29 height 4
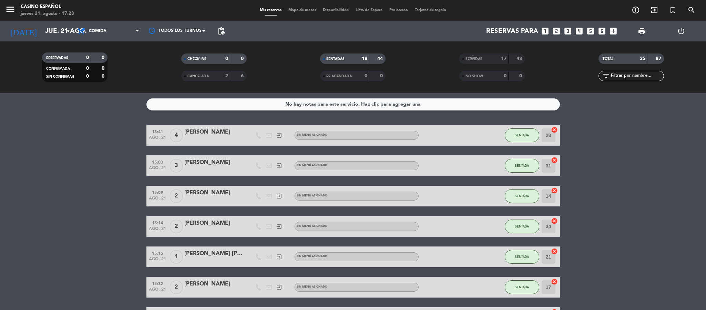
click at [301, 8] on span "Mapa de mesas" at bounding box center [302, 10] width 34 height 4
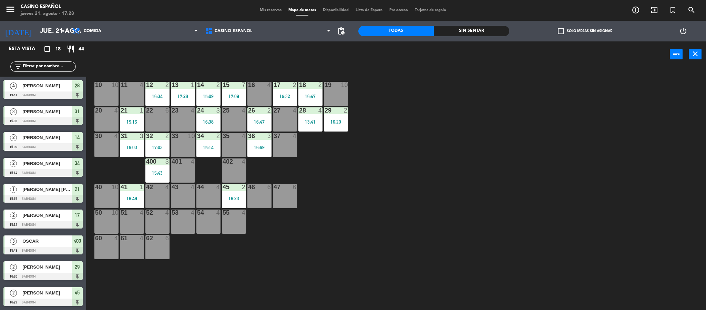
click at [453, 164] on div "10 10 11 4 12 2 16:34 13 1 17:28 14 2 15:09 15 7 17:09 16 4 17 2 15:32 18 2 16:…" at bounding box center [399, 190] width 613 height 242
